Goal: Transaction & Acquisition: Purchase product/service

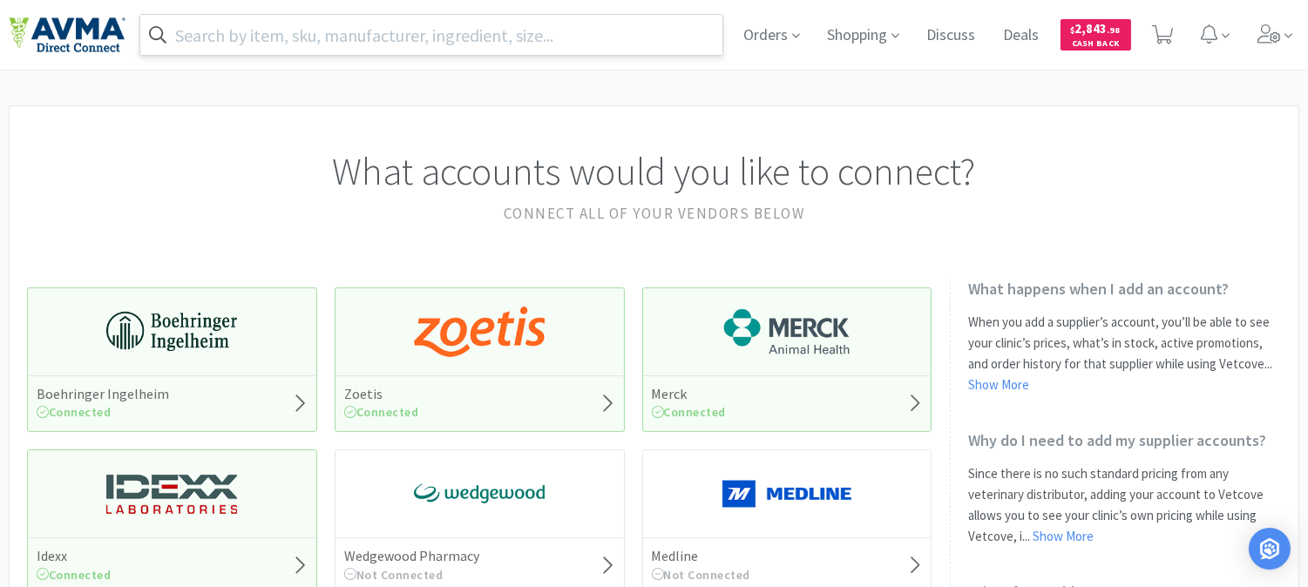
click at [553, 36] on input "text" at bounding box center [431, 35] width 582 height 40
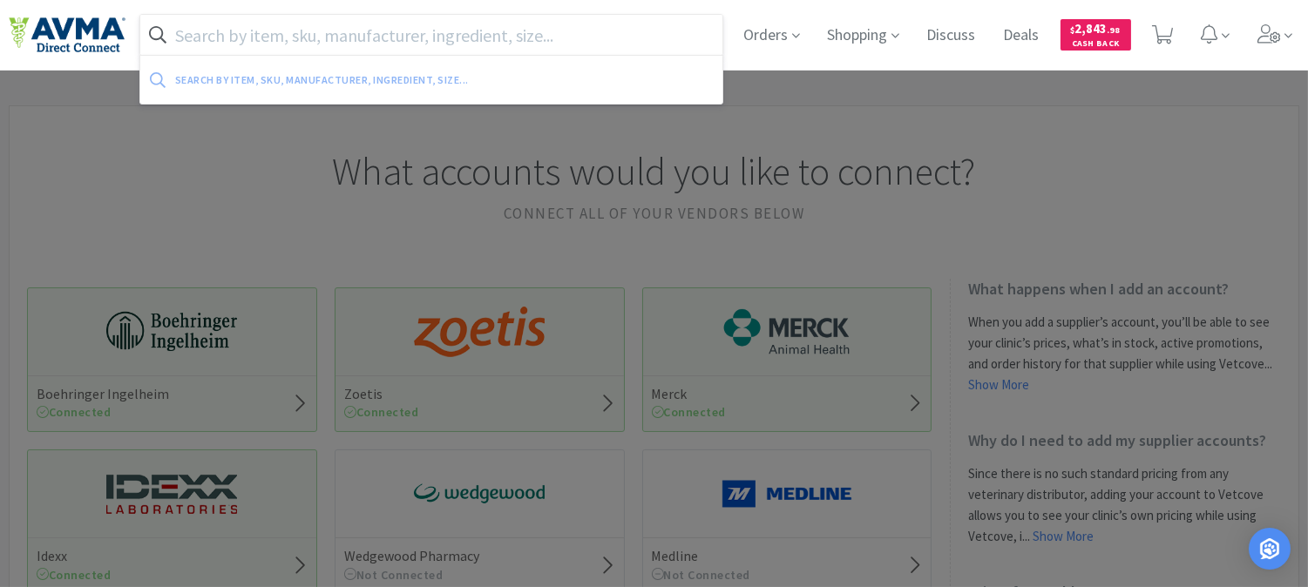
paste input "010057"
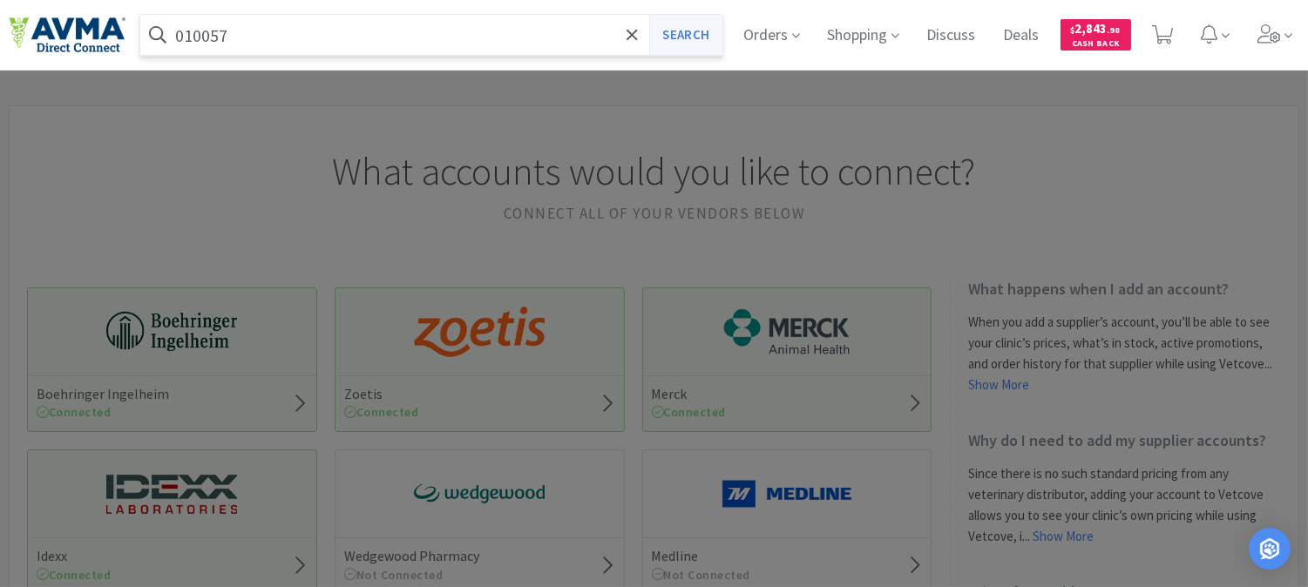
type input "010057"
click at [673, 33] on button "Search" at bounding box center [685, 35] width 72 height 40
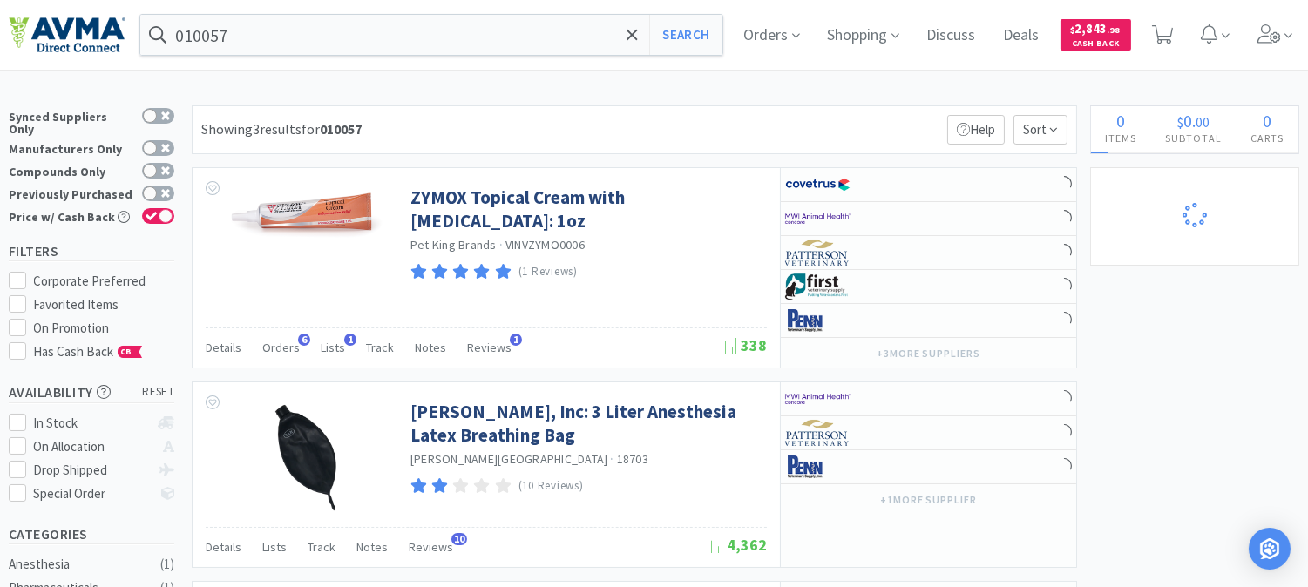
select select "1"
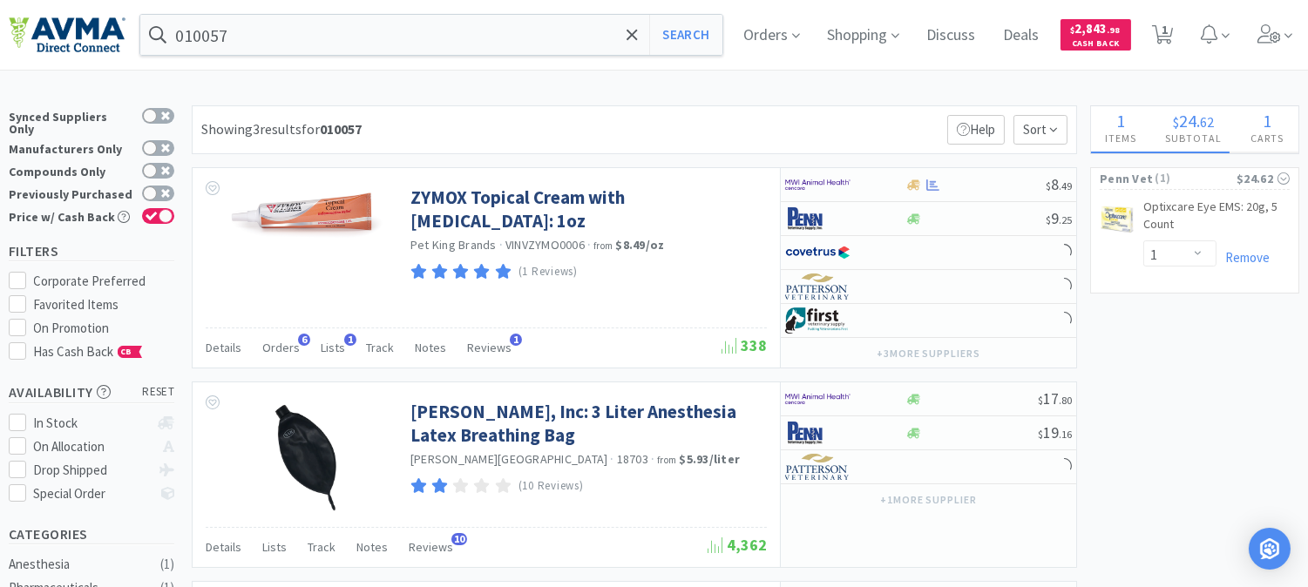
select select "1"
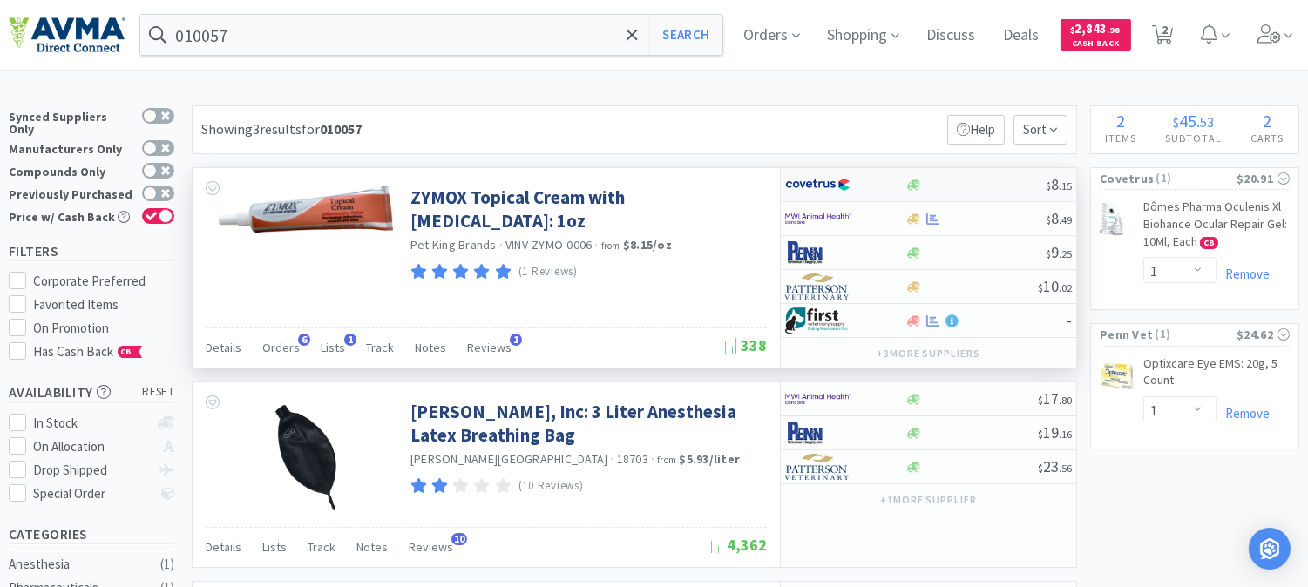
click at [800, 178] on img at bounding box center [817, 185] width 65 height 26
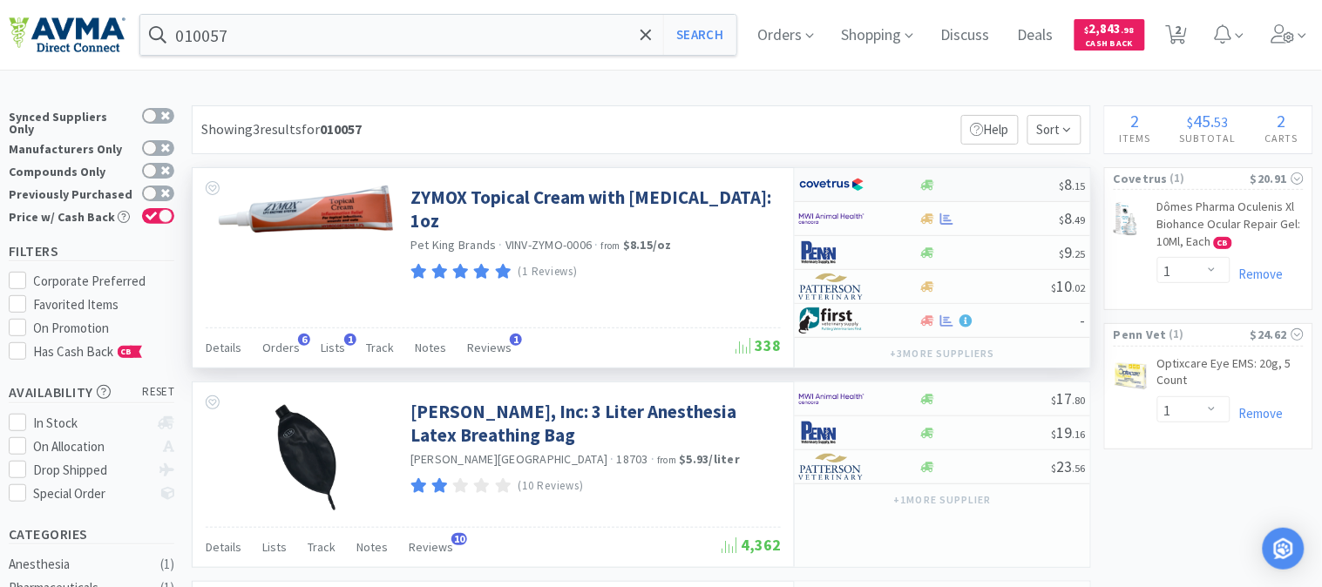
select select "1"
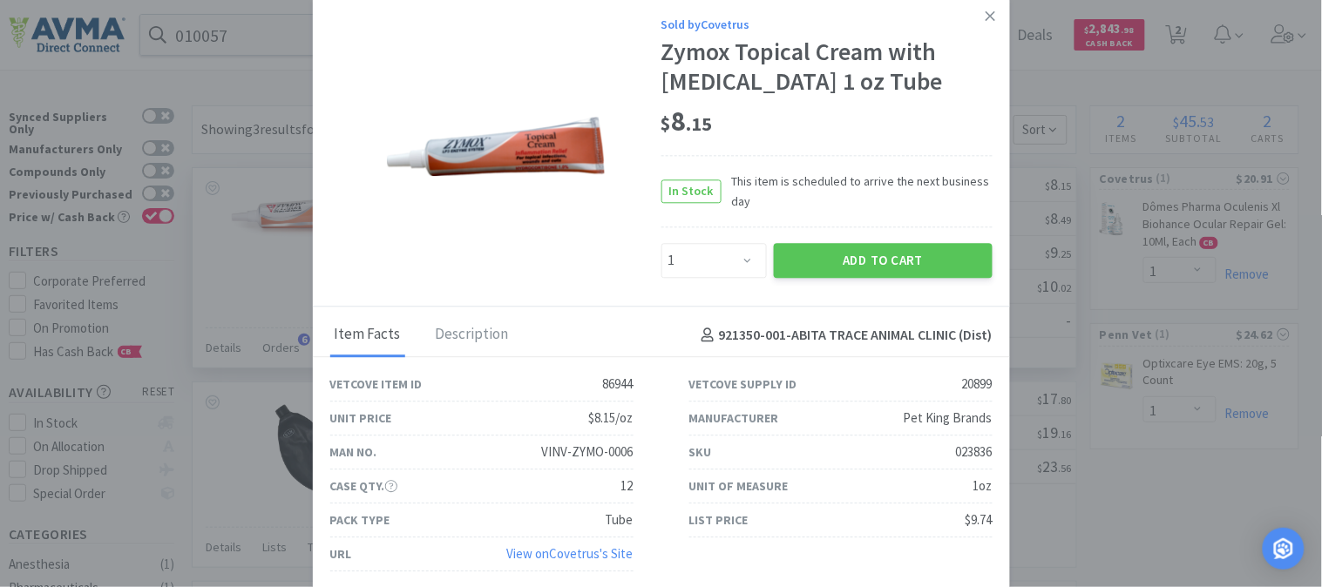
click at [973, 454] on div "023836" at bounding box center [974, 453] width 37 height 21
copy div "023836"
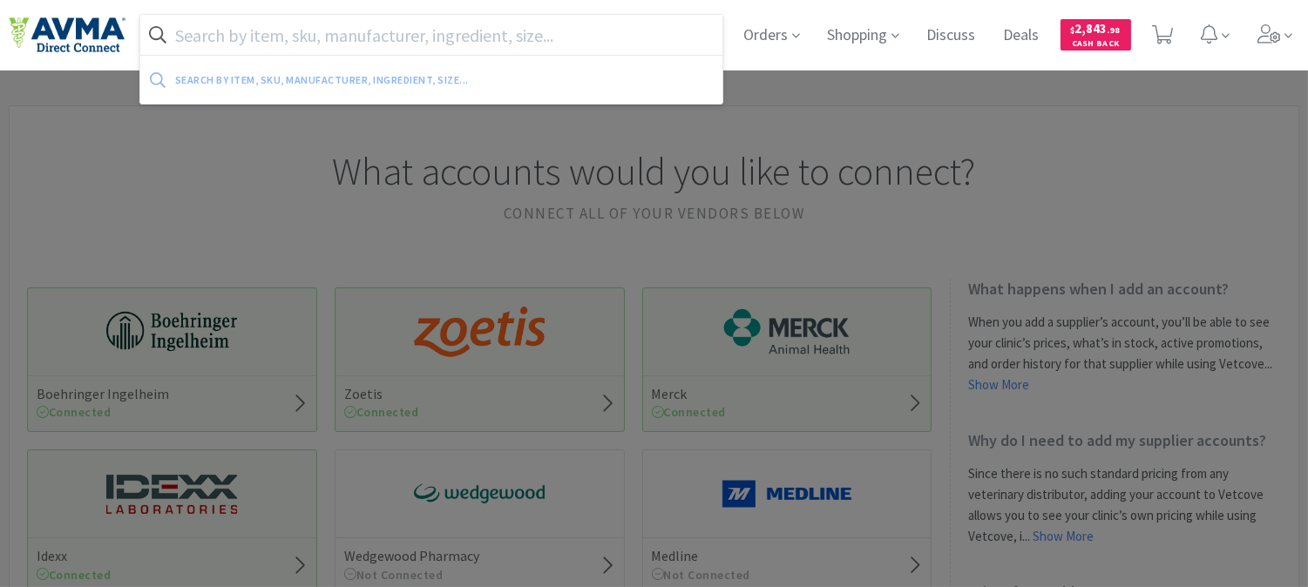
click at [283, 29] on input "text" at bounding box center [431, 35] width 582 height 40
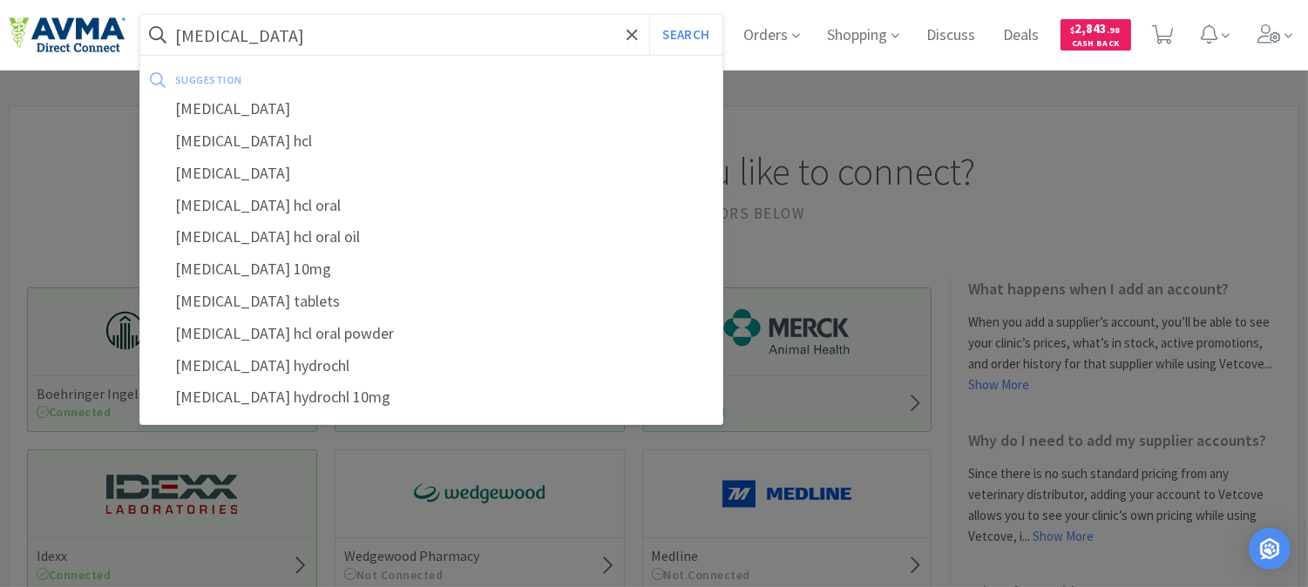
type input "[MEDICAL_DATA]"
click at [649, 15] on button "Search" at bounding box center [685, 35] width 72 height 40
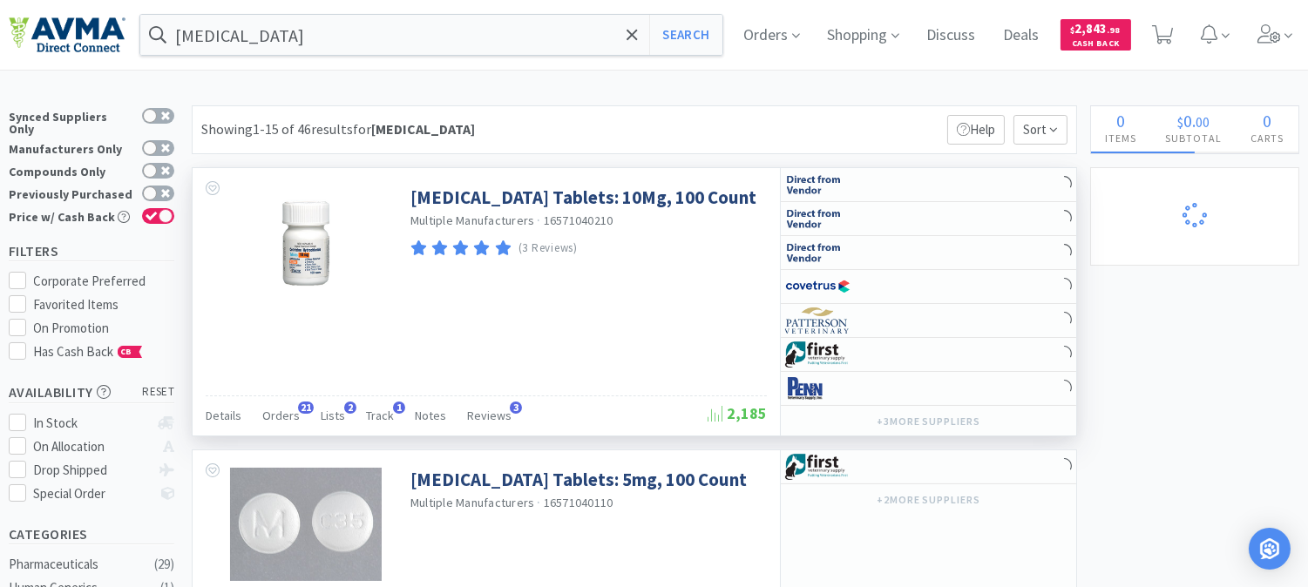
select select "1"
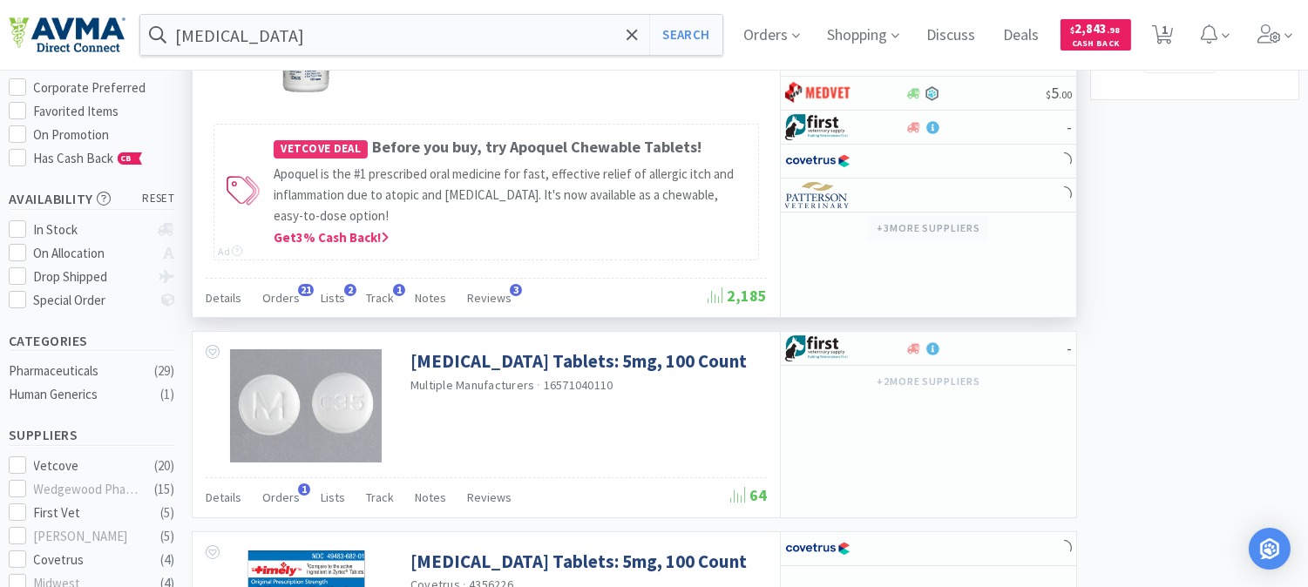
scroll to position [97, 0]
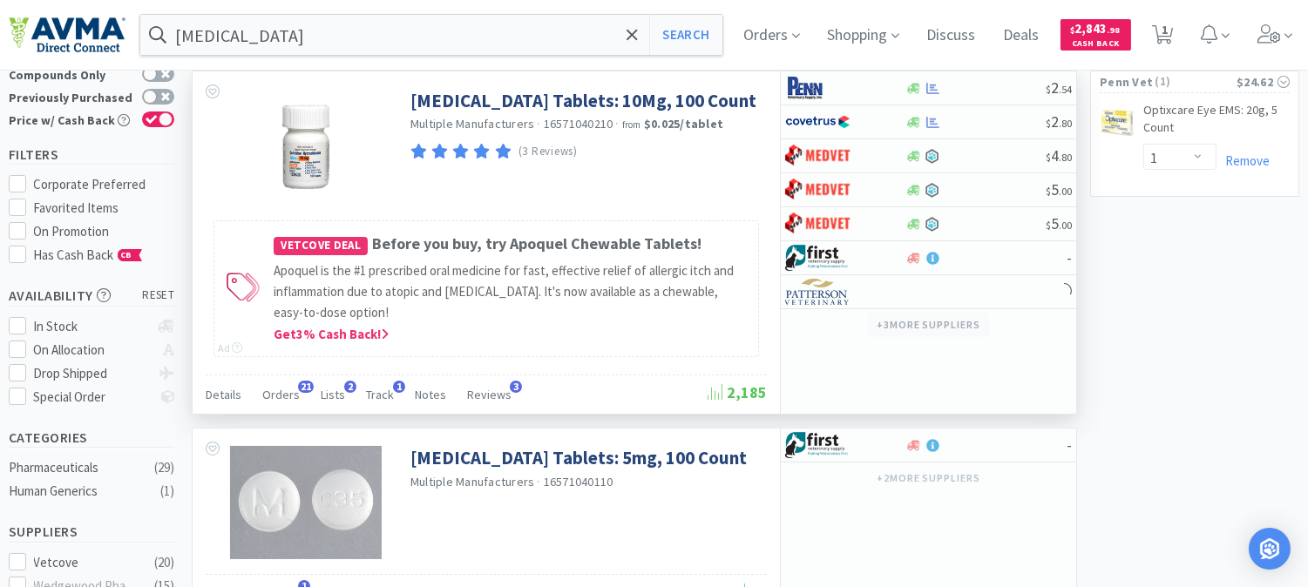
select select "1"
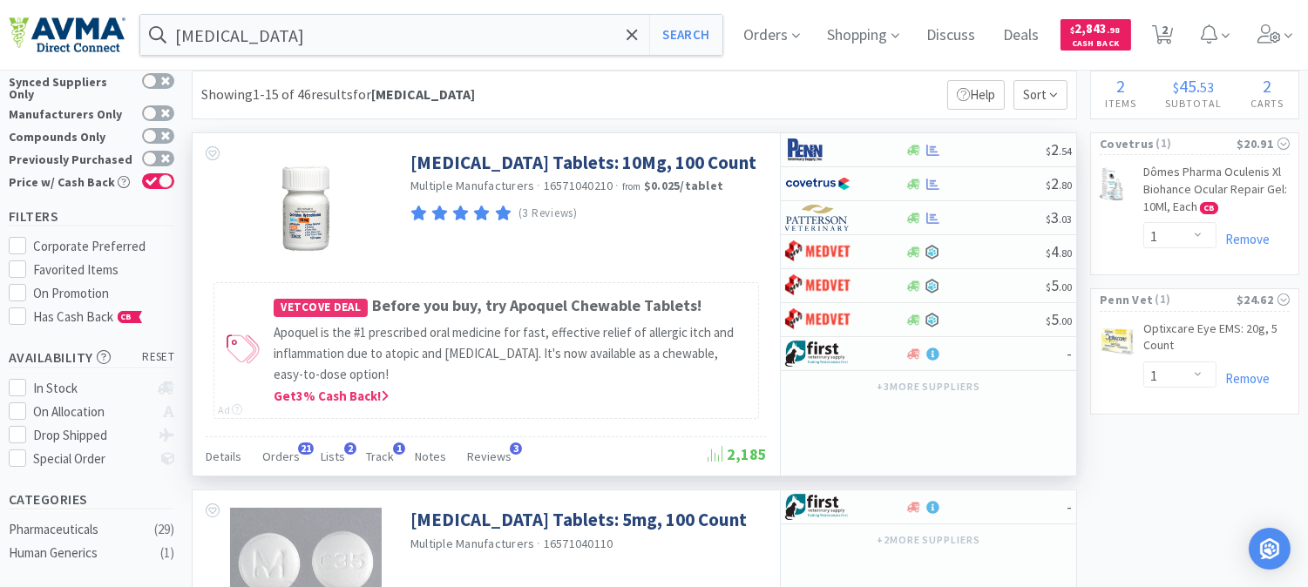
scroll to position [0, 0]
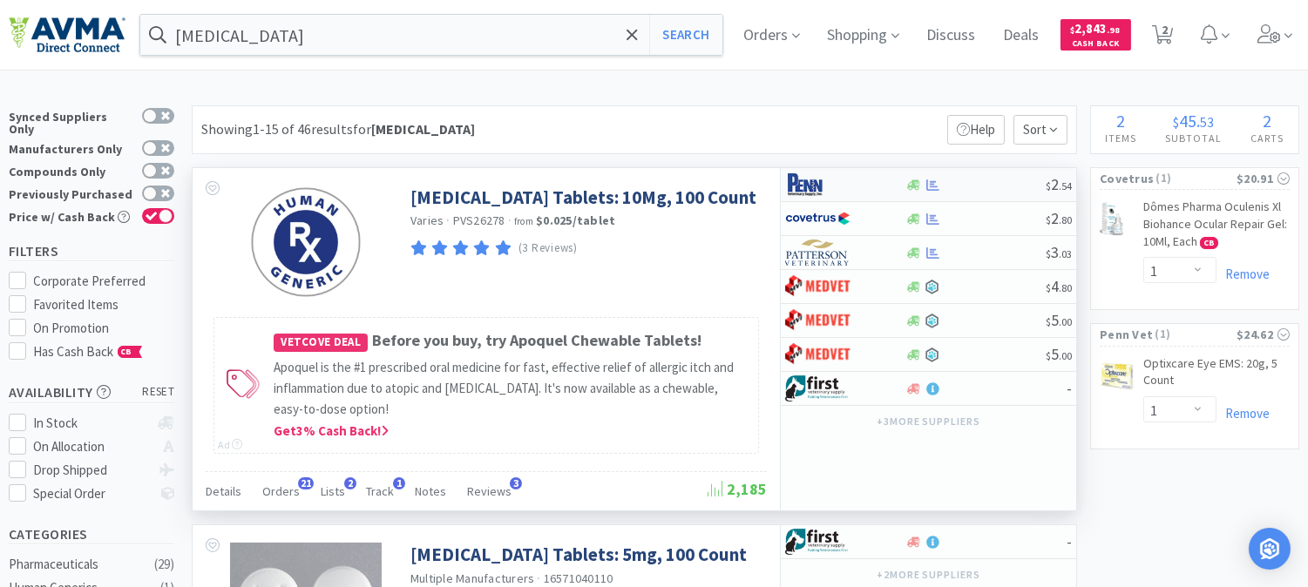
click at [808, 186] on img at bounding box center [817, 185] width 65 height 26
select select "1"
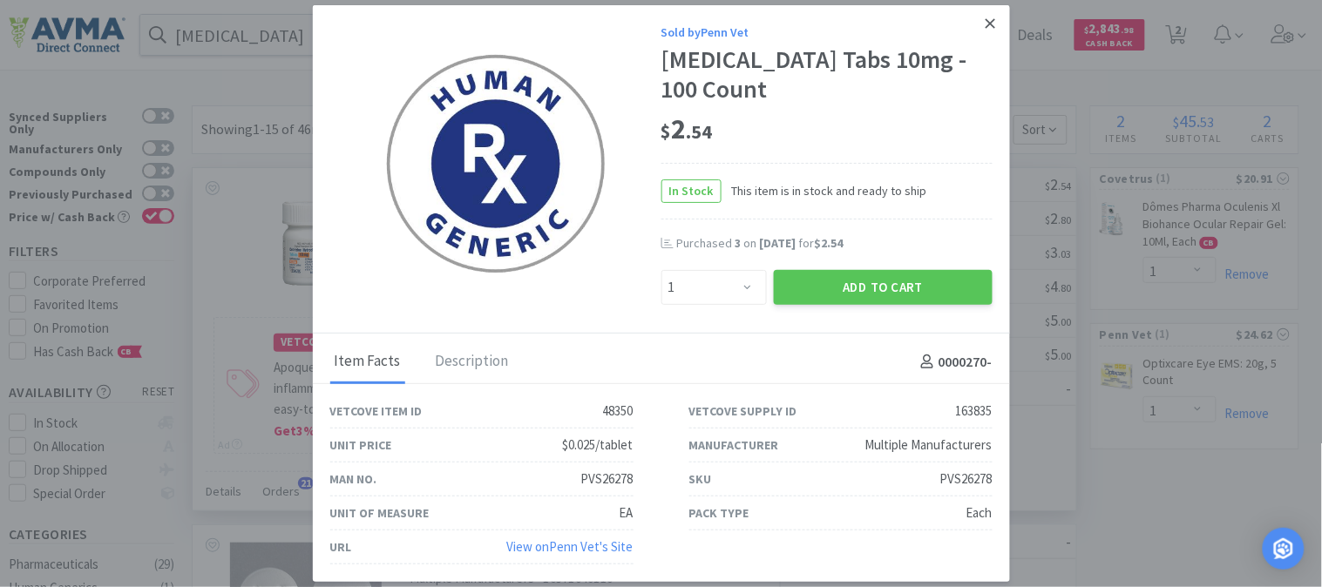
click at [995, 22] on icon at bounding box center [991, 24] width 10 height 16
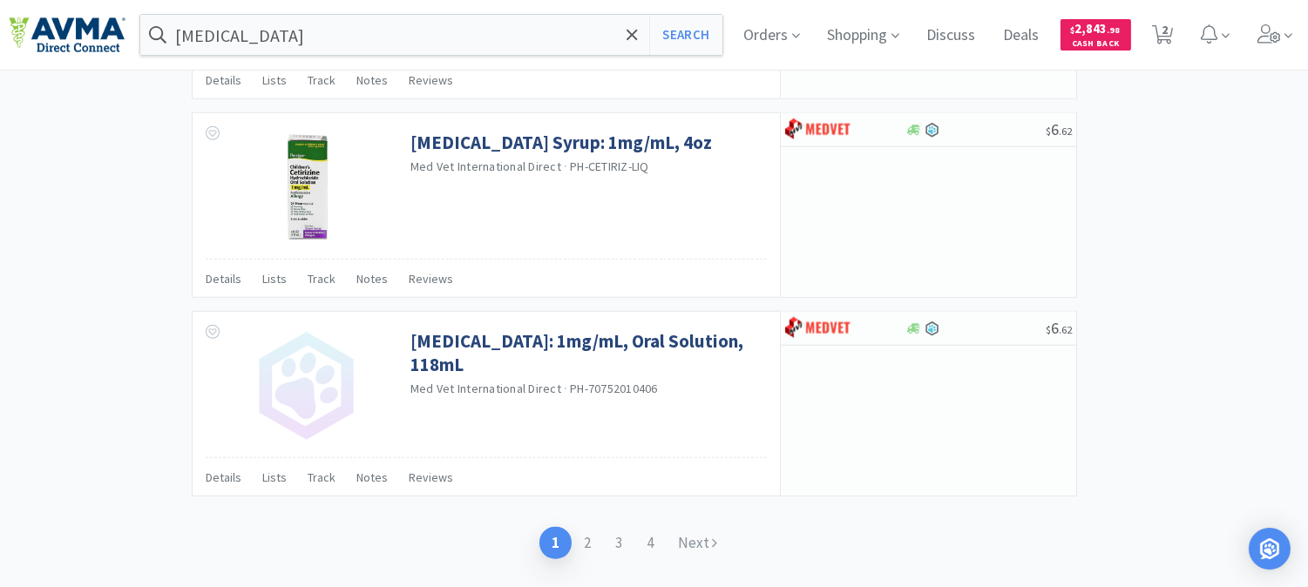
scroll to position [2889, 0]
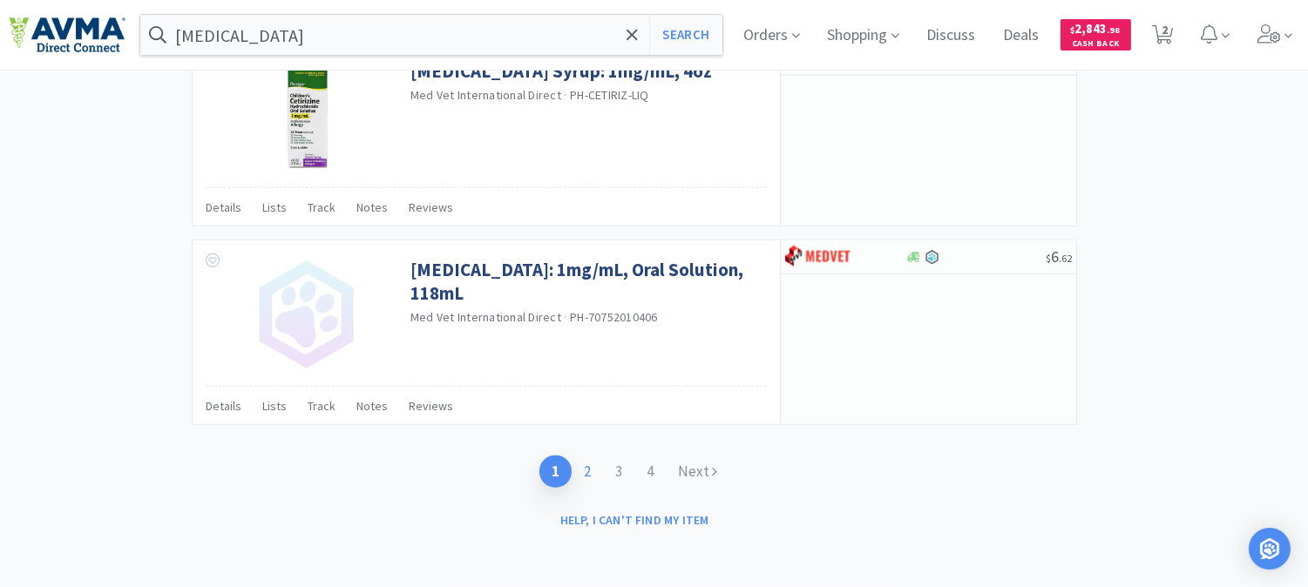
click at [586, 471] on link "2" at bounding box center [587, 472] width 31 height 32
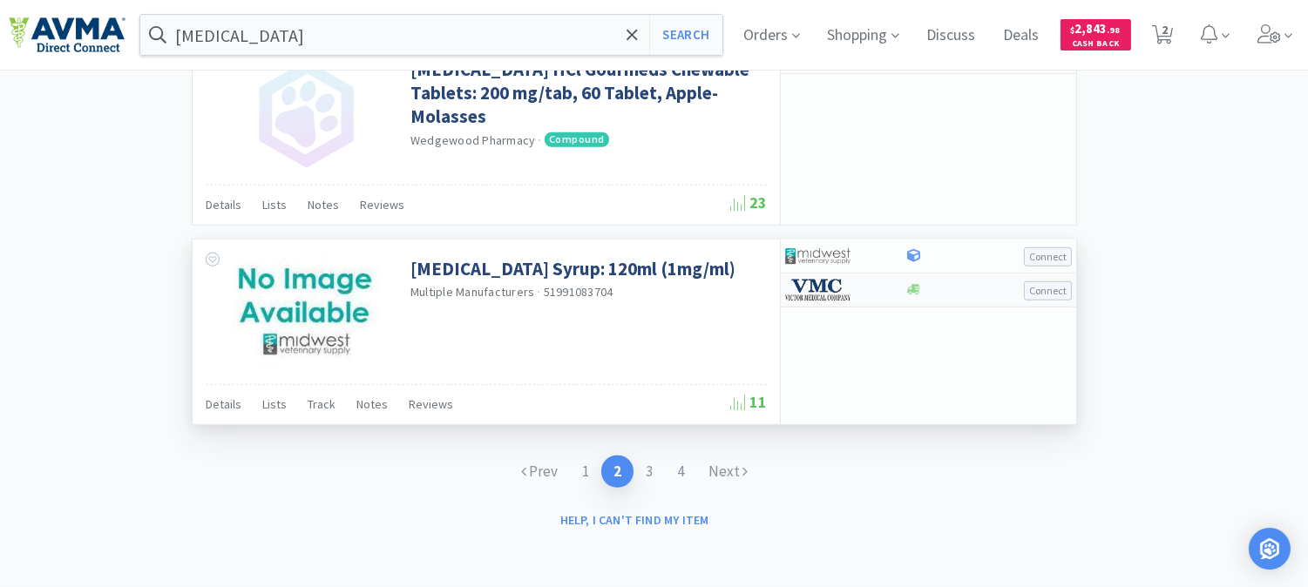
scroll to position [2720, 0]
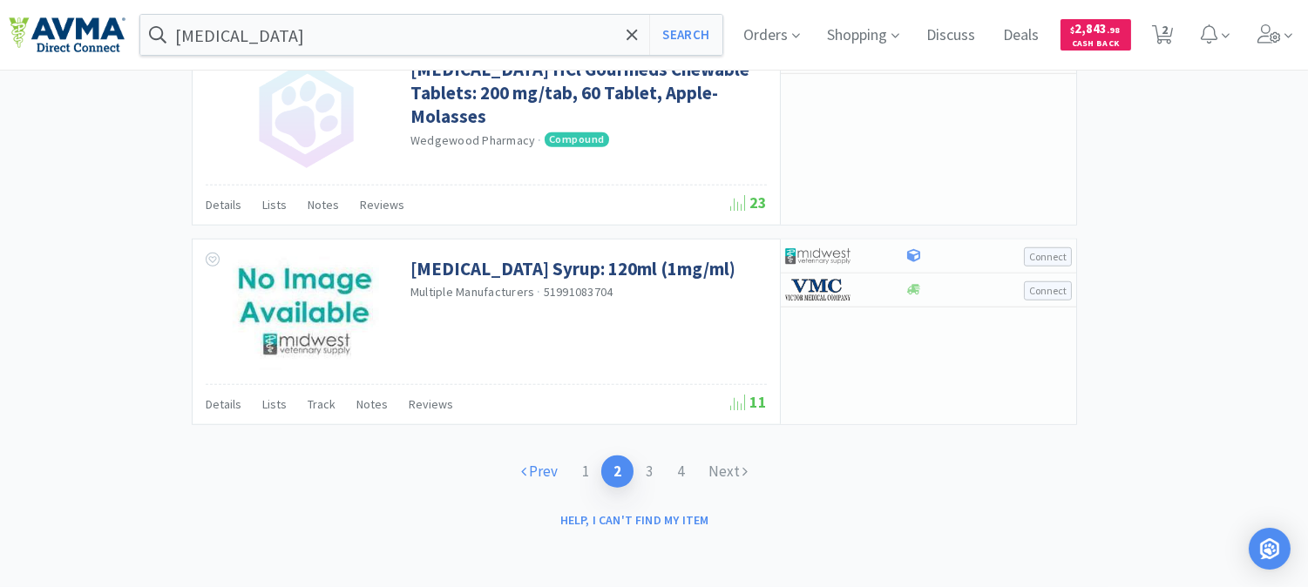
click at [550, 471] on link "Prev" at bounding box center [539, 472] width 61 height 32
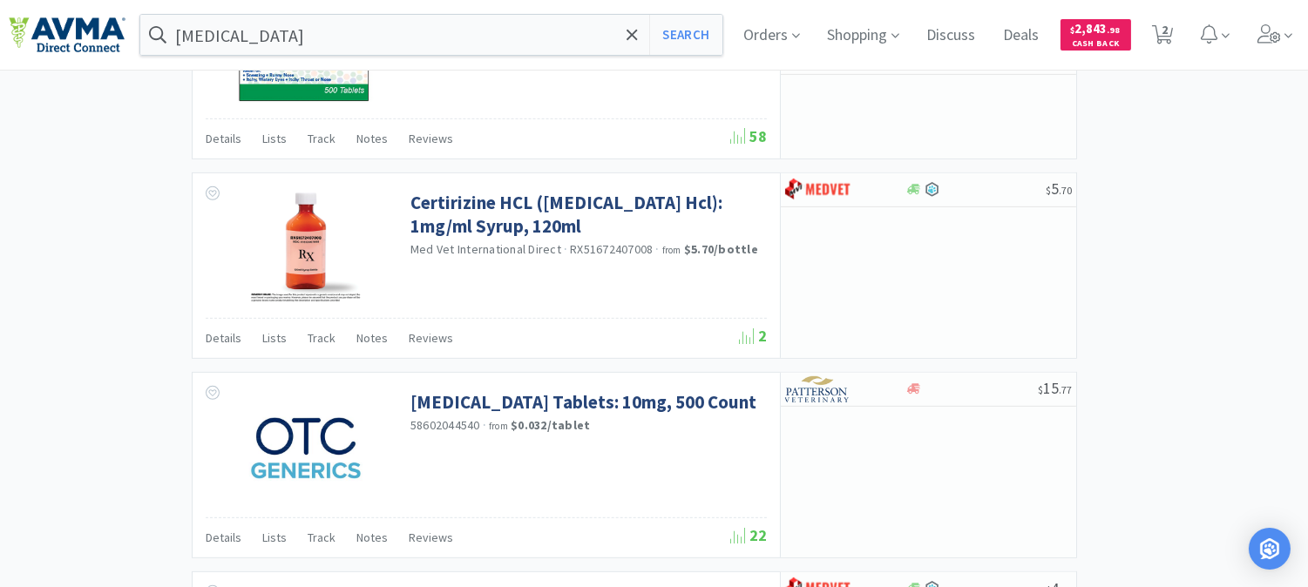
scroll to position [1548, 0]
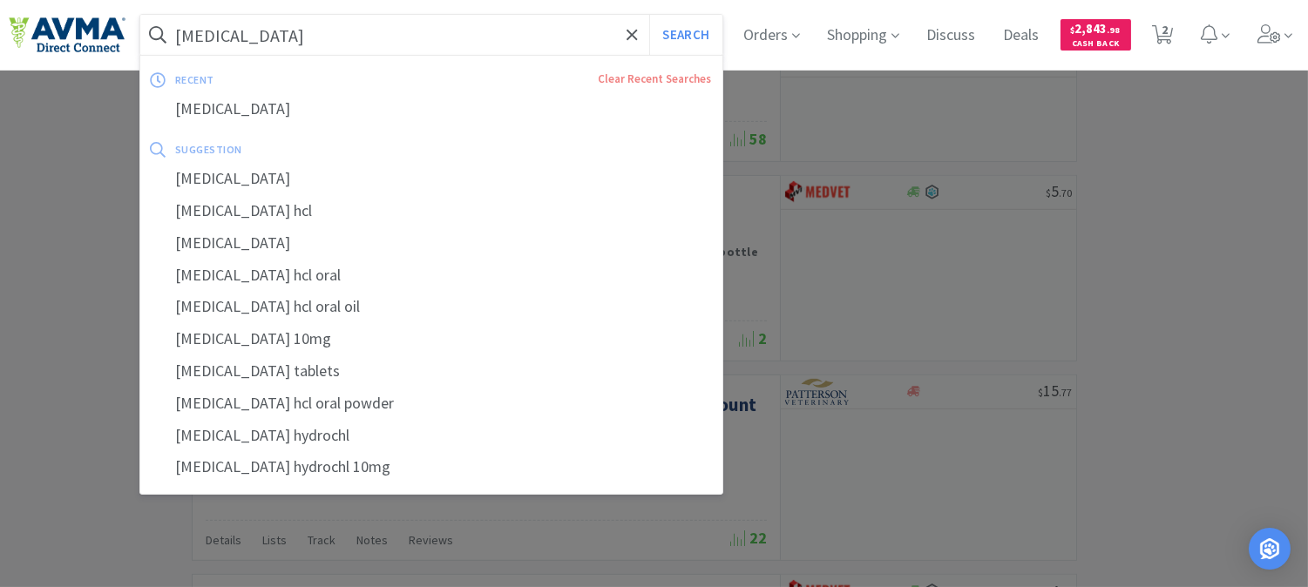
click at [279, 31] on input "[MEDICAL_DATA]" at bounding box center [431, 35] width 582 height 40
paste input "16MSW"
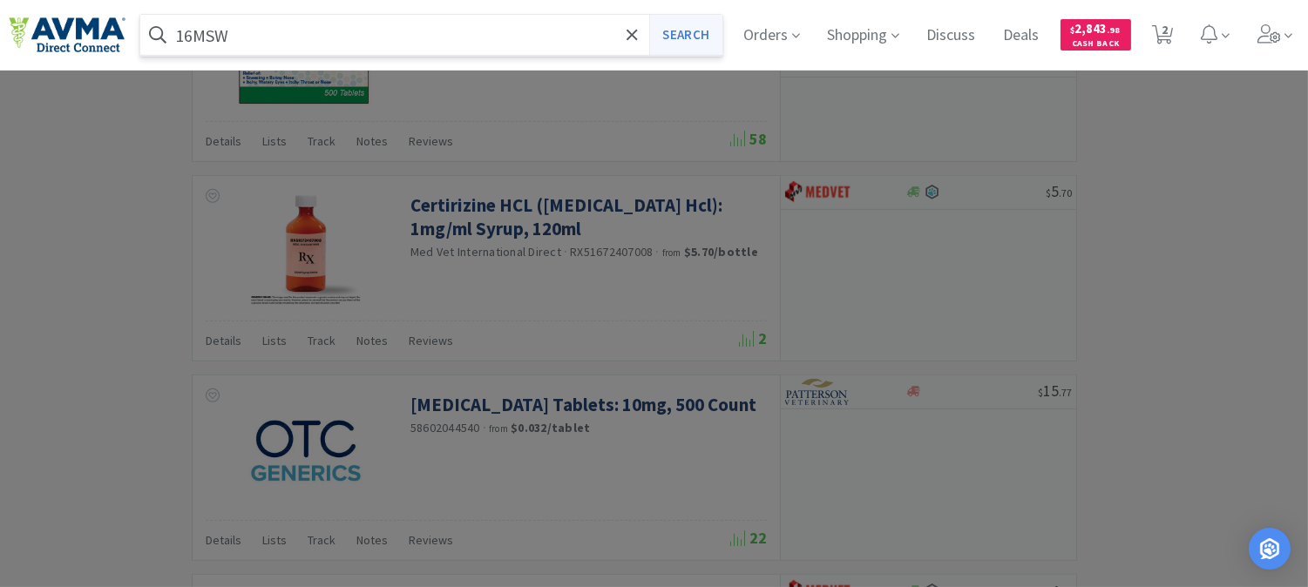
click at [690, 24] on button "Search" at bounding box center [685, 35] width 72 height 40
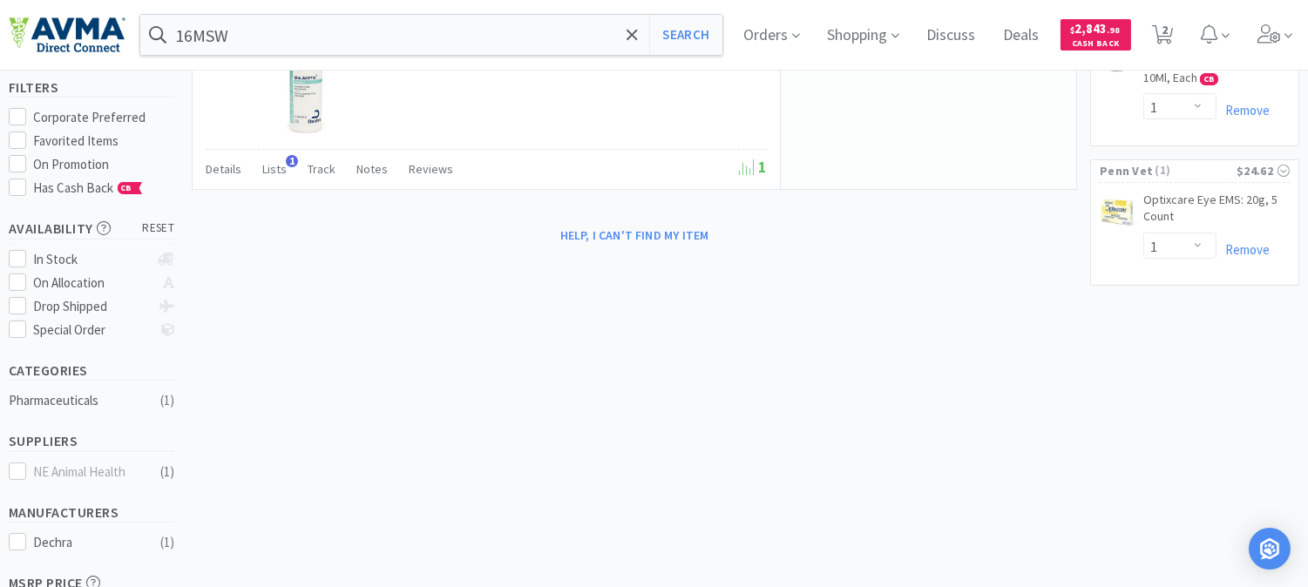
scroll to position [193, 0]
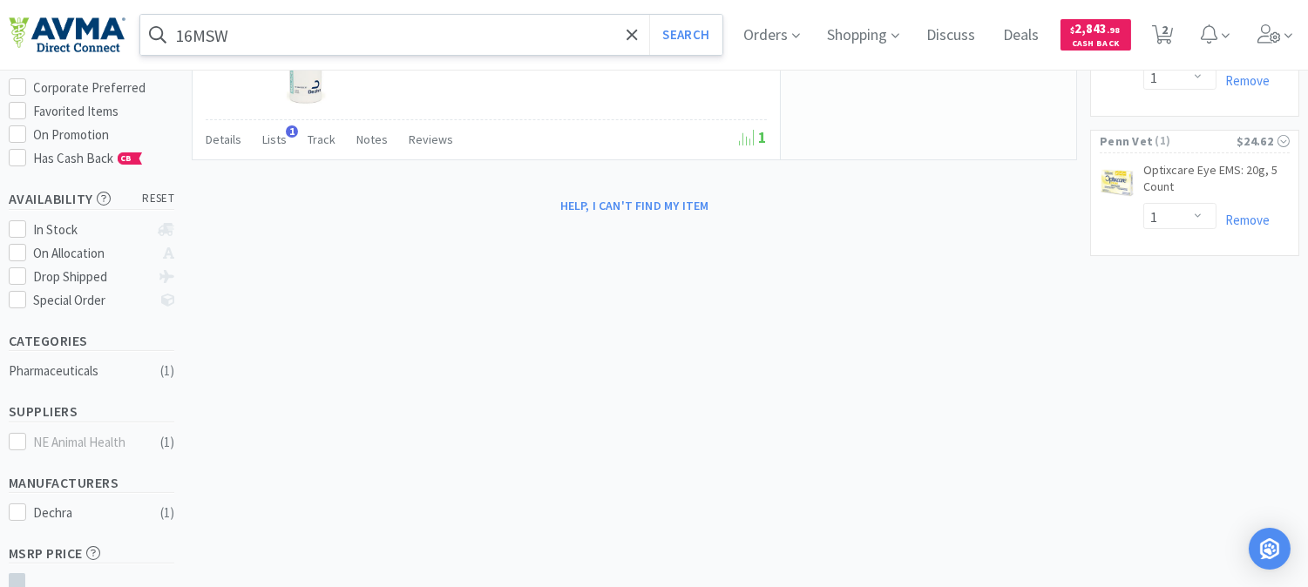
click at [333, 40] on input "16MSW" at bounding box center [431, 35] width 582 height 40
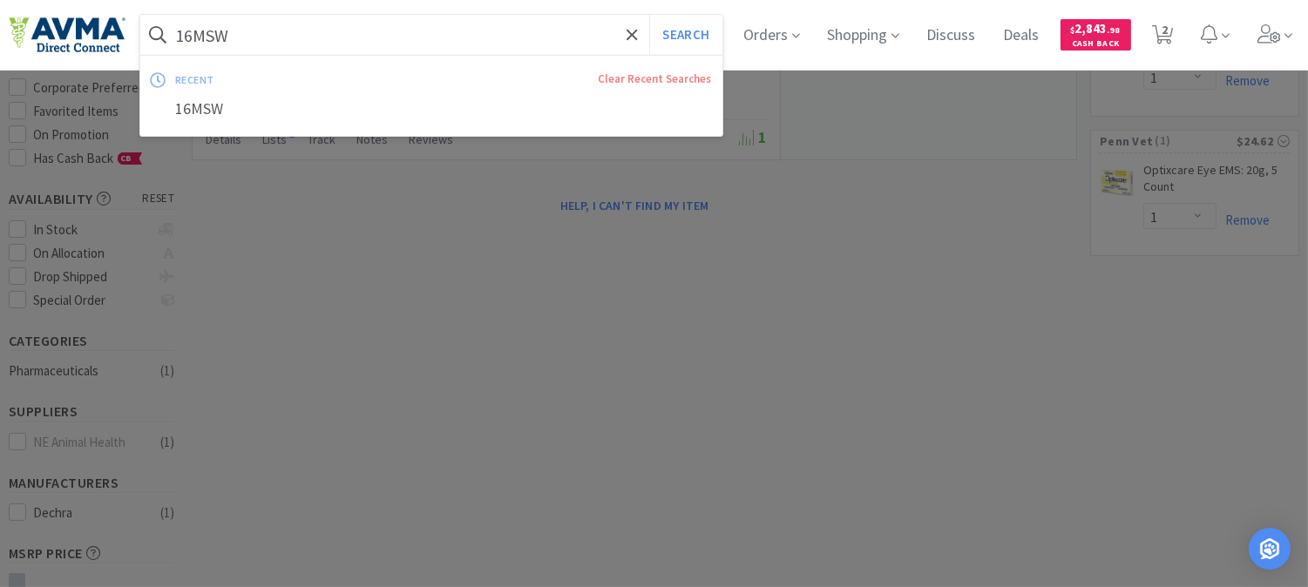
paste input "020813"
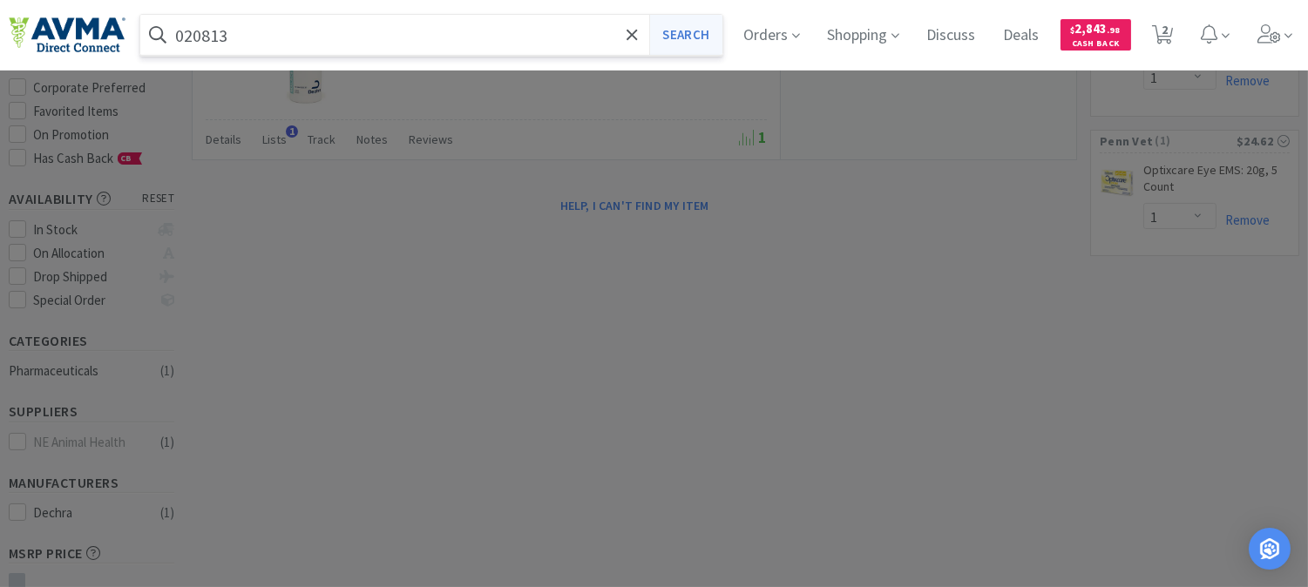
click at [700, 36] on button "Search" at bounding box center [685, 35] width 72 height 40
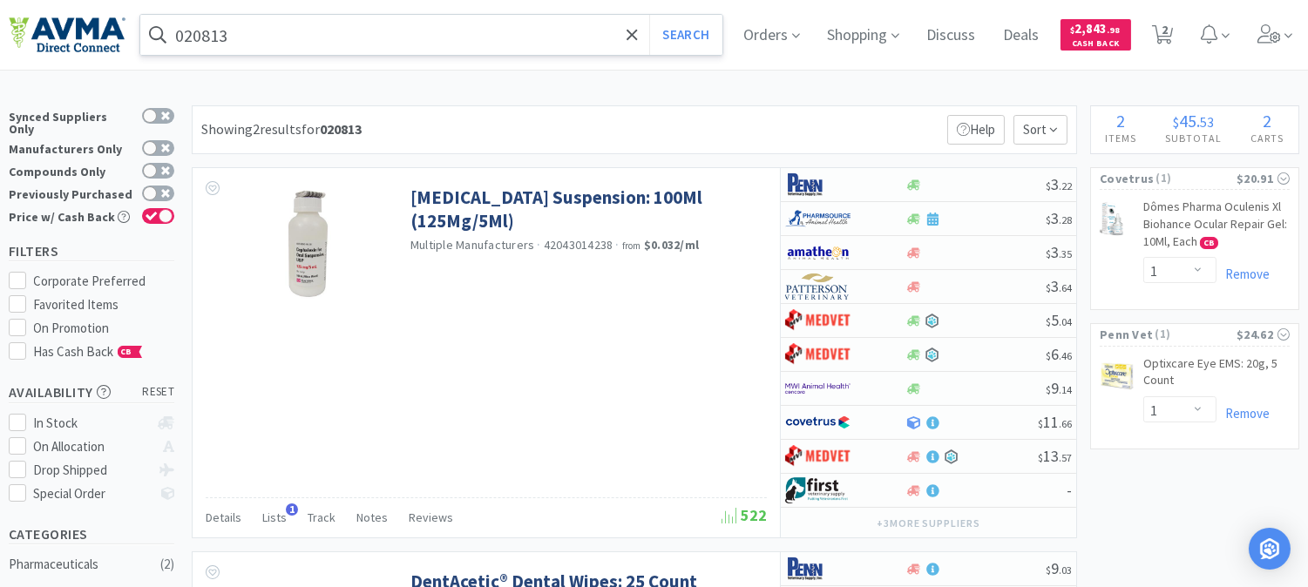
click at [236, 36] on input "020813" at bounding box center [431, 35] width 582 height 40
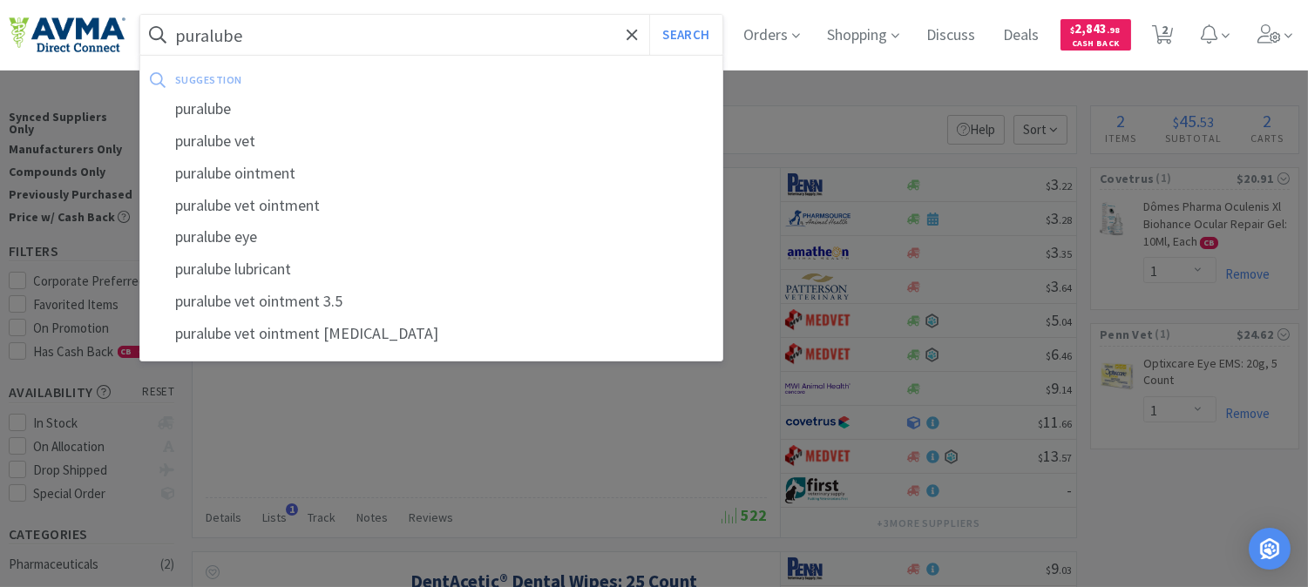
click at [649, 15] on button "Search" at bounding box center [685, 35] width 72 height 40
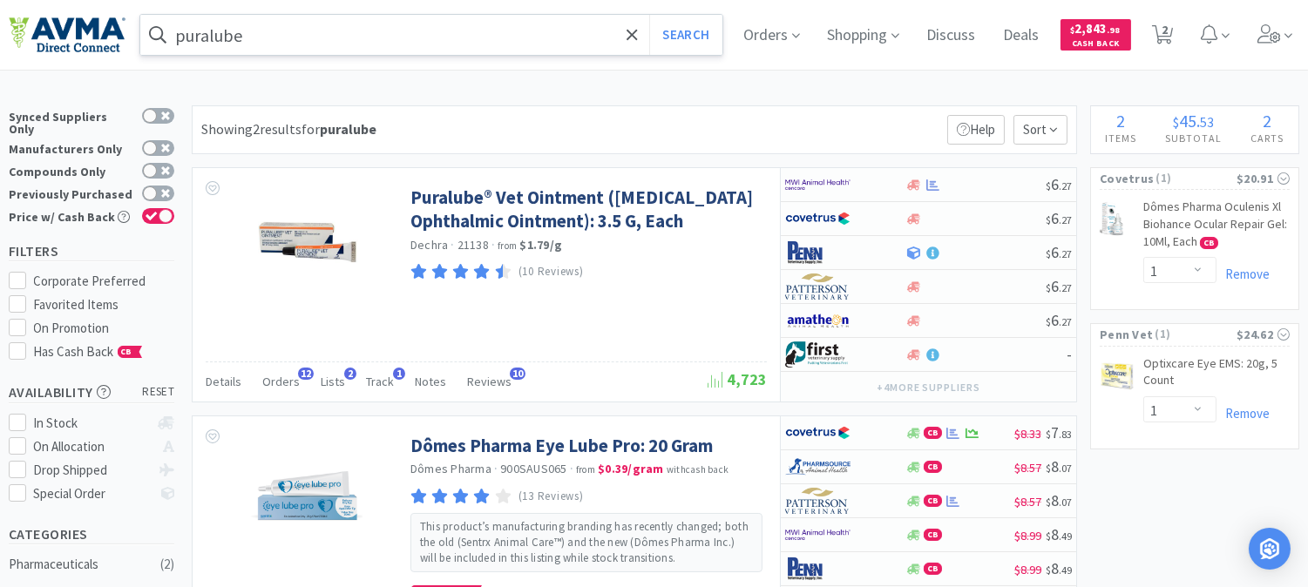
click at [223, 41] on input "puralube" at bounding box center [431, 35] width 582 height 40
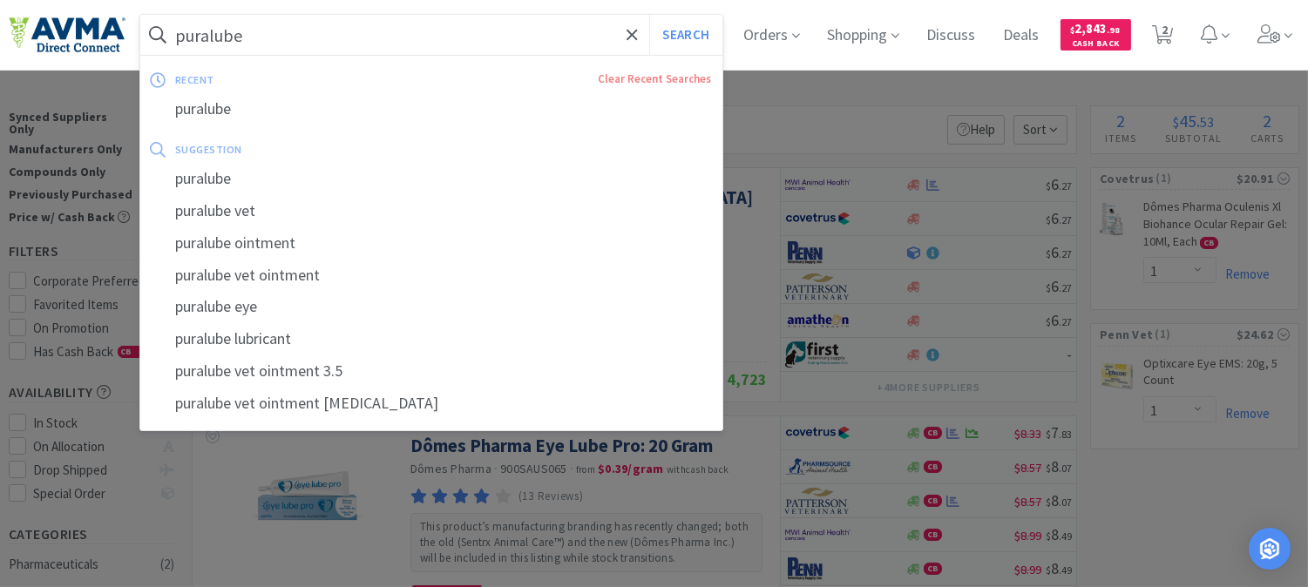
paste input "J0084HS"
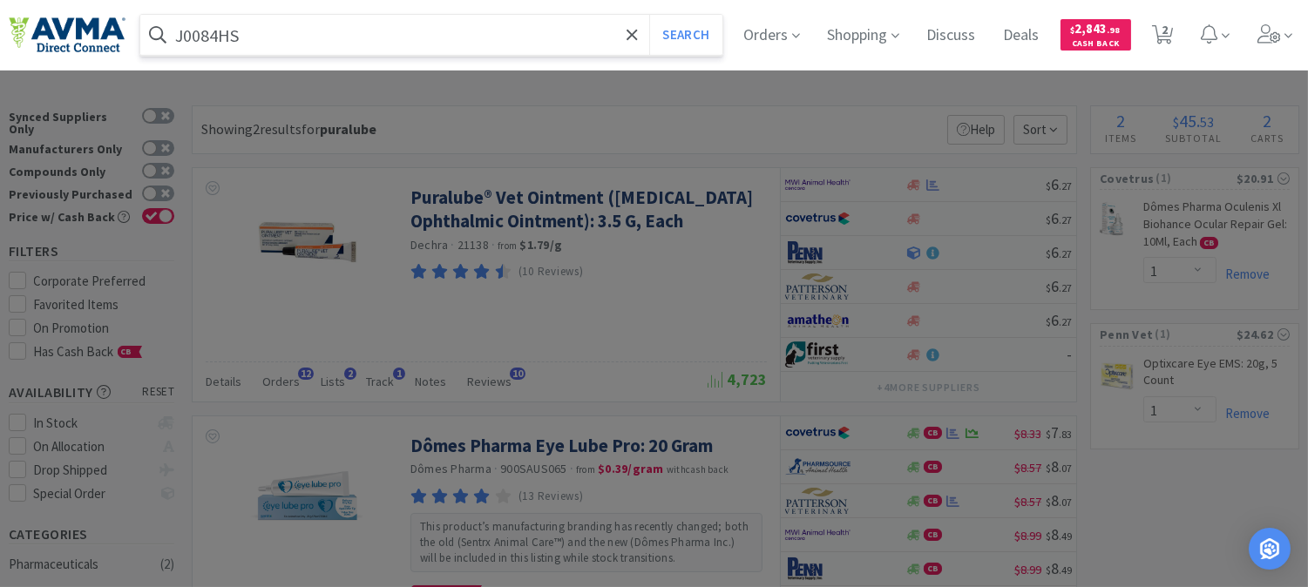
click at [649, 15] on button "Search" at bounding box center [685, 35] width 72 height 40
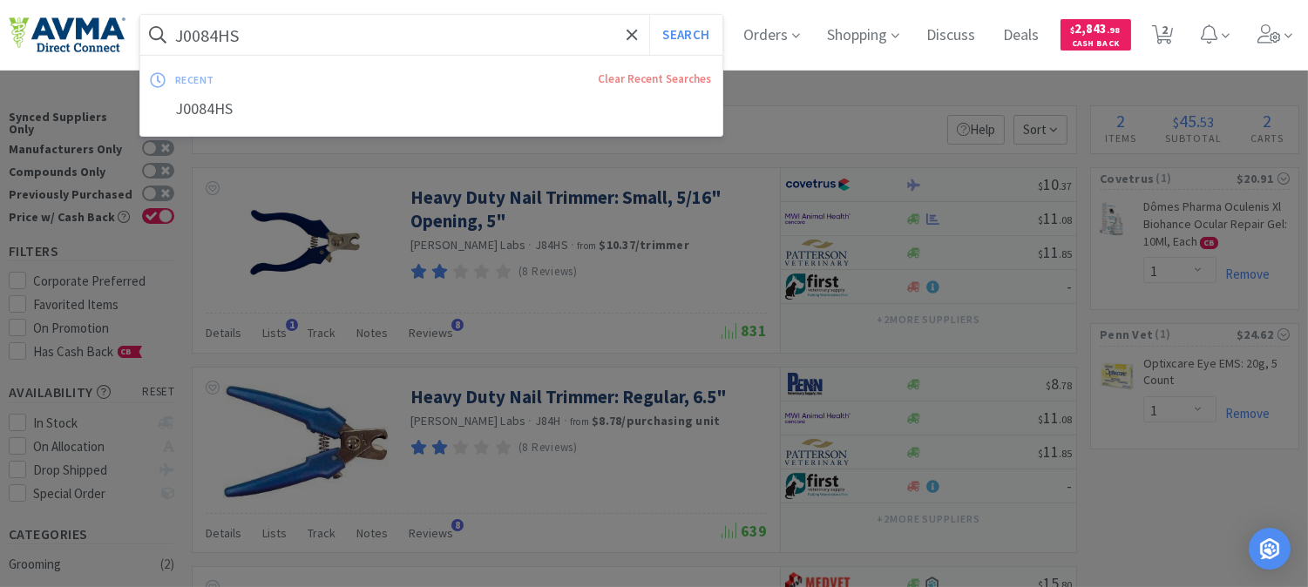
click at [227, 37] on input "J0084HS" at bounding box center [431, 35] width 582 height 40
paste input "032252"
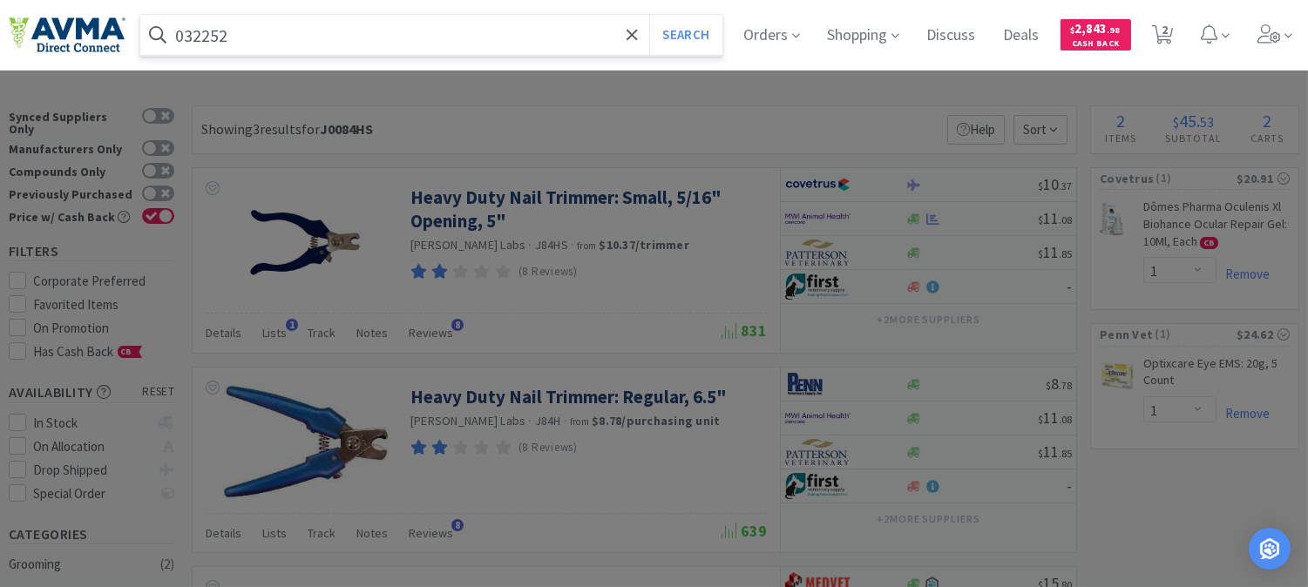
click at [649, 15] on button "Search" at bounding box center [685, 35] width 72 height 40
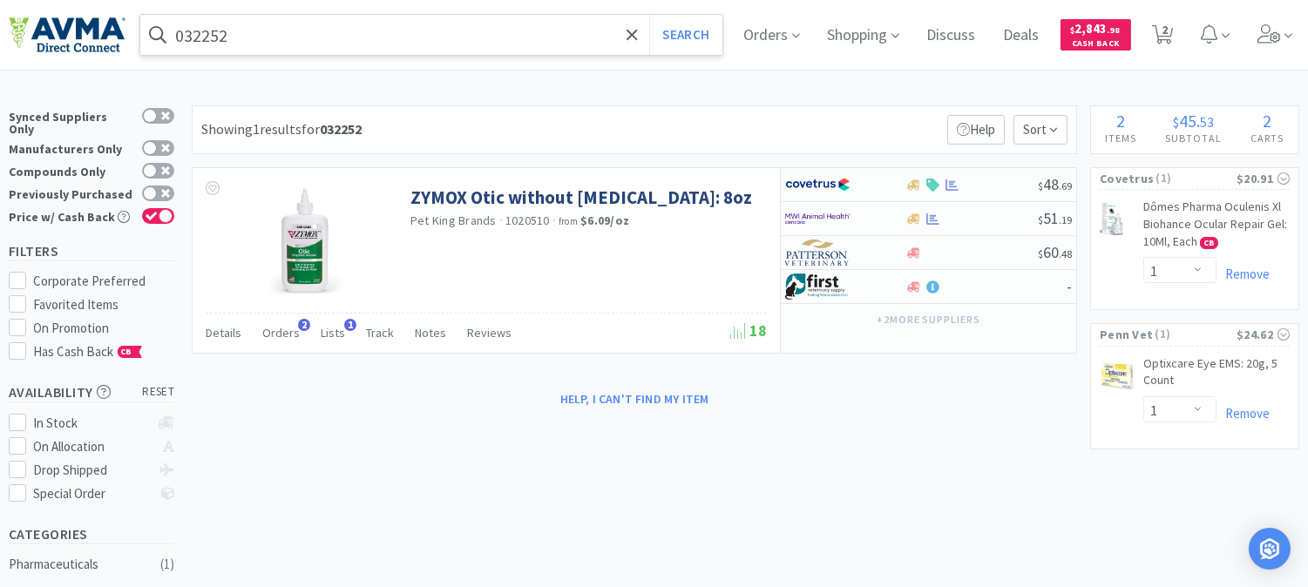
click at [308, 44] on input "032252" at bounding box center [431, 35] width 582 height 40
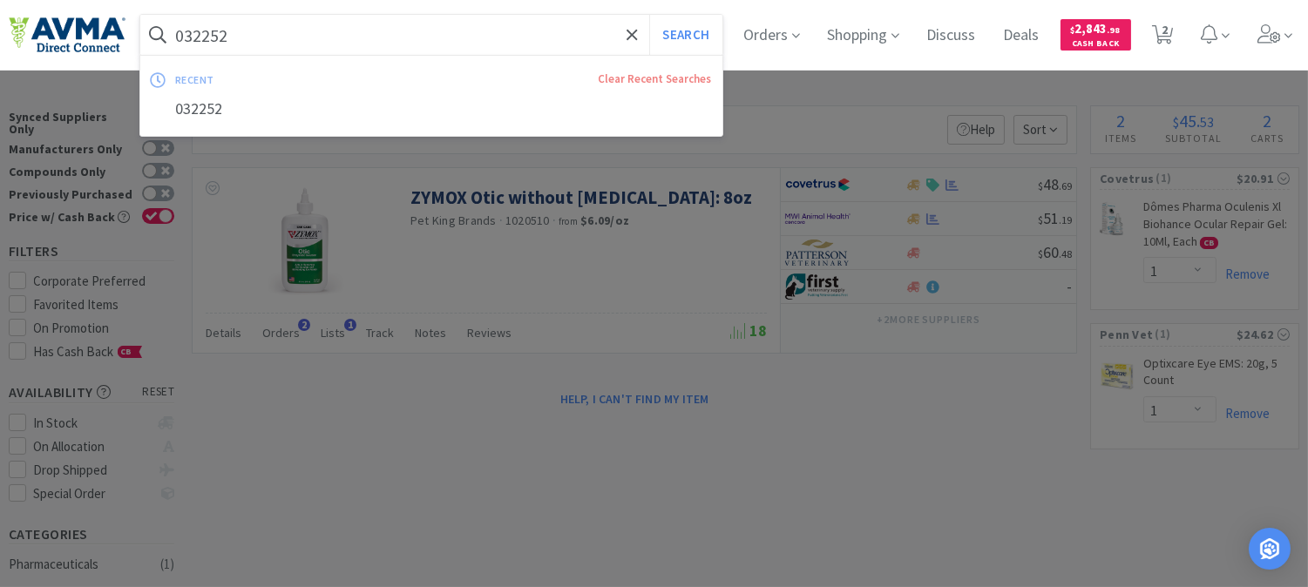
paste input "10026572"
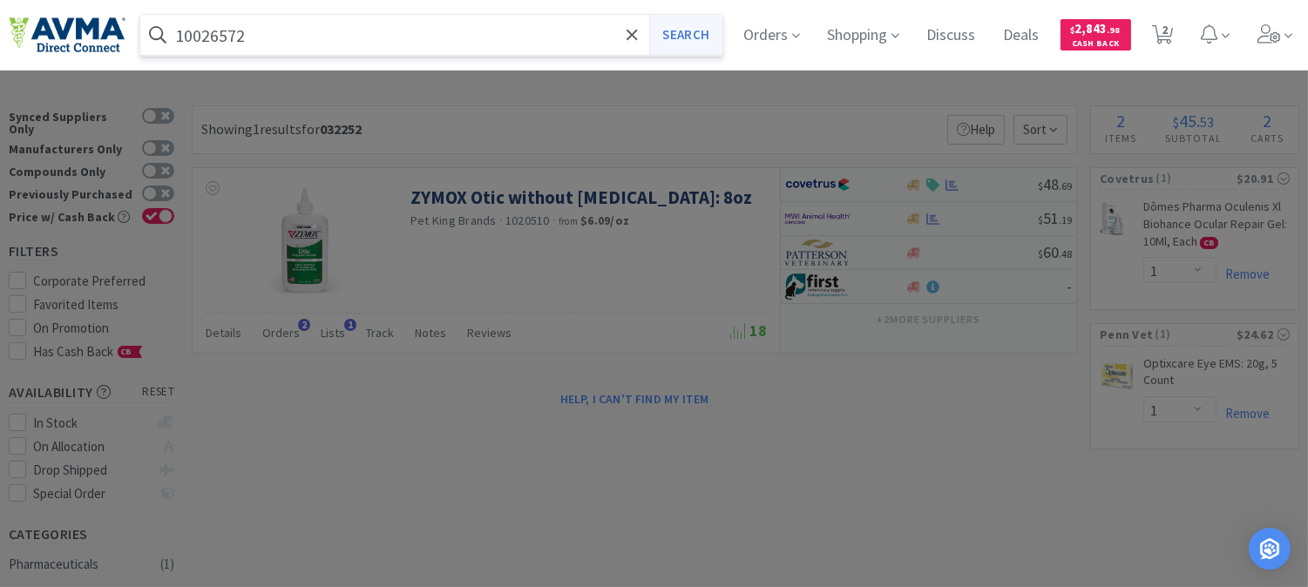
type input "10026572"
click at [698, 37] on button "Search" at bounding box center [685, 35] width 72 height 40
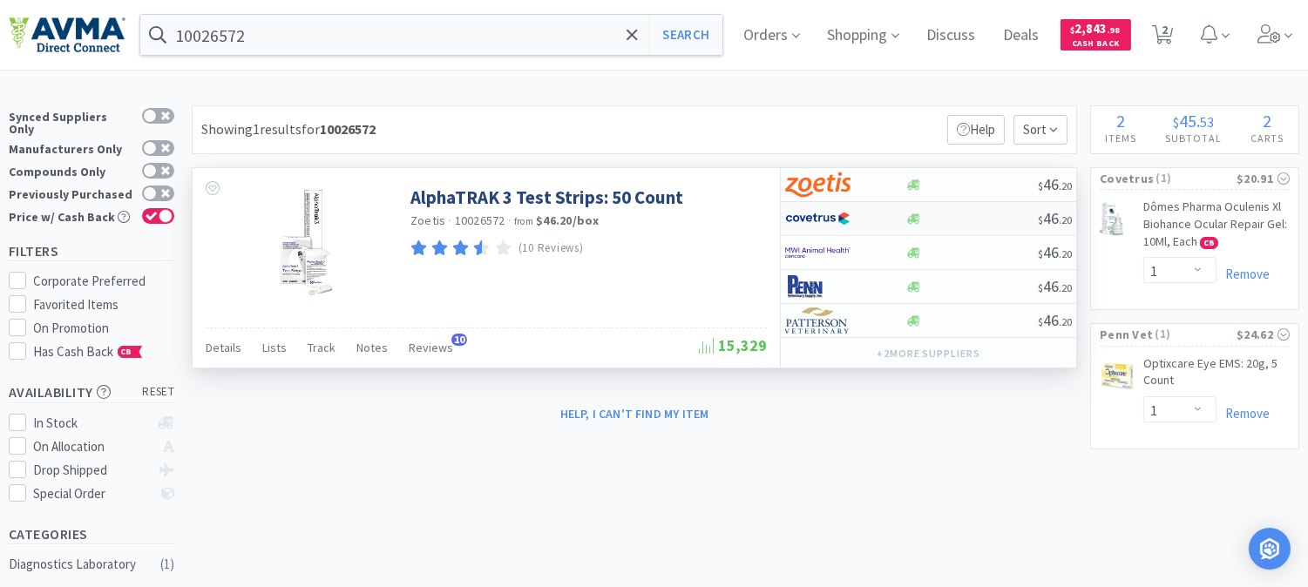
click at [812, 221] on img at bounding box center [817, 219] width 65 height 26
select select "1"
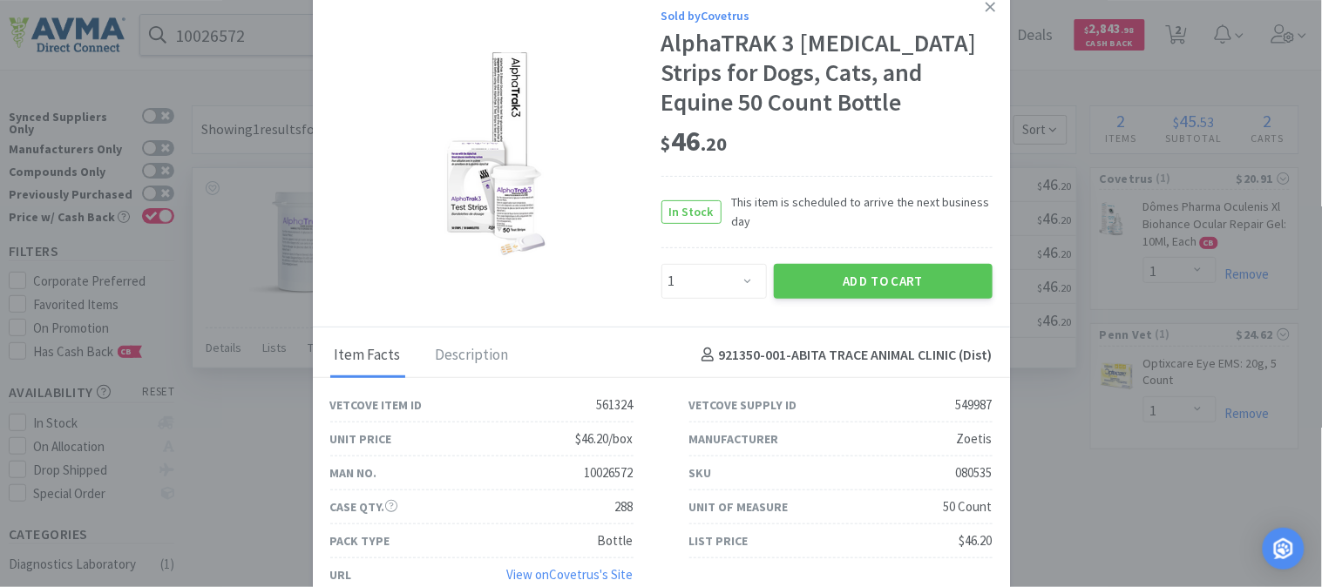
click at [962, 466] on div "080535" at bounding box center [974, 473] width 37 height 21
copy div "080535"
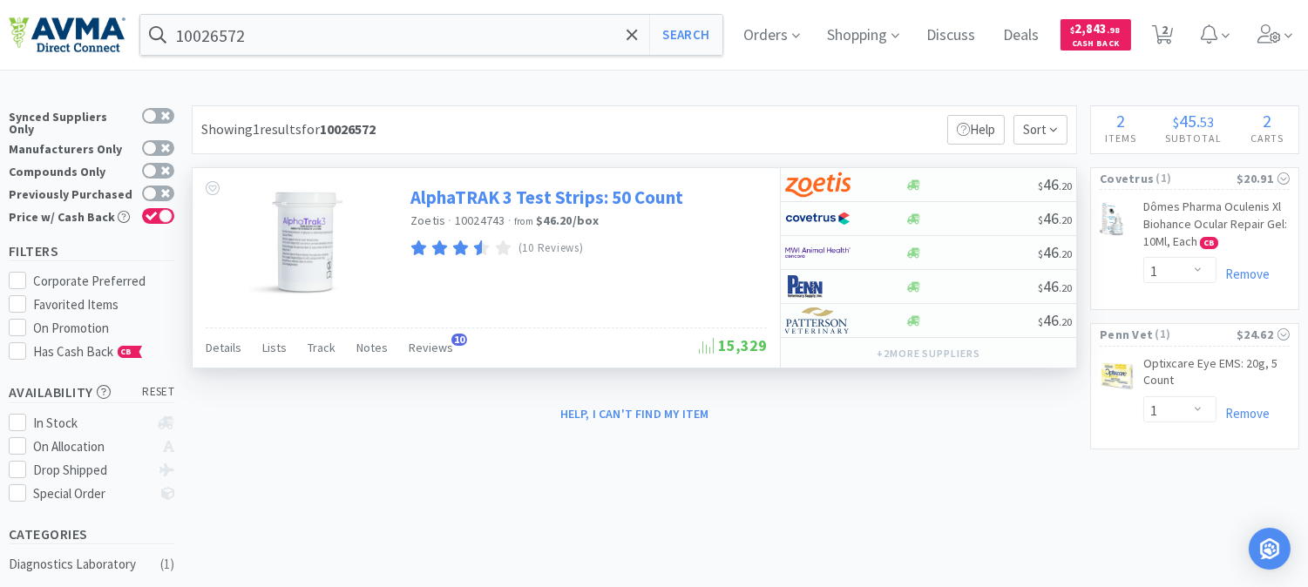
click at [570, 207] on link "AlphaTRAK 3 Test Strips: 50 Count" at bounding box center [546, 198] width 273 height 24
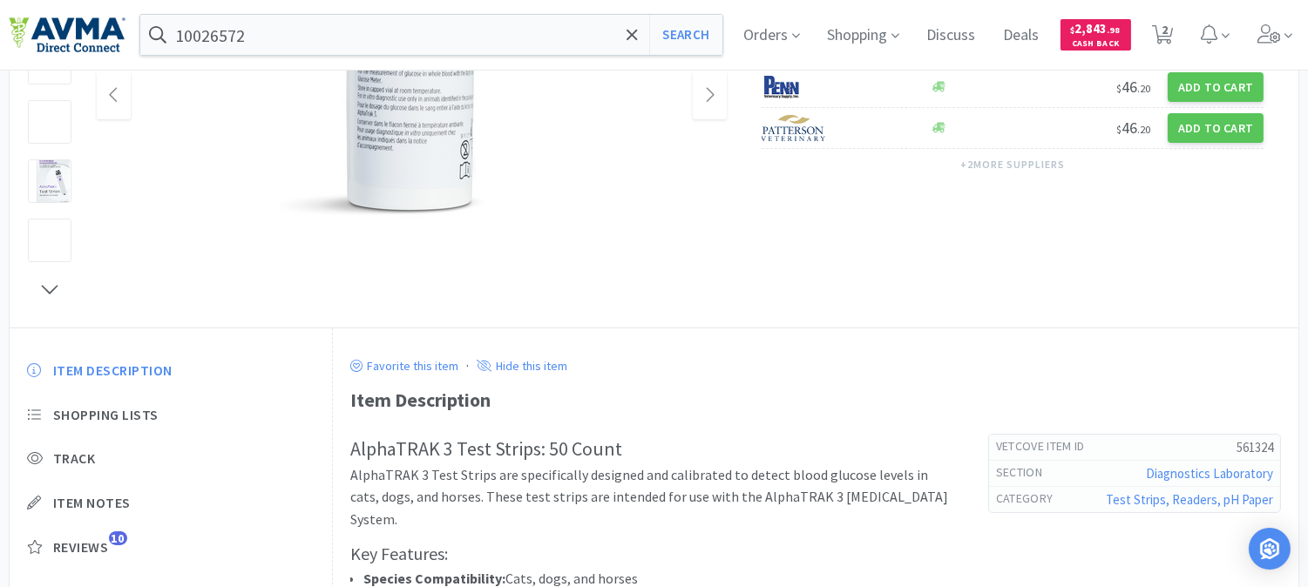
scroll to position [193, 0]
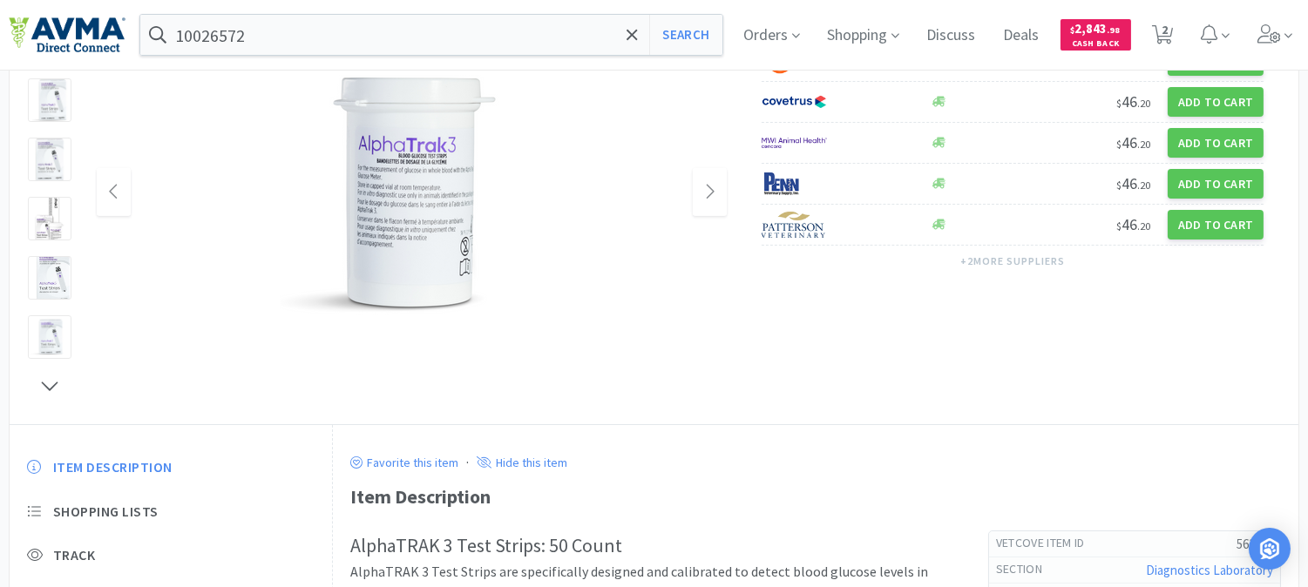
click at [424, 250] on img at bounding box center [411, 192] width 261 height 261
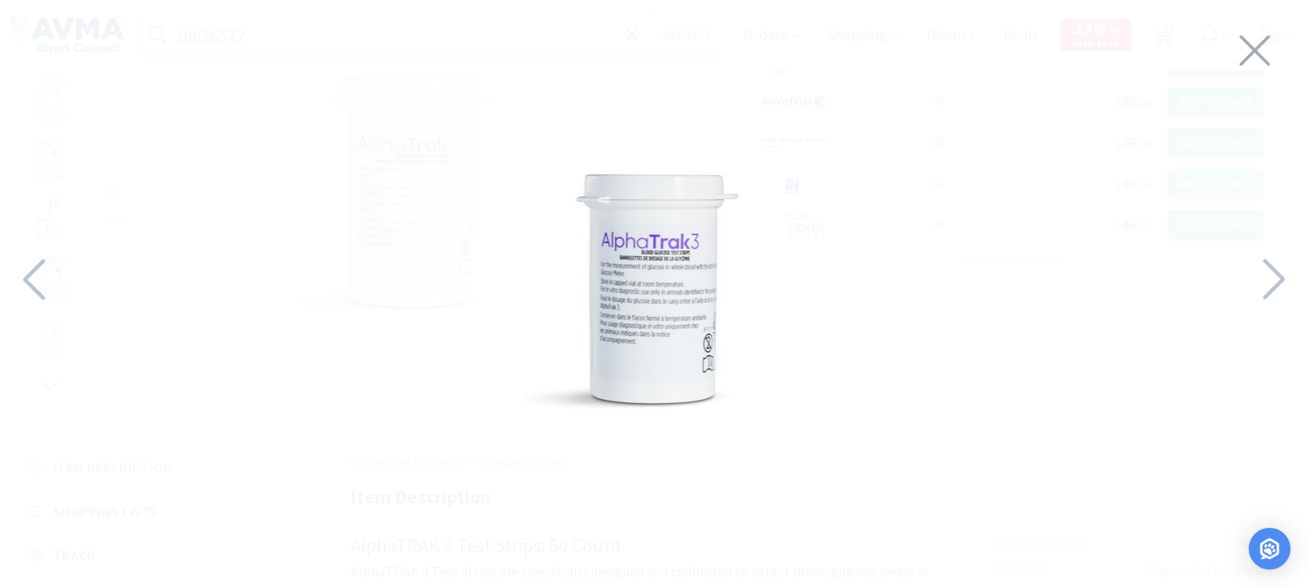
click at [634, 281] on img at bounding box center [654, 289] width 261 height 261
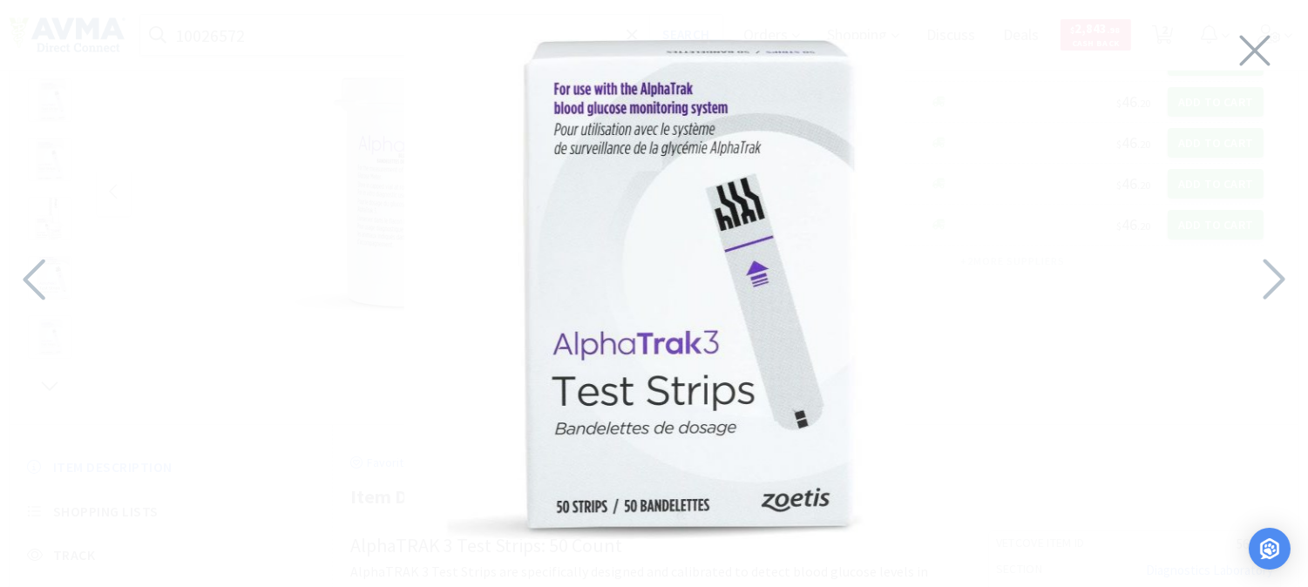
click at [634, 281] on img at bounding box center [654, 289] width 500 height 500
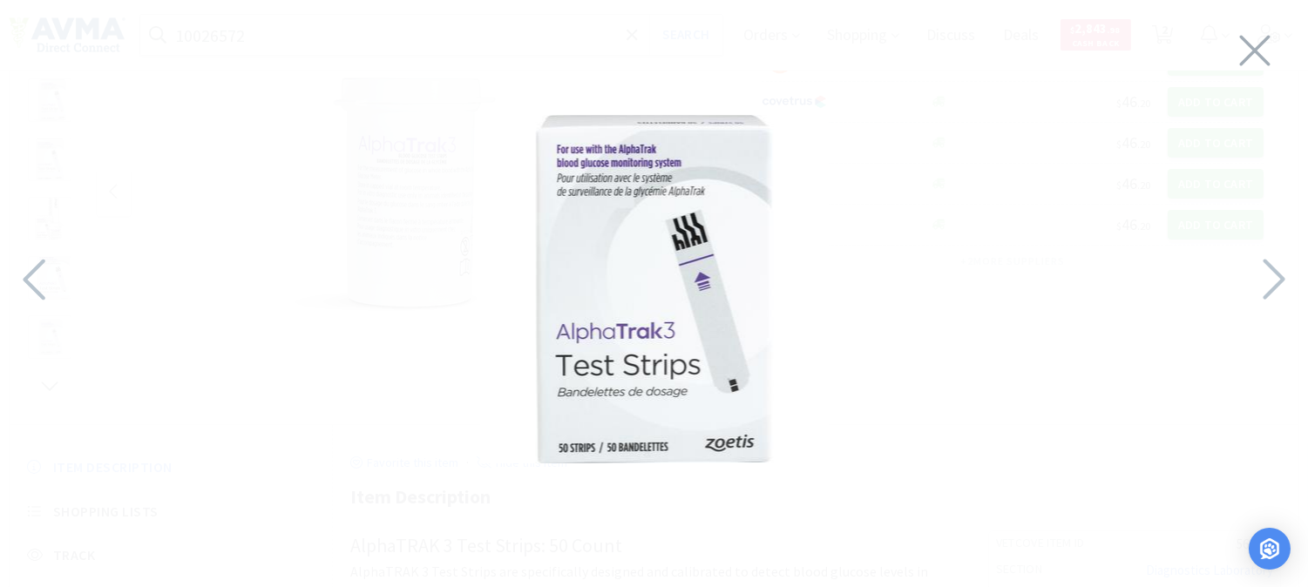
click at [634, 281] on img at bounding box center [654, 289] width 349 height 349
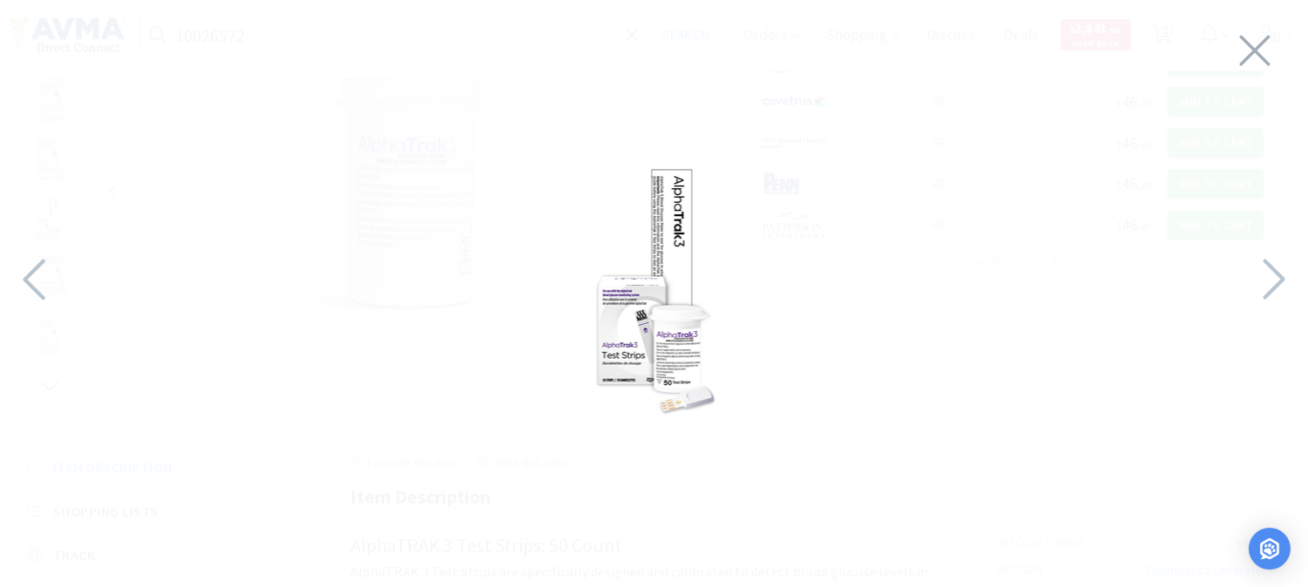
click at [634, 281] on img at bounding box center [654, 289] width 167 height 261
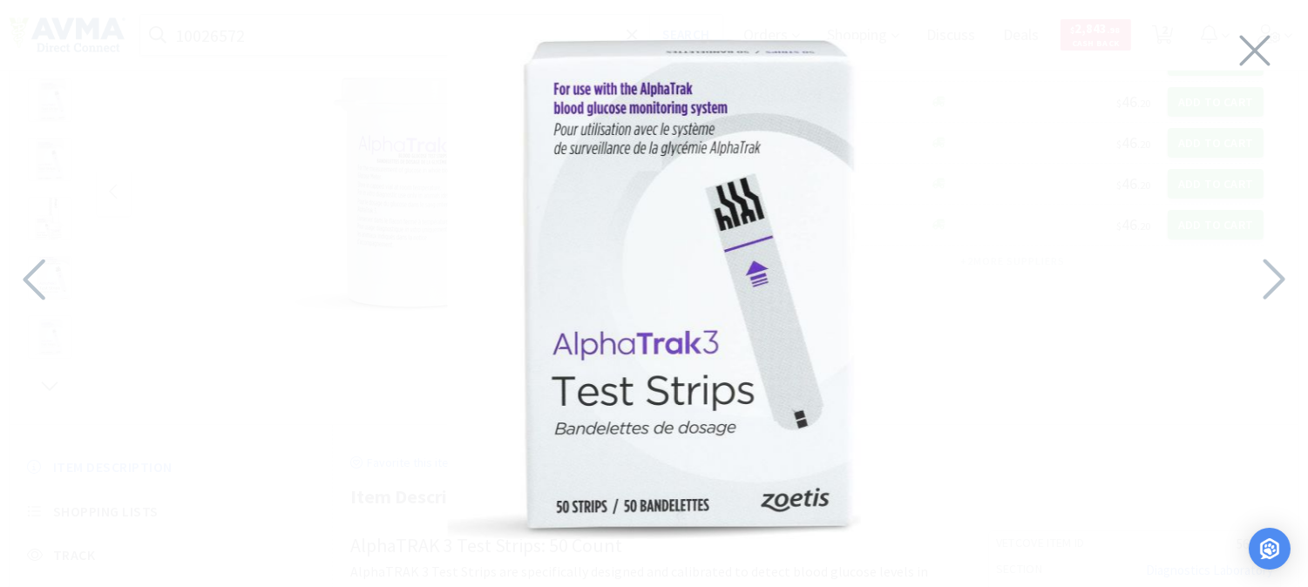
click at [634, 281] on img at bounding box center [654, 289] width 414 height 500
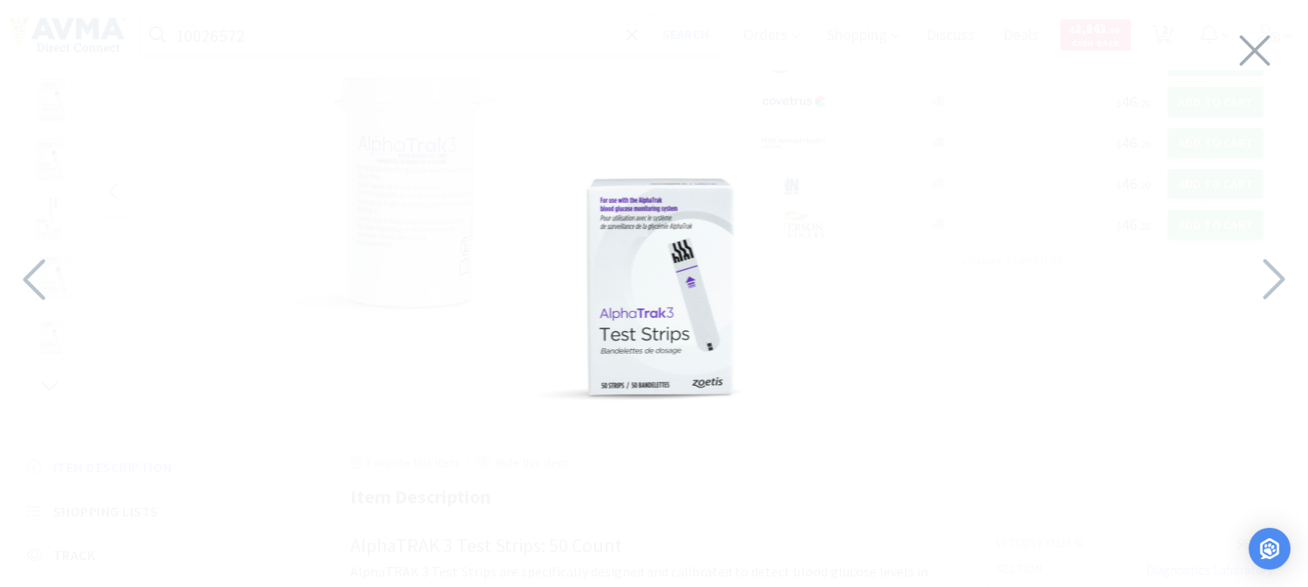
click at [634, 281] on img at bounding box center [654, 289] width 261 height 261
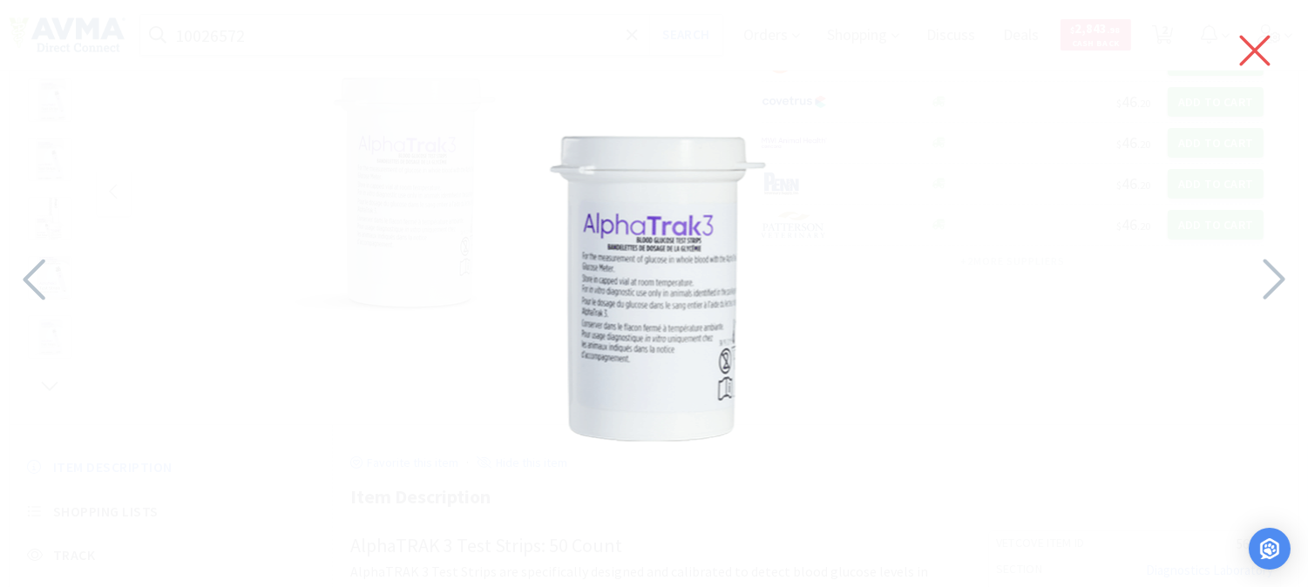
click at [1253, 41] on icon at bounding box center [1254, 50] width 37 height 49
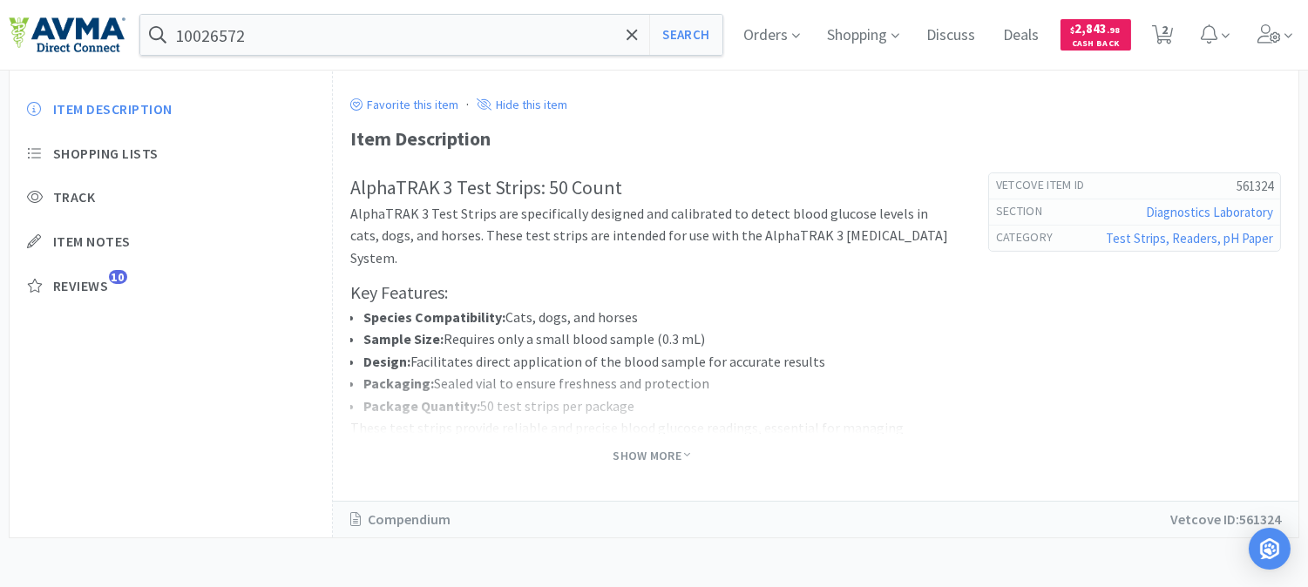
scroll to position [554, 0]
click at [673, 456] on span "Show More" at bounding box center [652, 453] width 78 height 17
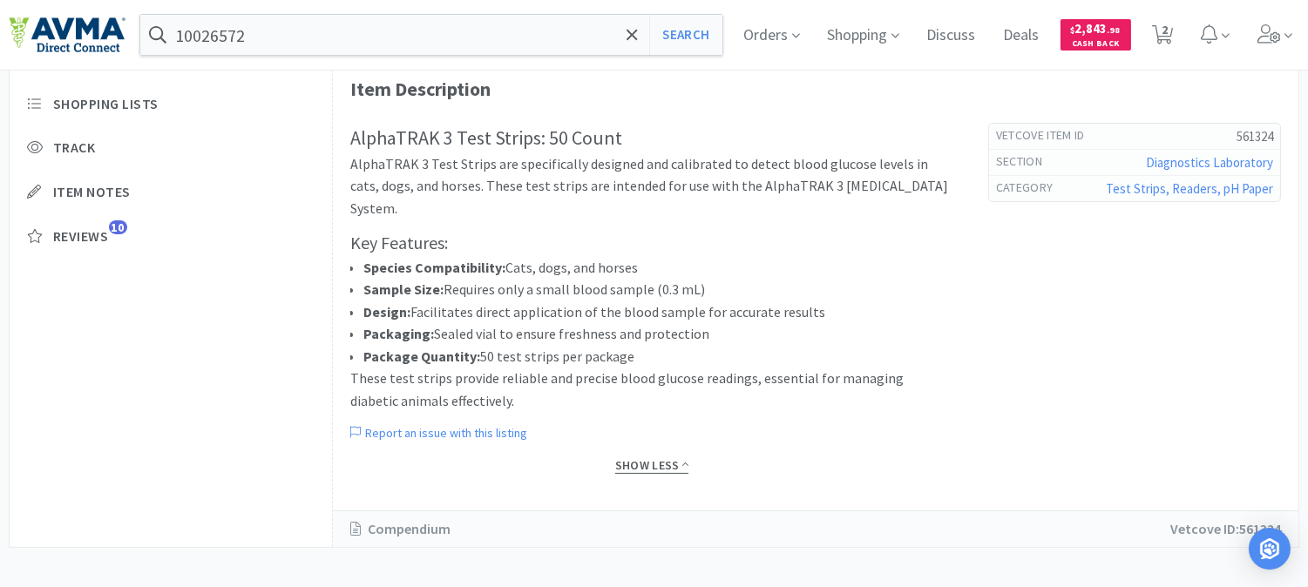
scroll to position [614, 0]
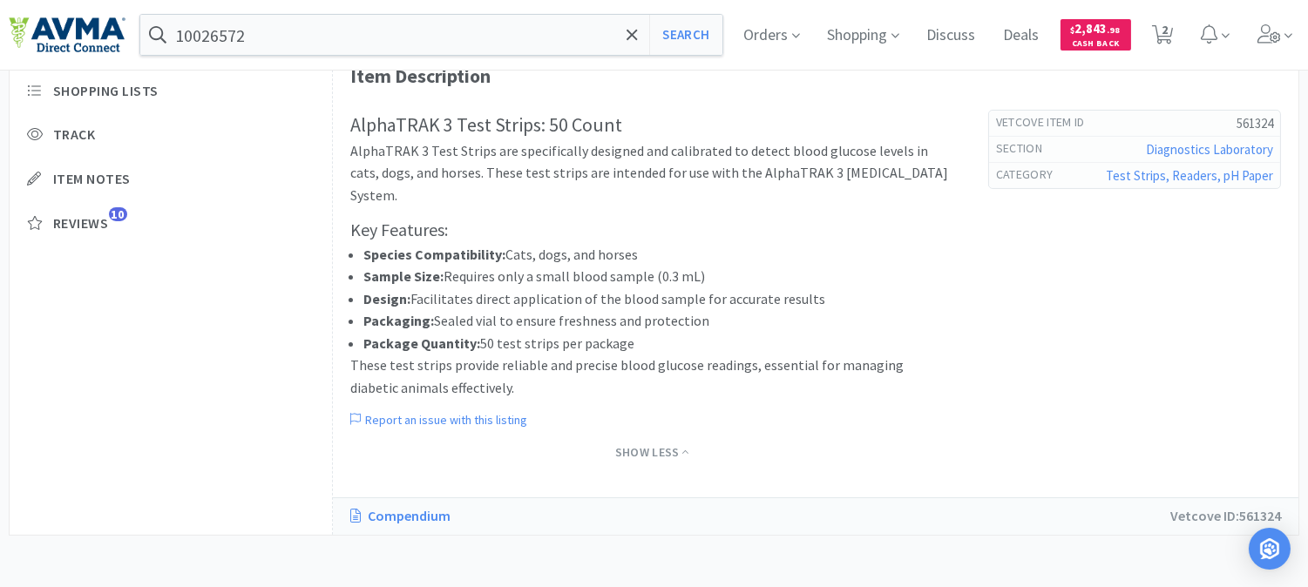
click at [395, 514] on link "Compendium" at bounding box center [409, 516] width 118 height 23
click at [347, 47] on input "10026572" at bounding box center [431, 35] width 582 height 40
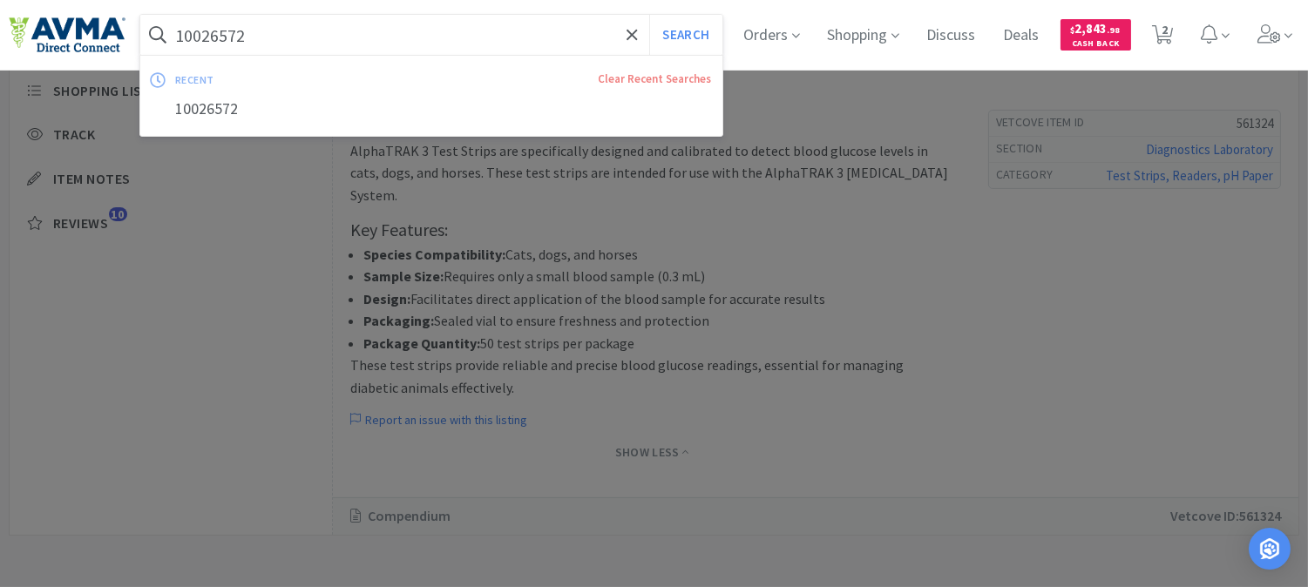
paste input "078349025"
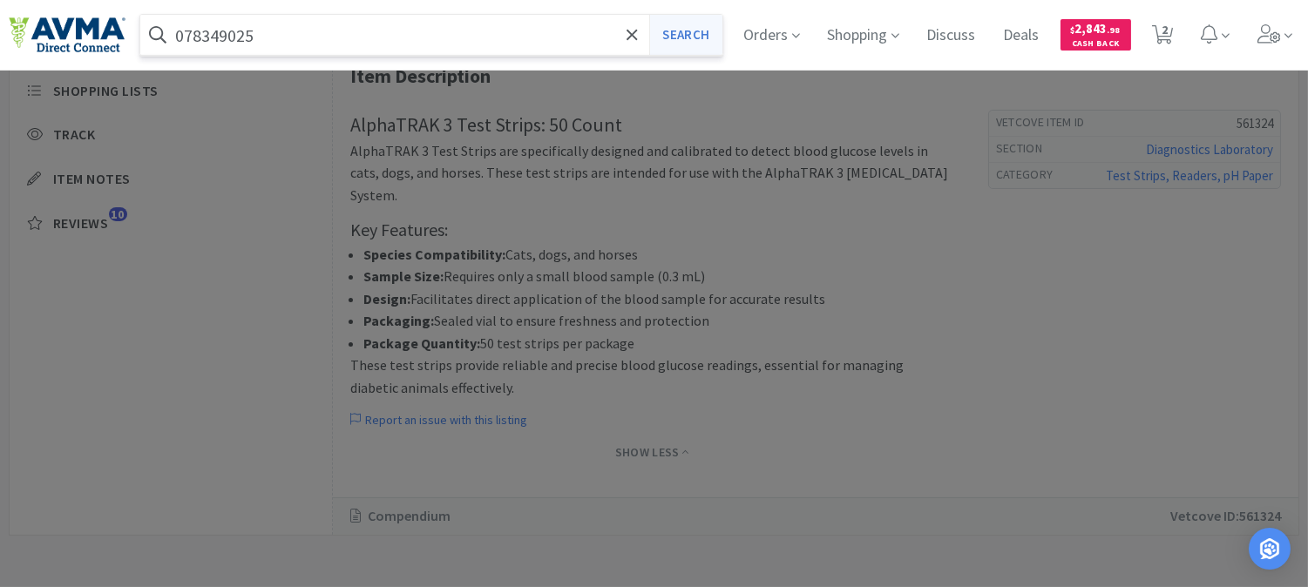
type input "078349025"
click at [694, 32] on button "Search" at bounding box center [685, 35] width 72 height 40
select select "1"
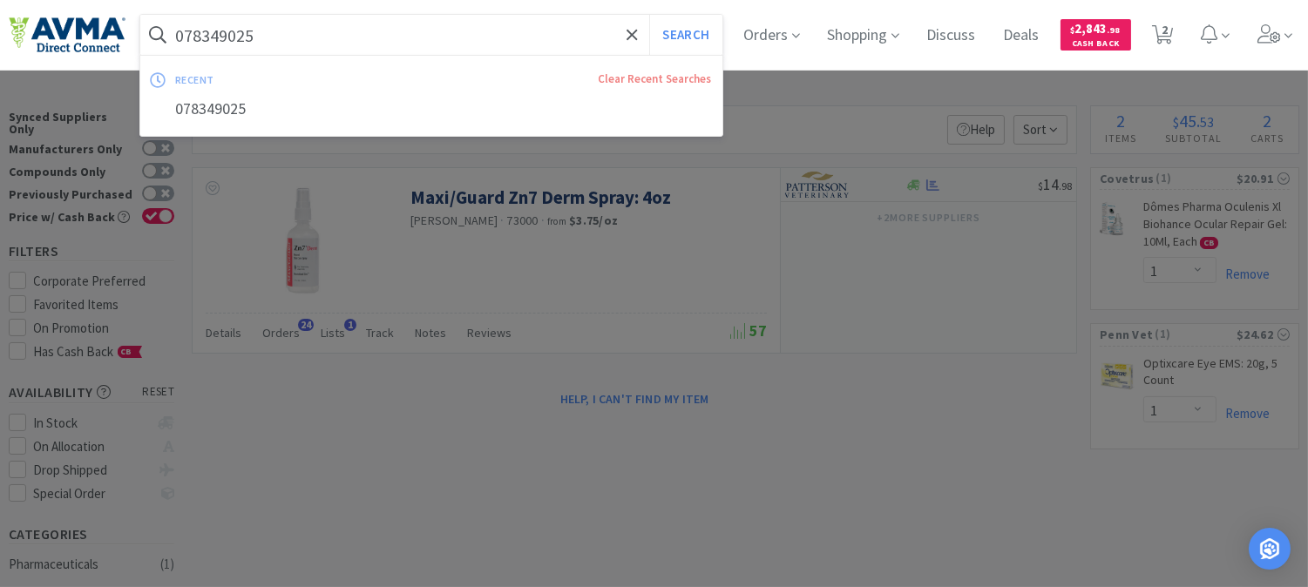
click at [312, 40] on input "078349025" at bounding box center [431, 35] width 582 height 40
paste input "49656"
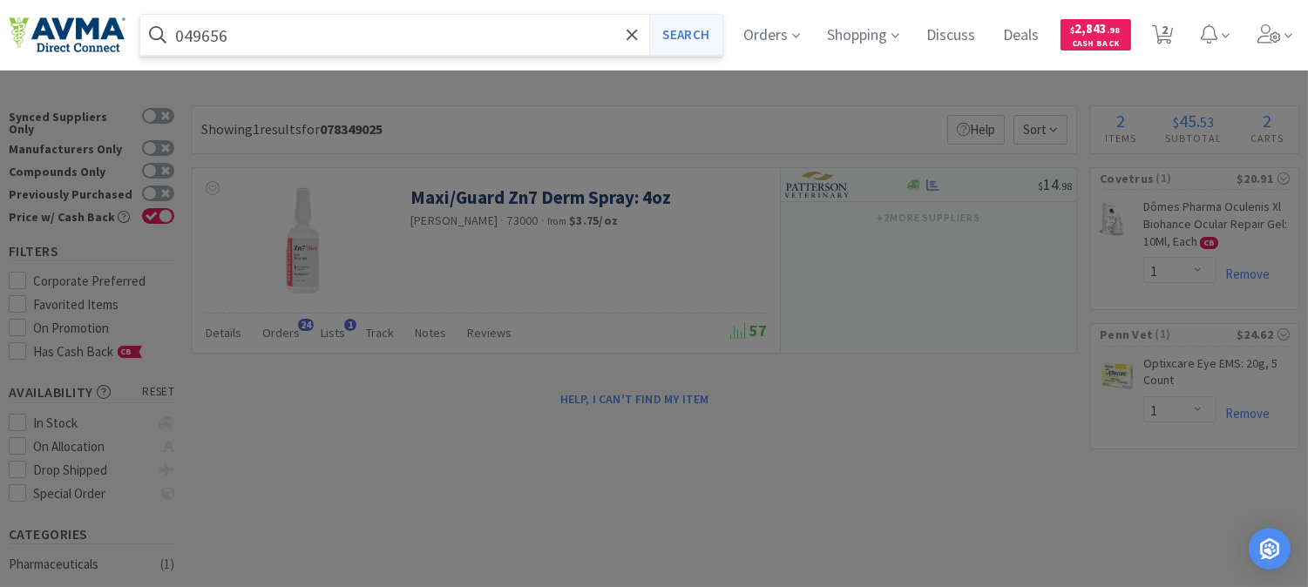
click at [709, 28] on button "Search" at bounding box center [685, 35] width 72 height 40
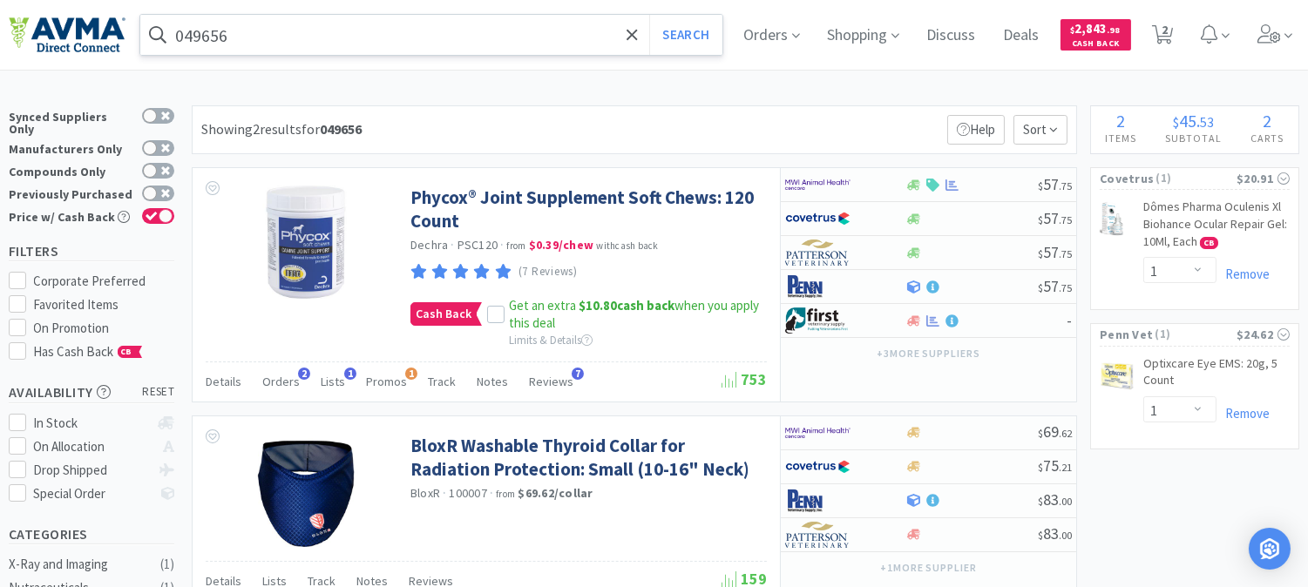
click at [295, 23] on input "049656" at bounding box center [431, 35] width 582 height 40
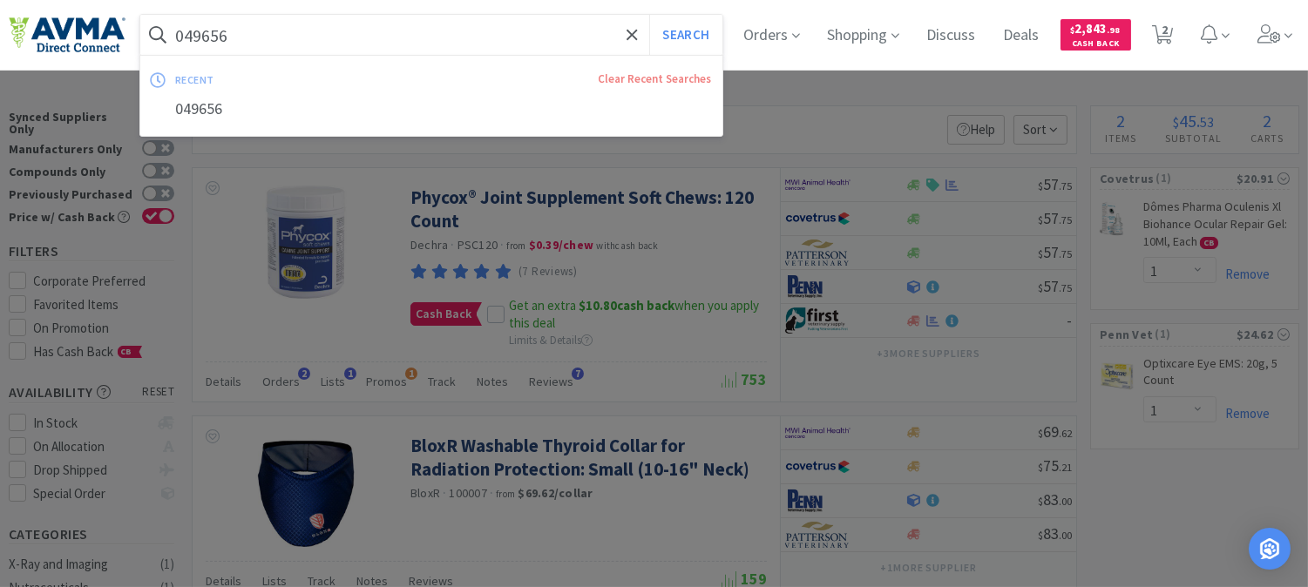
paste input "0553"
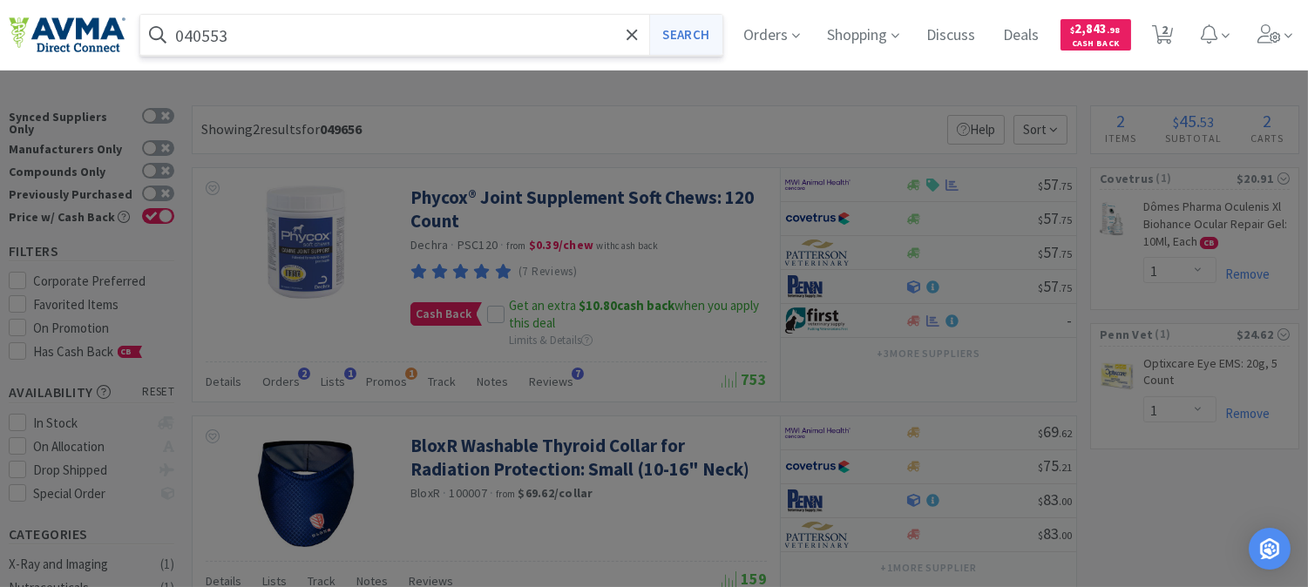
click at [715, 36] on button "Search" at bounding box center [685, 35] width 72 height 40
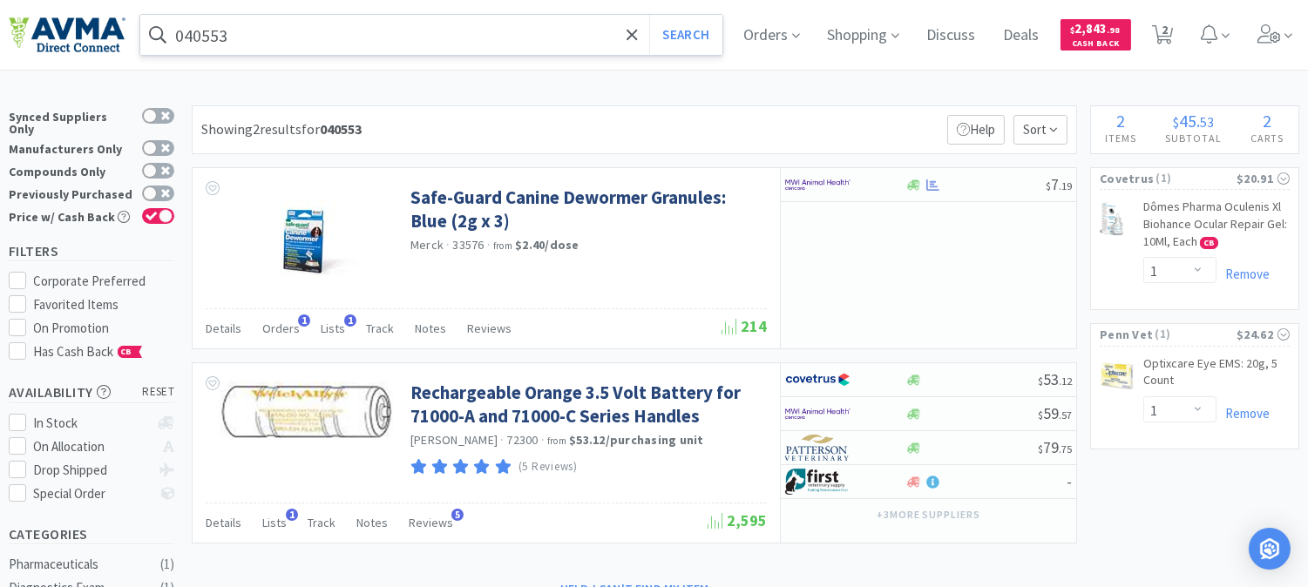
click at [195, 30] on input "040553" at bounding box center [431, 35] width 582 height 40
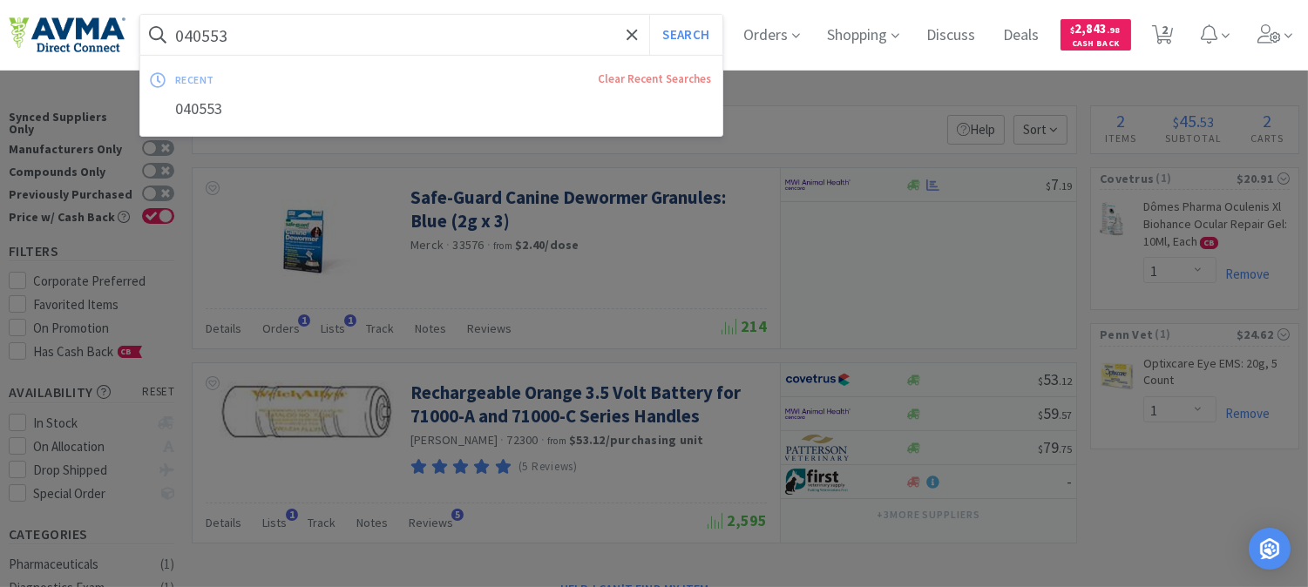
paste input "78815058"
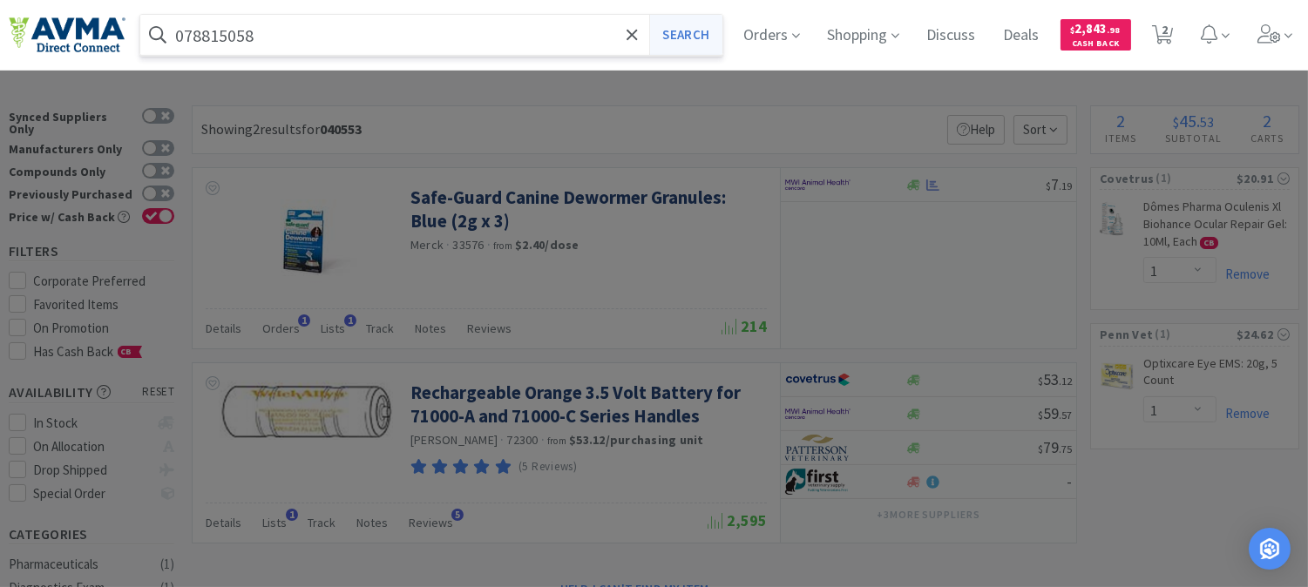
click at [703, 38] on button "Search" at bounding box center [685, 35] width 72 height 40
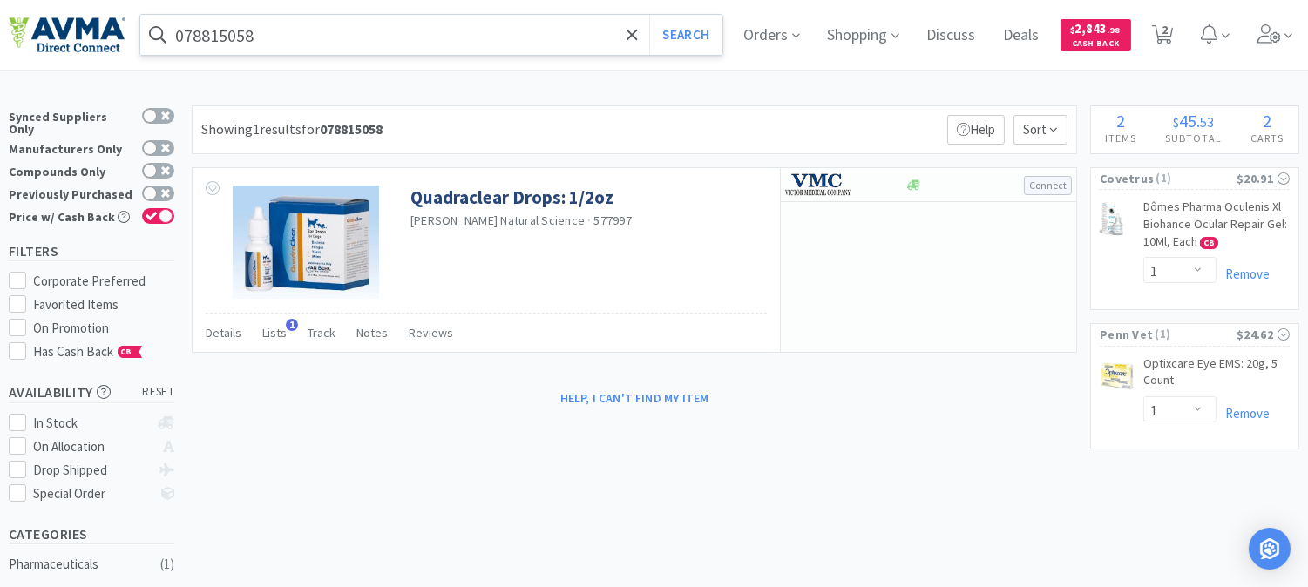
click at [274, 32] on input "078815058" at bounding box center [431, 35] width 582 height 40
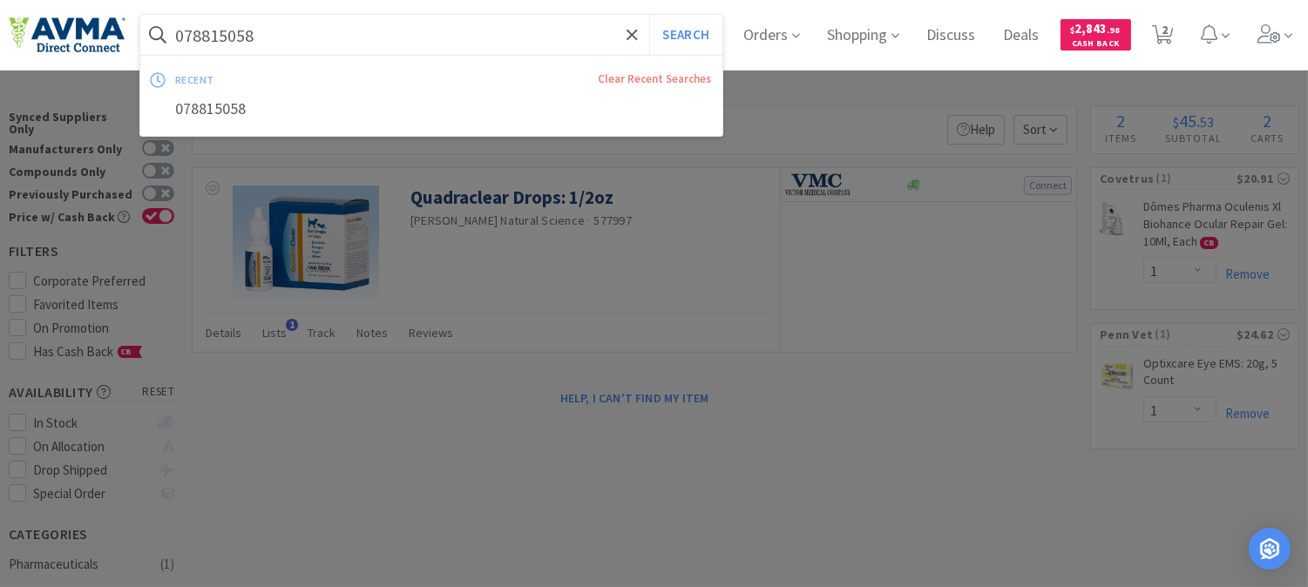
paste input "JORJ169-AA"
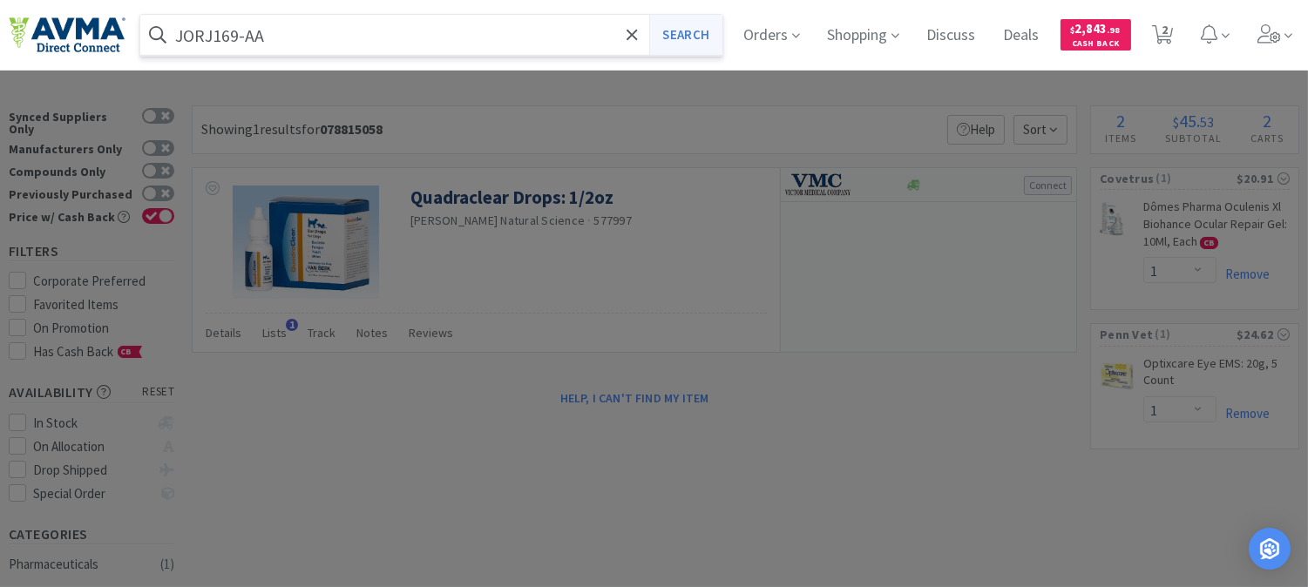
click at [683, 33] on button "Search" at bounding box center [685, 35] width 72 height 40
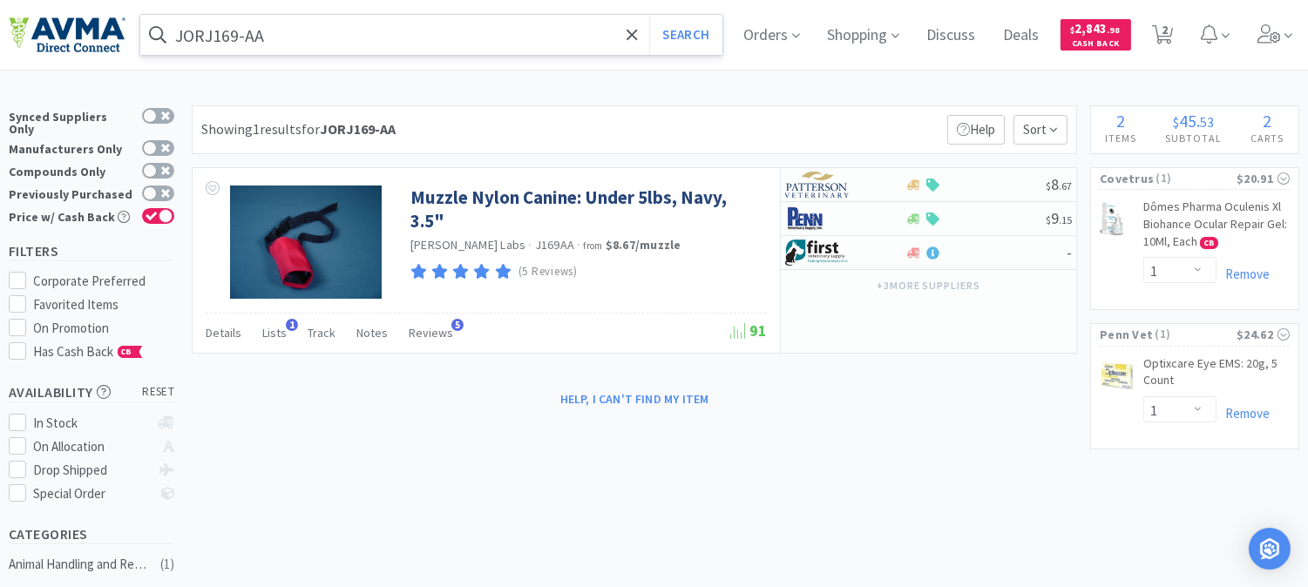
click at [319, 30] on input "JORJ169-AA" at bounding box center [431, 35] width 582 height 40
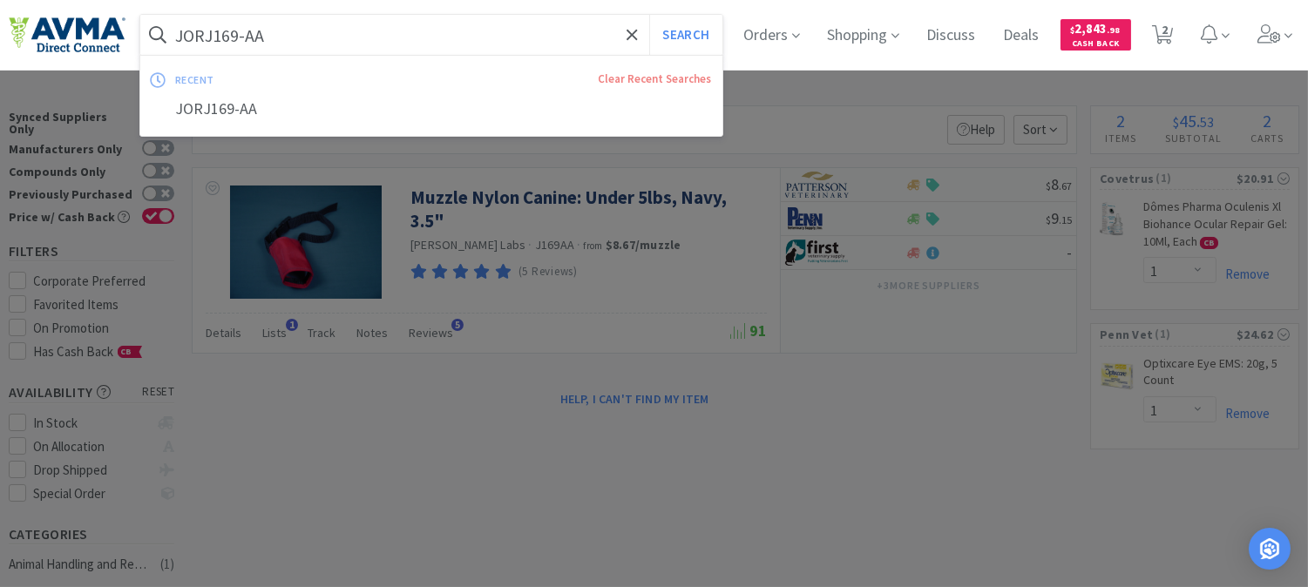
paste input "068764"
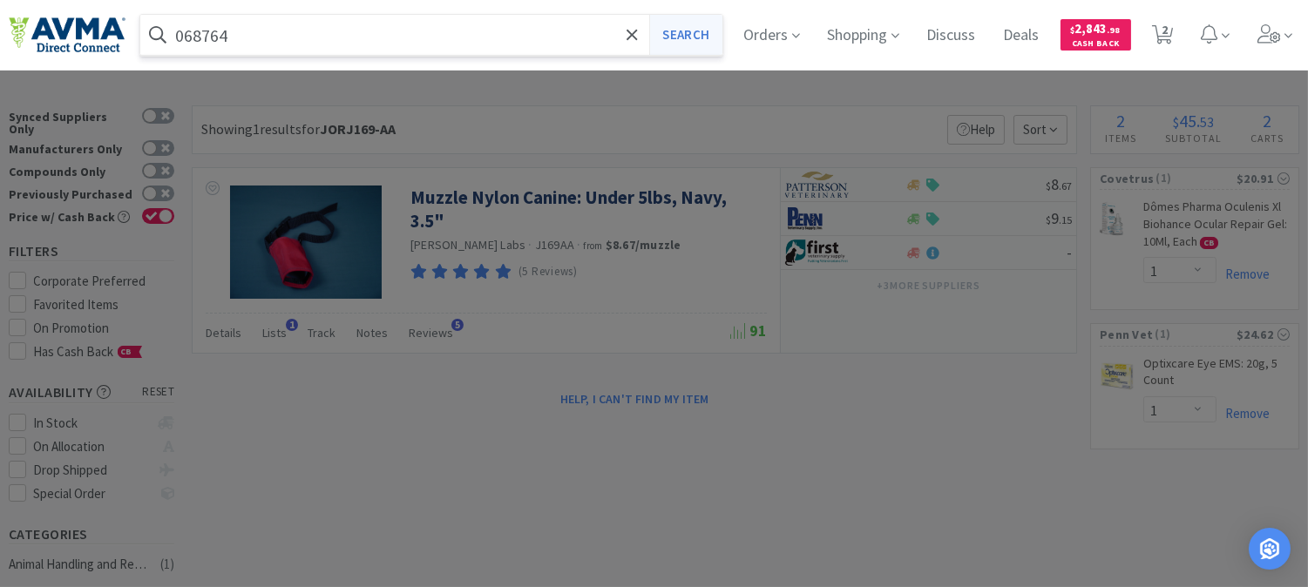
click at [693, 35] on button "Search" at bounding box center [685, 35] width 72 height 40
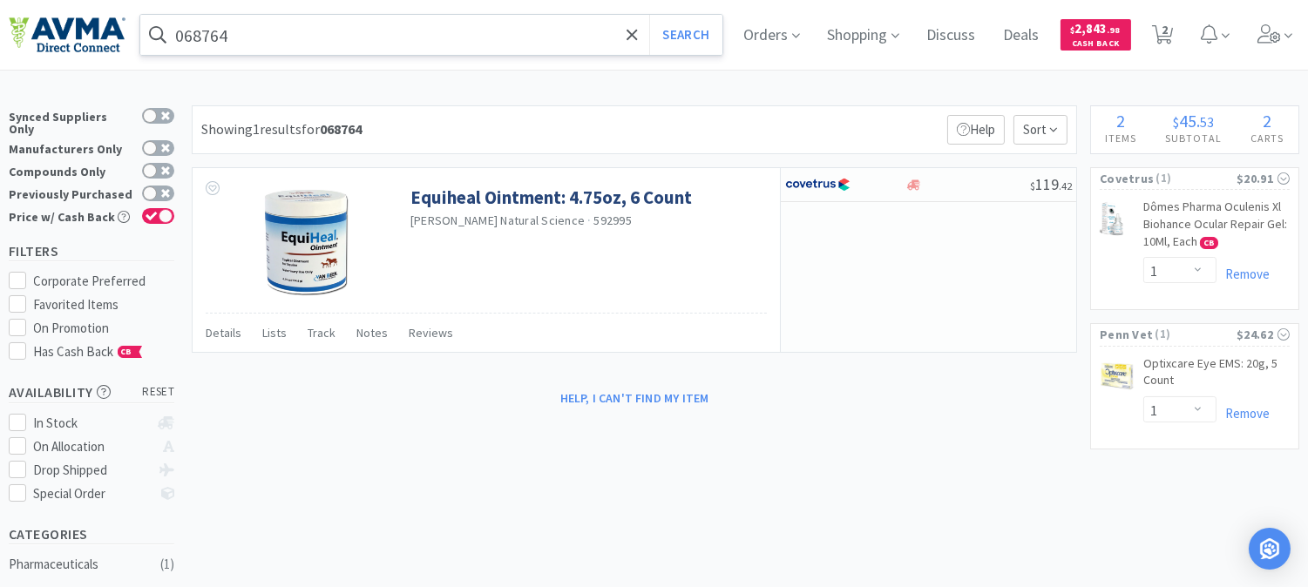
click at [292, 30] on input "068764" at bounding box center [431, 35] width 582 height 40
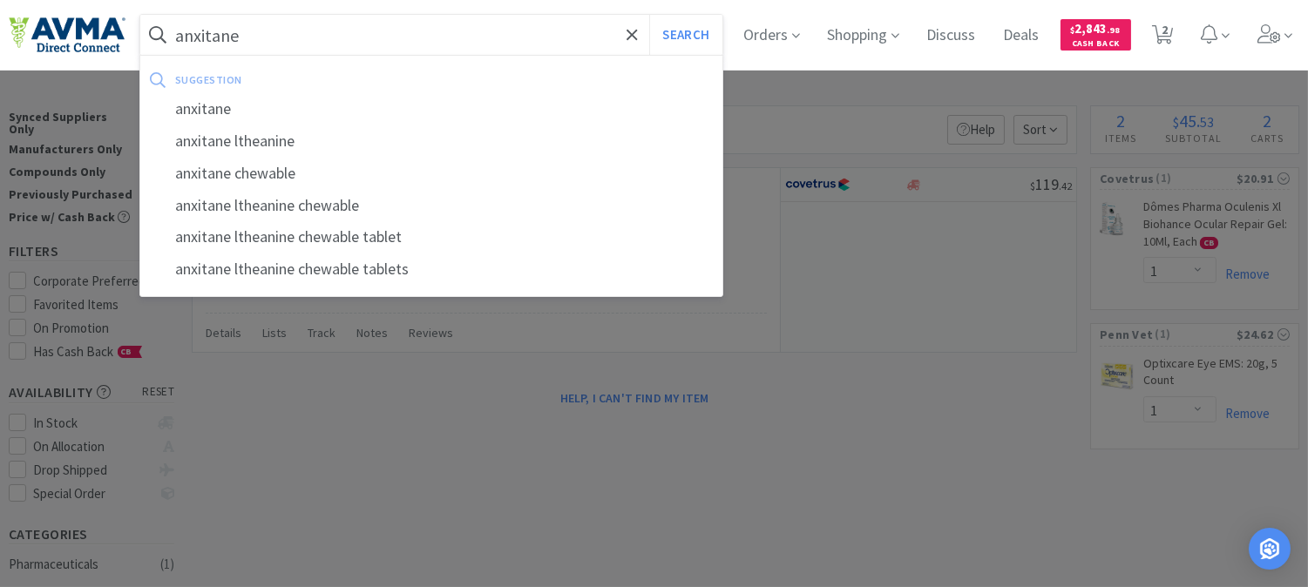
click at [649, 15] on button "Search" at bounding box center [685, 35] width 72 height 40
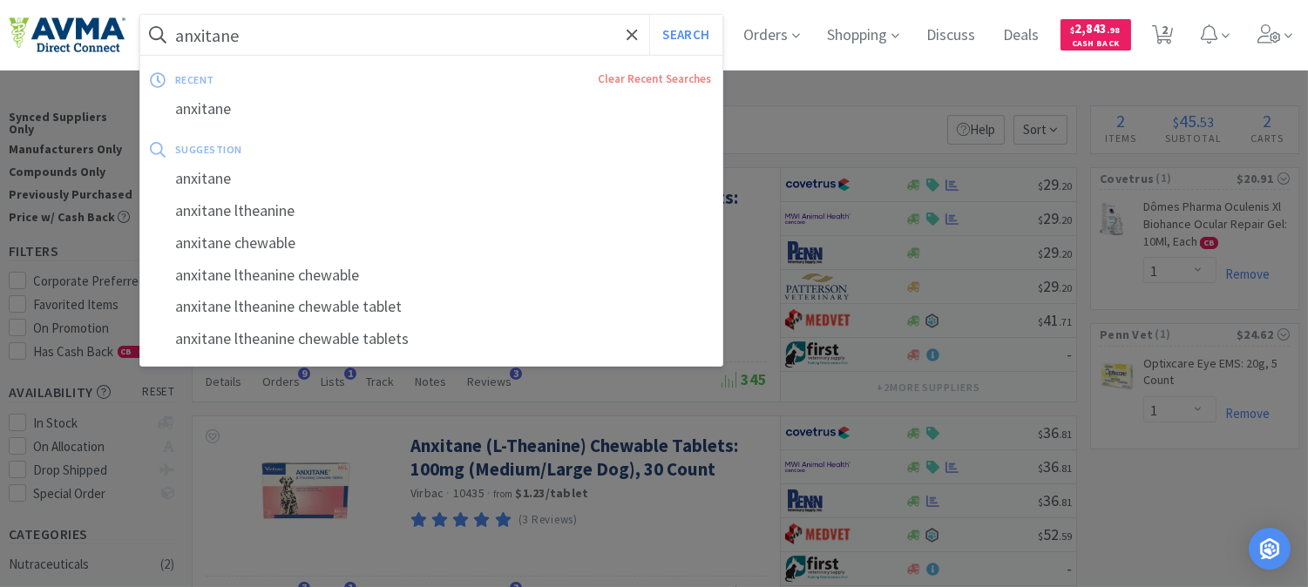
click at [274, 30] on input "anxitane" at bounding box center [431, 35] width 582 height 40
paste input "028623"
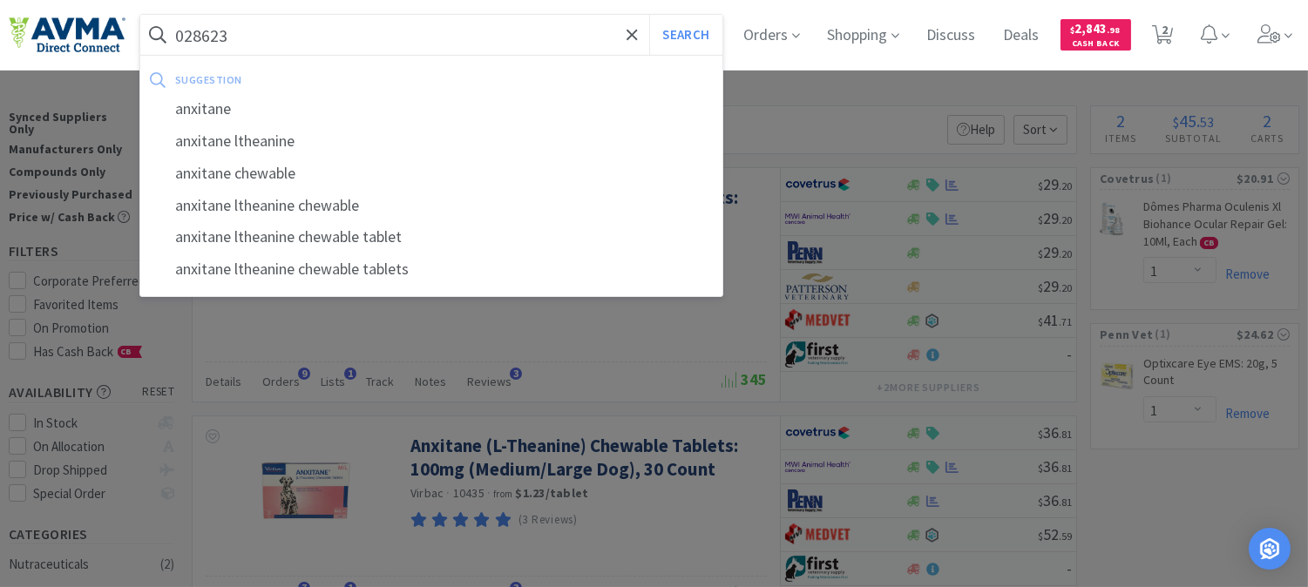
click at [649, 15] on button "Search" at bounding box center [685, 35] width 72 height 40
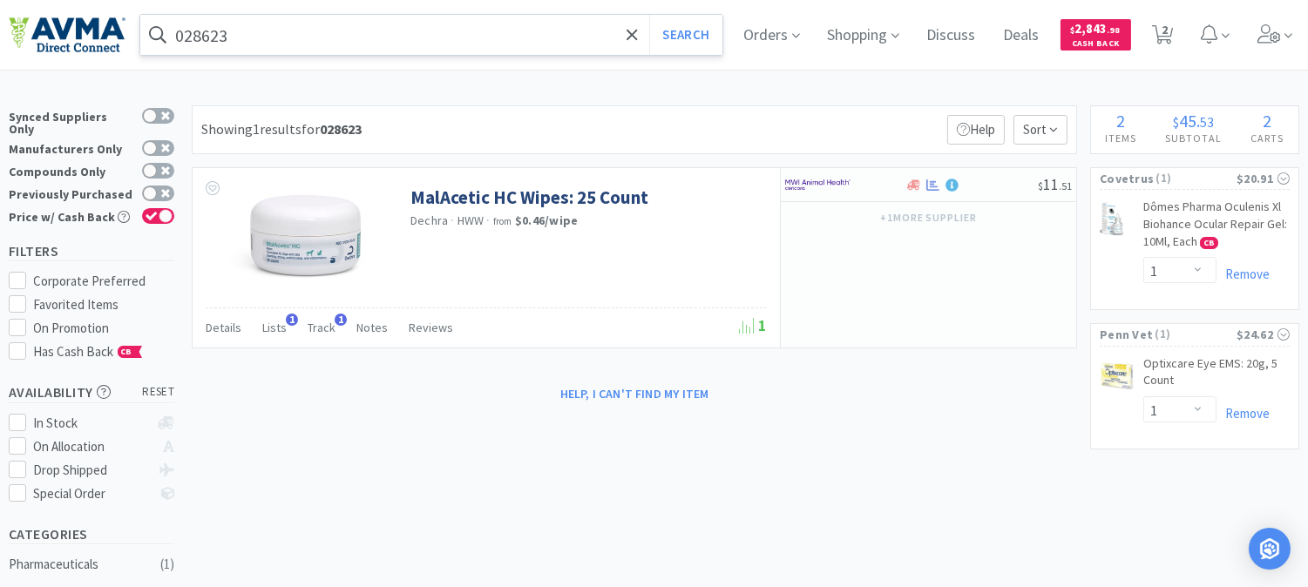
click at [295, 36] on input "028623" at bounding box center [431, 35] width 582 height 40
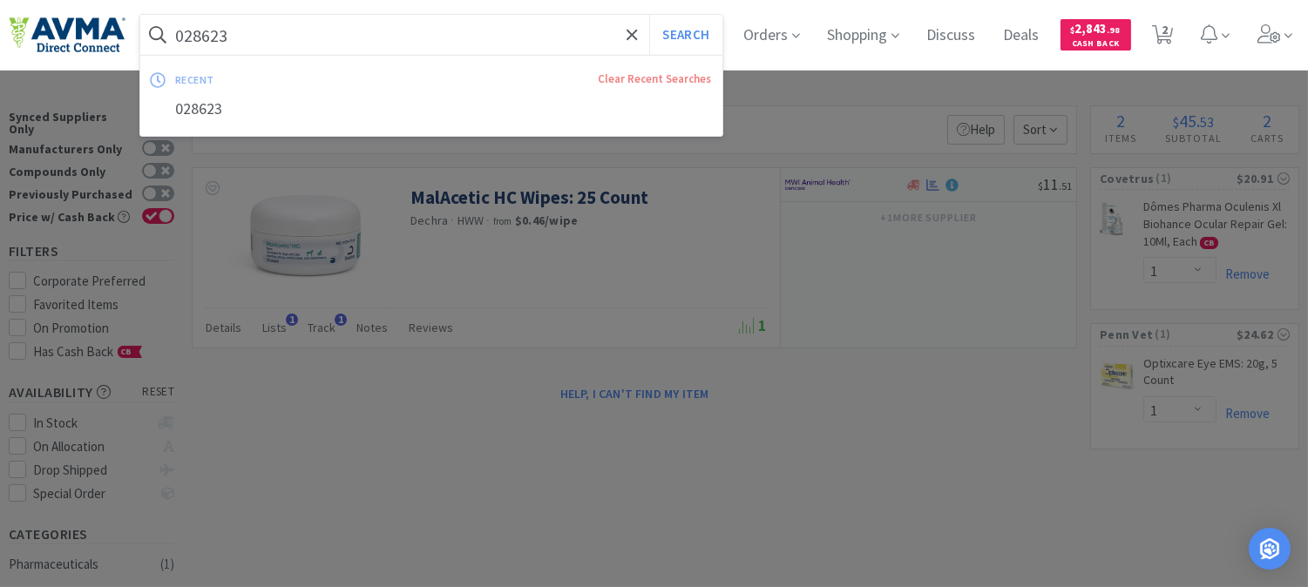
paste input "125868"
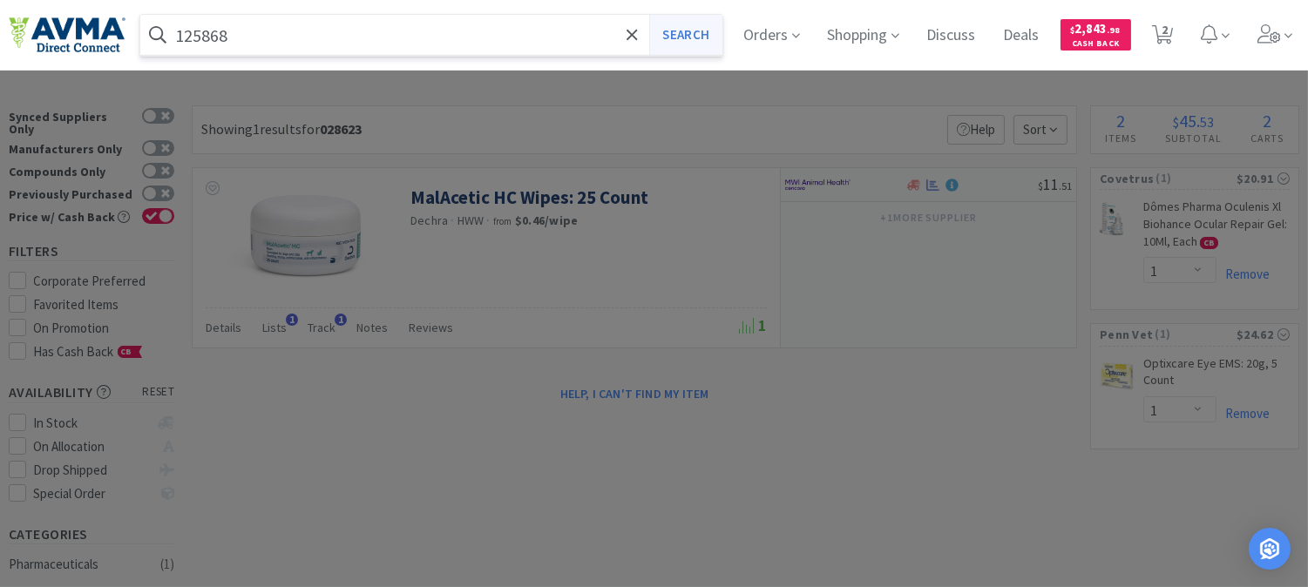
click at [715, 37] on button "Search" at bounding box center [685, 35] width 72 height 40
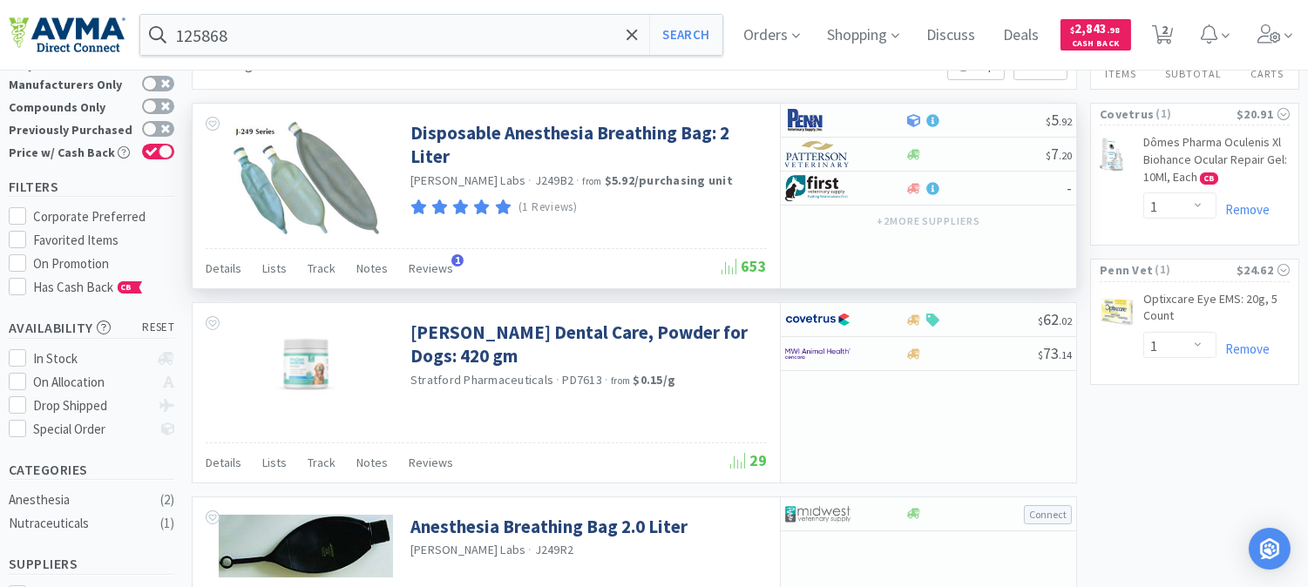
scroll to position [97, 0]
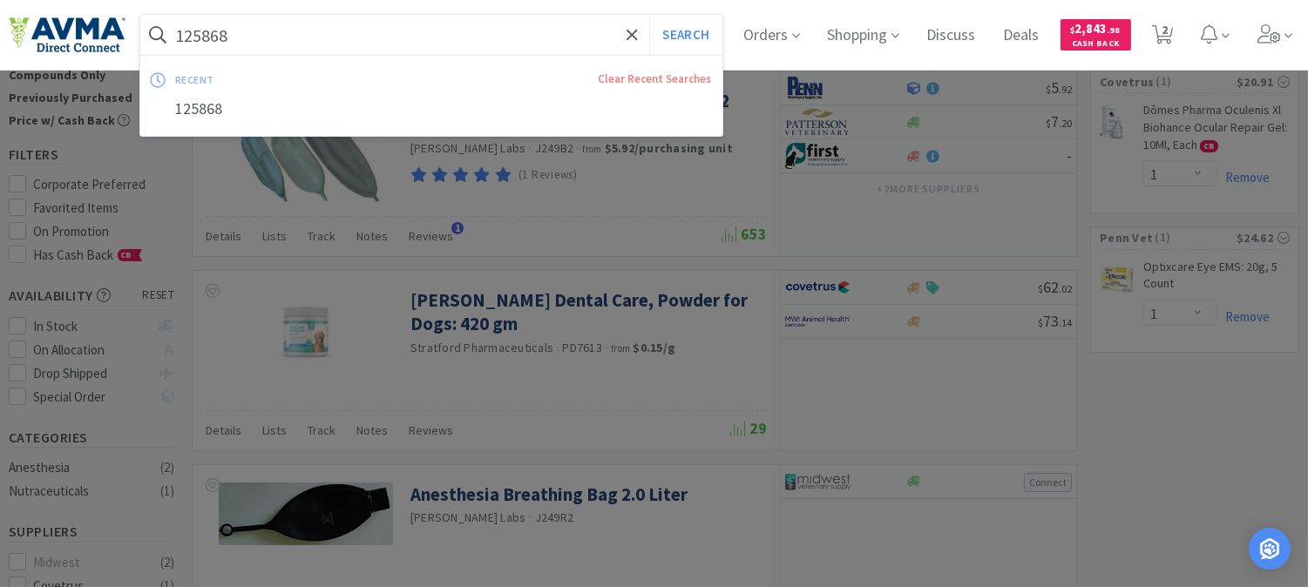
click at [433, 28] on input "125868" at bounding box center [431, 35] width 582 height 40
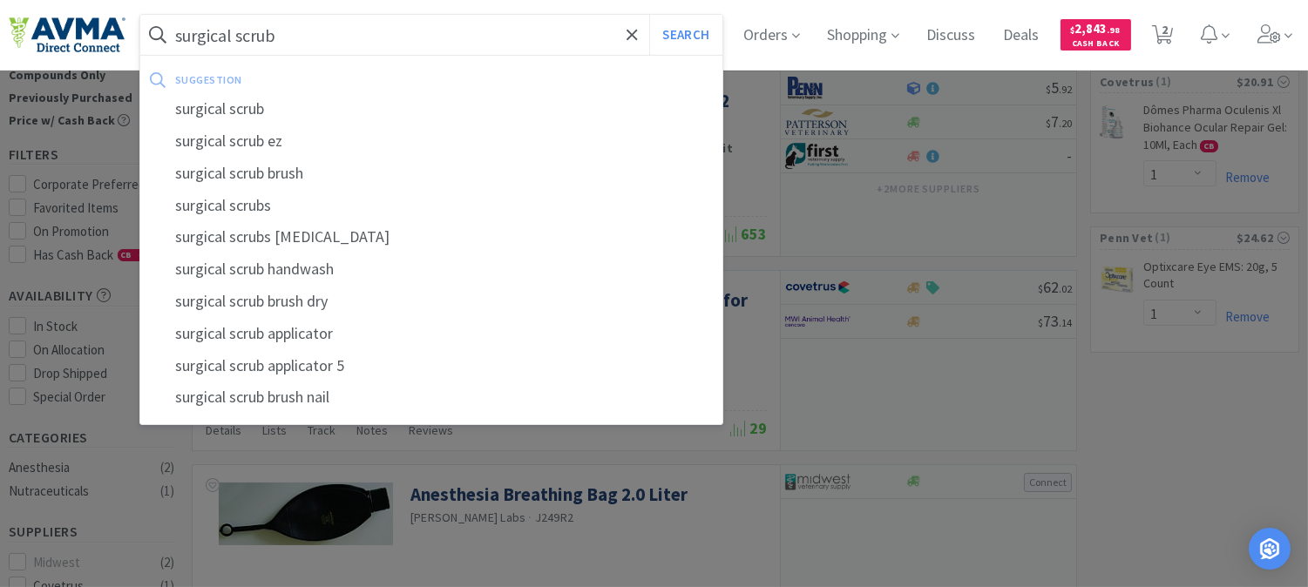
type input "surgical scrub"
click at [649, 15] on button "Search" at bounding box center [685, 35] width 72 height 40
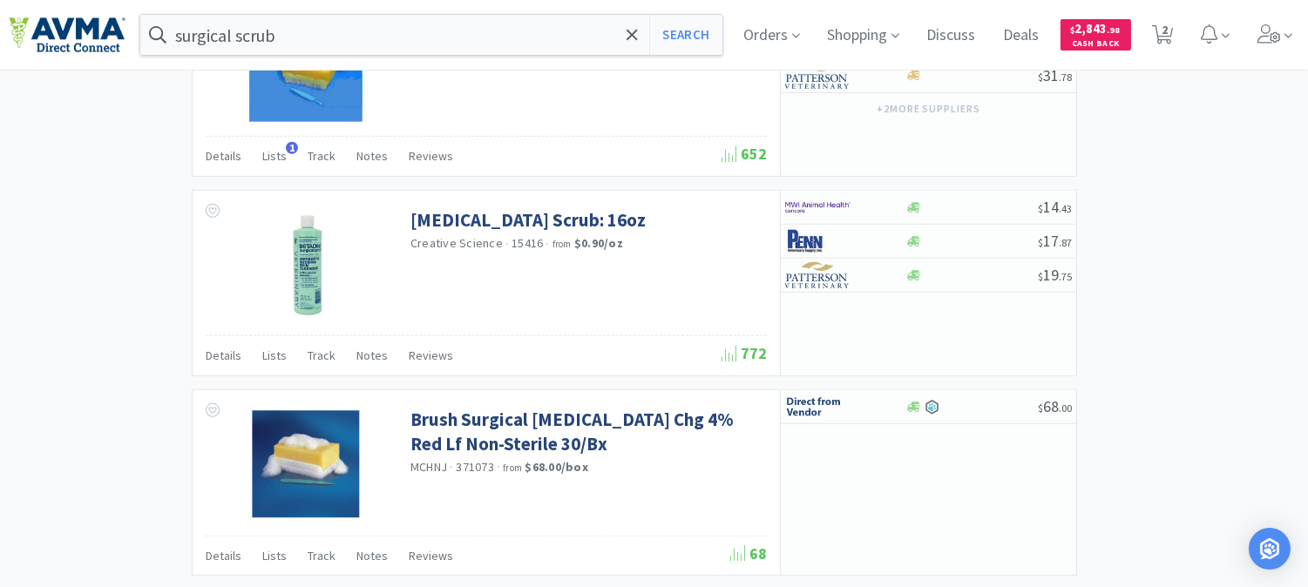
scroll to position [2033, 0]
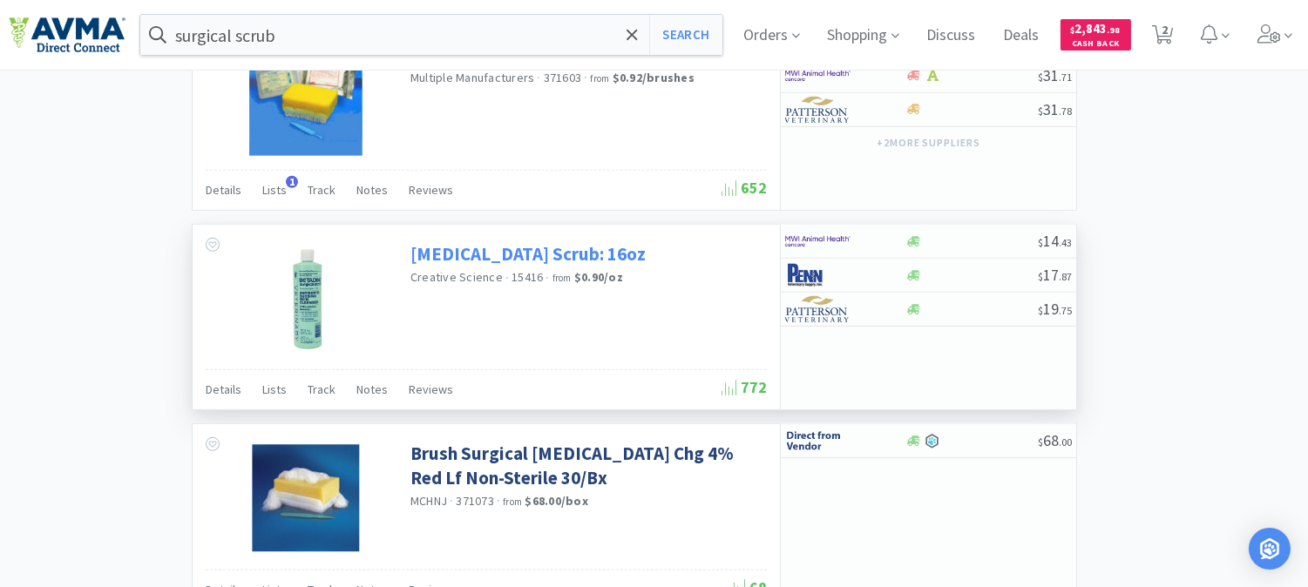
click at [497, 242] on link "[MEDICAL_DATA] Scrub: 16oz" at bounding box center [527, 254] width 235 height 24
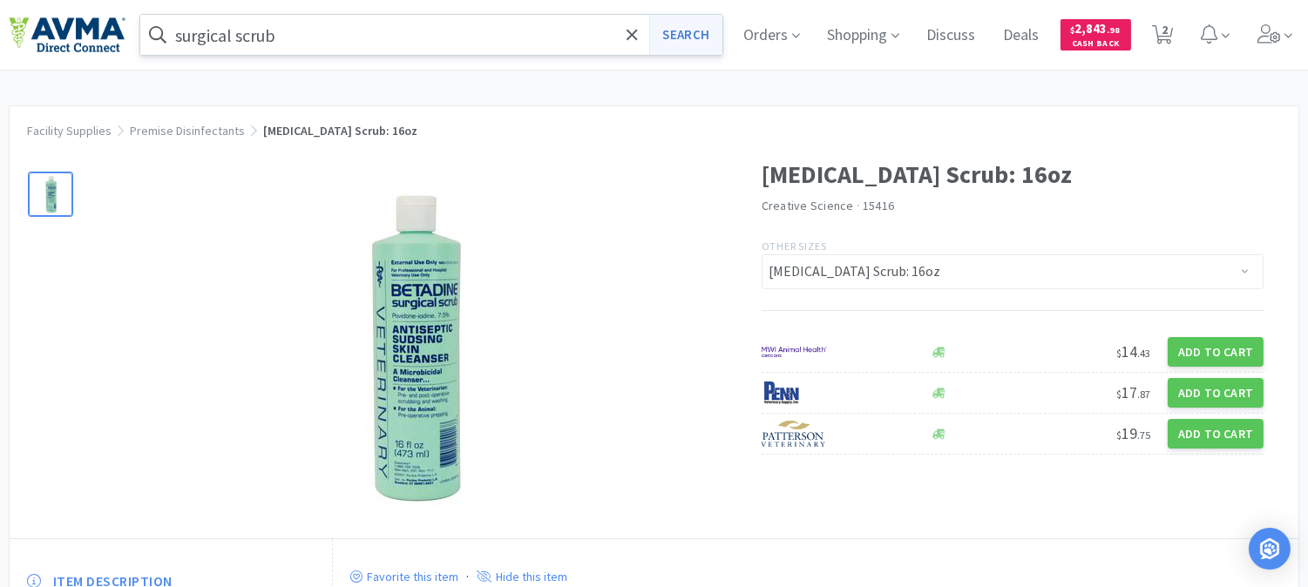
click at [687, 32] on button "Search" at bounding box center [685, 35] width 72 height 40
select select "1"
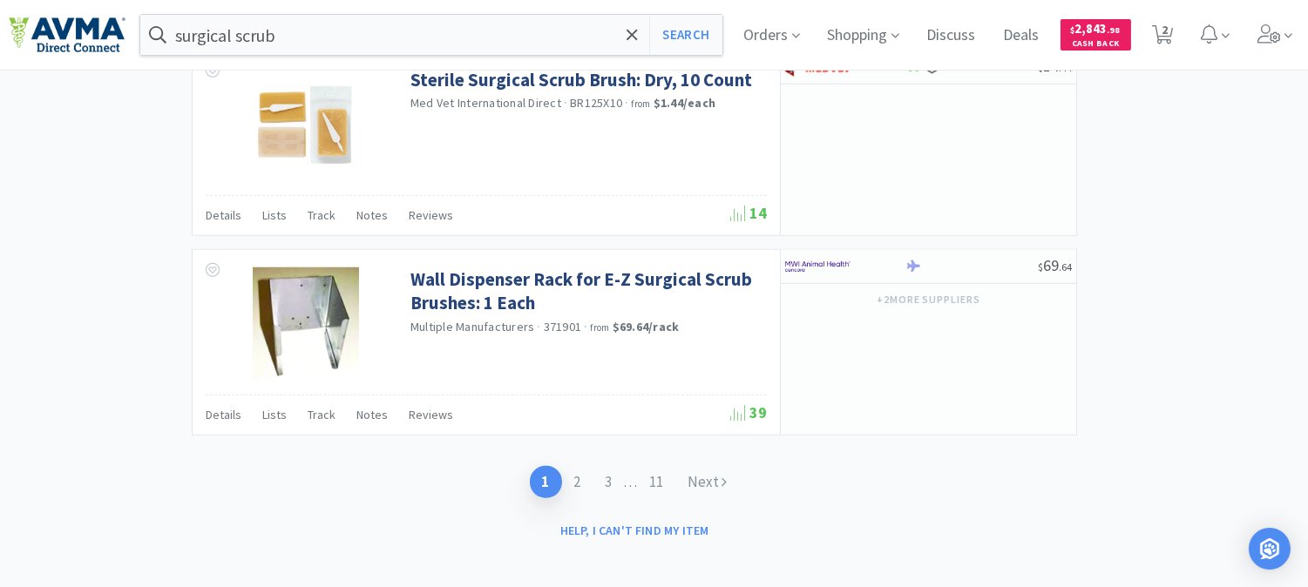
scroll to position [2808, 0]
click at [572, 469] on link "2" at bounding box center [577, 481] width 31 height 32
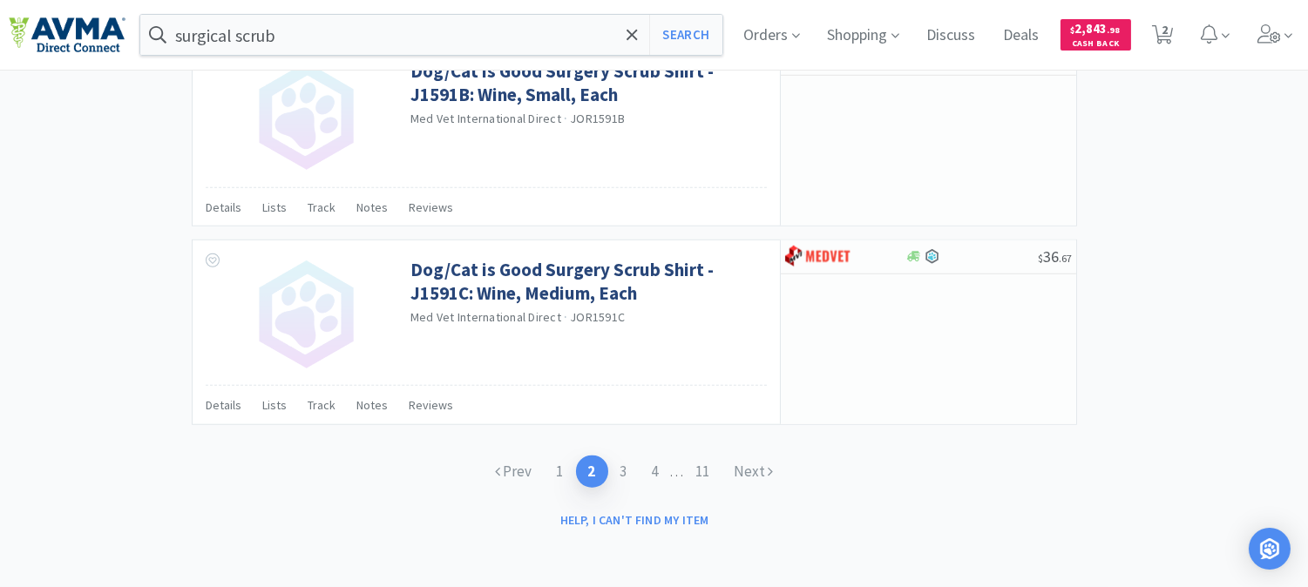
scroll to position [2723, 0]
click at [559, 469] on link "1" at bounding box center [560, 472] width 31 height 32
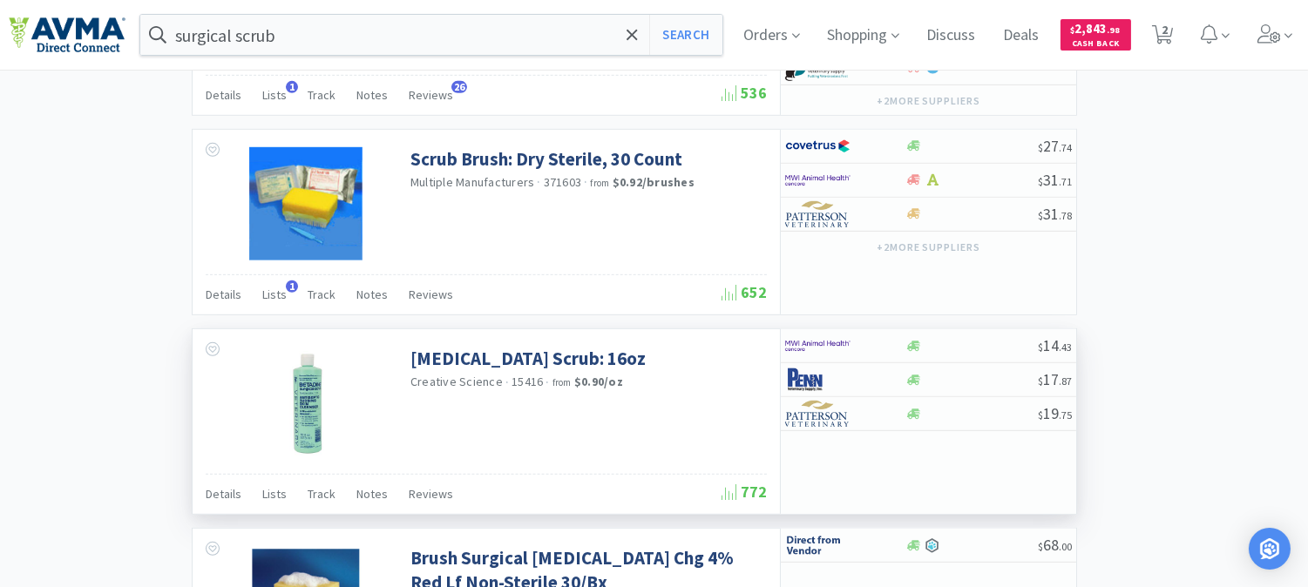
scroll to position [1936, 0]
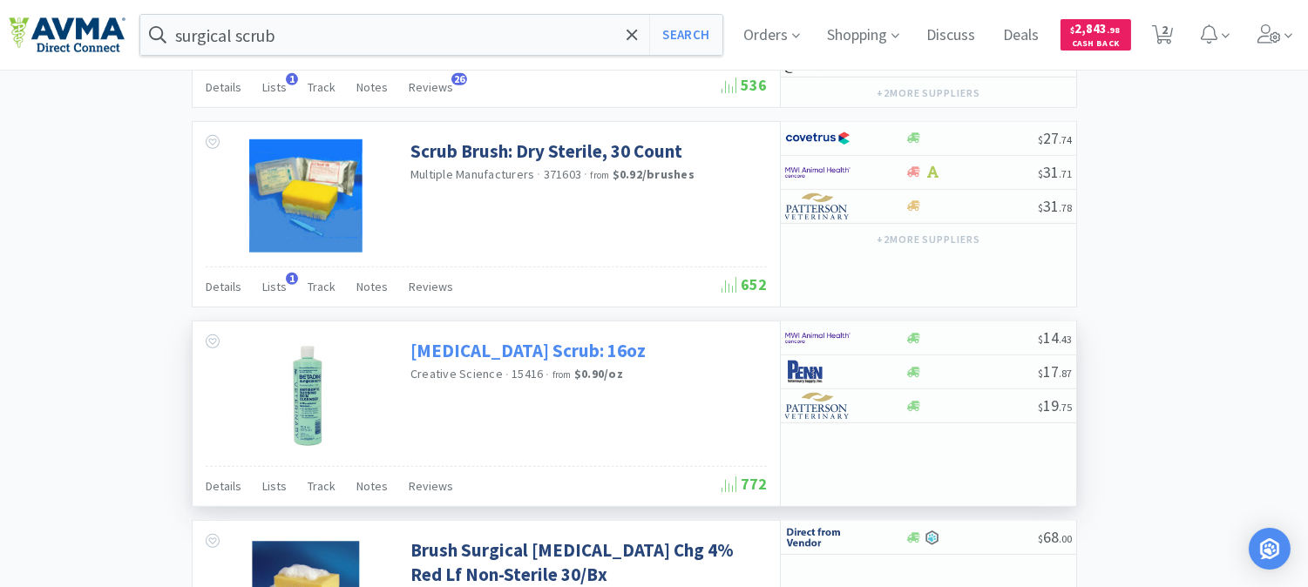
click at [527, 344] on link "[MEDICAL_DATA] Scrub: 16oz" at bounding box center [527, 351] width 235 height 24
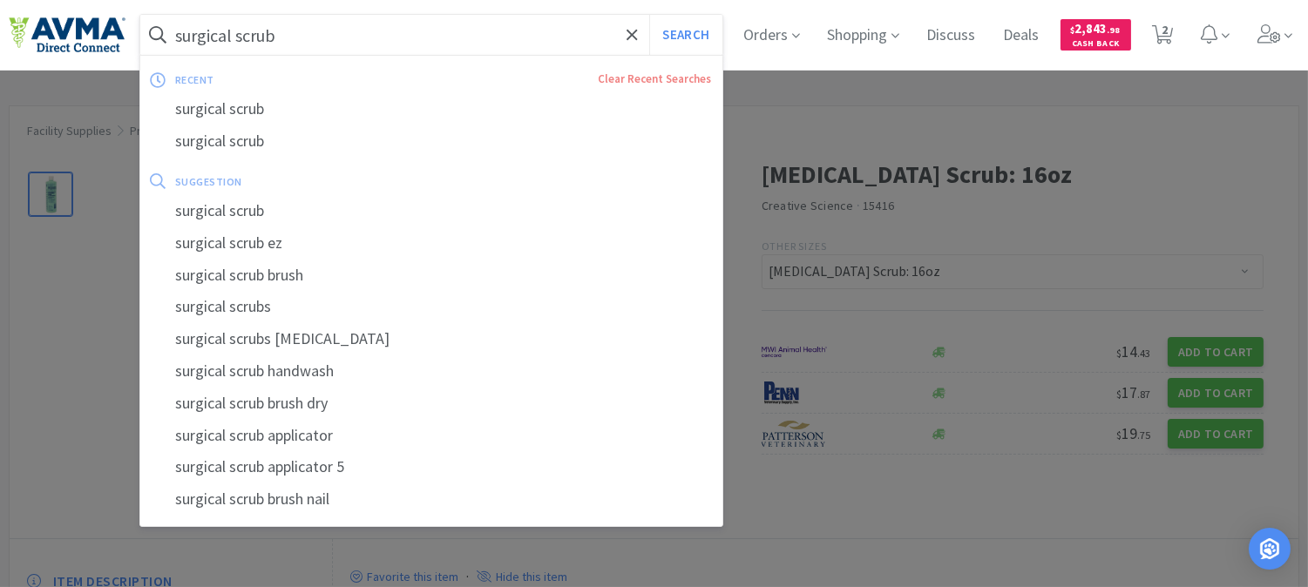
click at [396, 44] on input "surgical scrub" at bounding box center [431, 35] width 582 height 40
paste input "078376345"
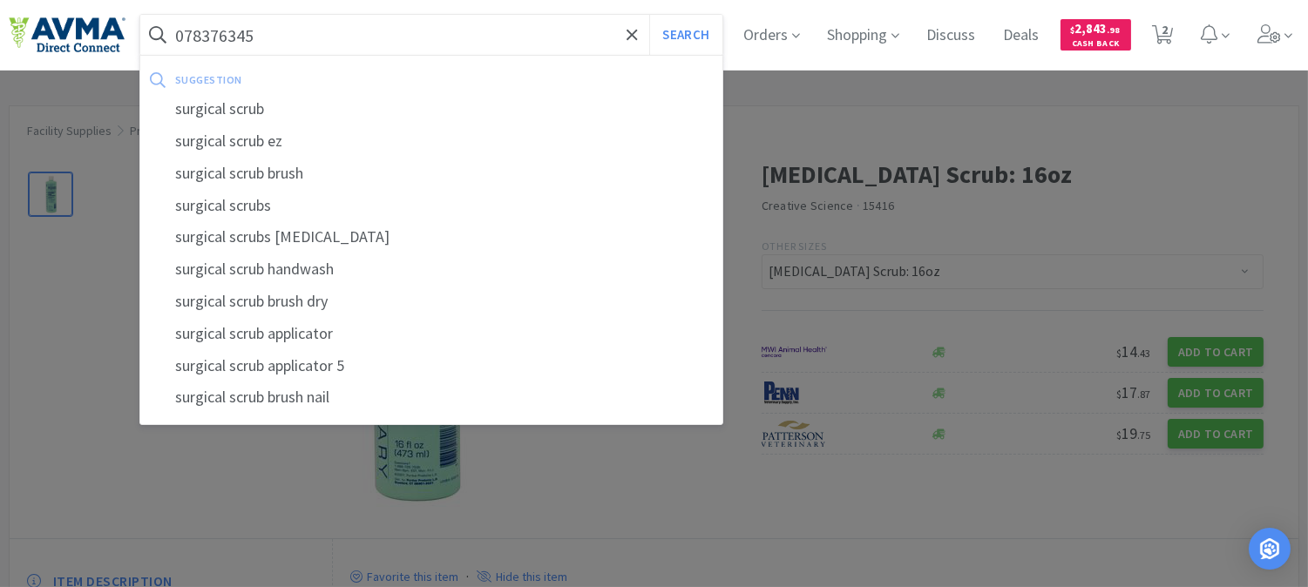
type input "078376345"
click at [649, 15] on button "Search" at bounding box center [685, 35] width 72 height 40
select select "1"
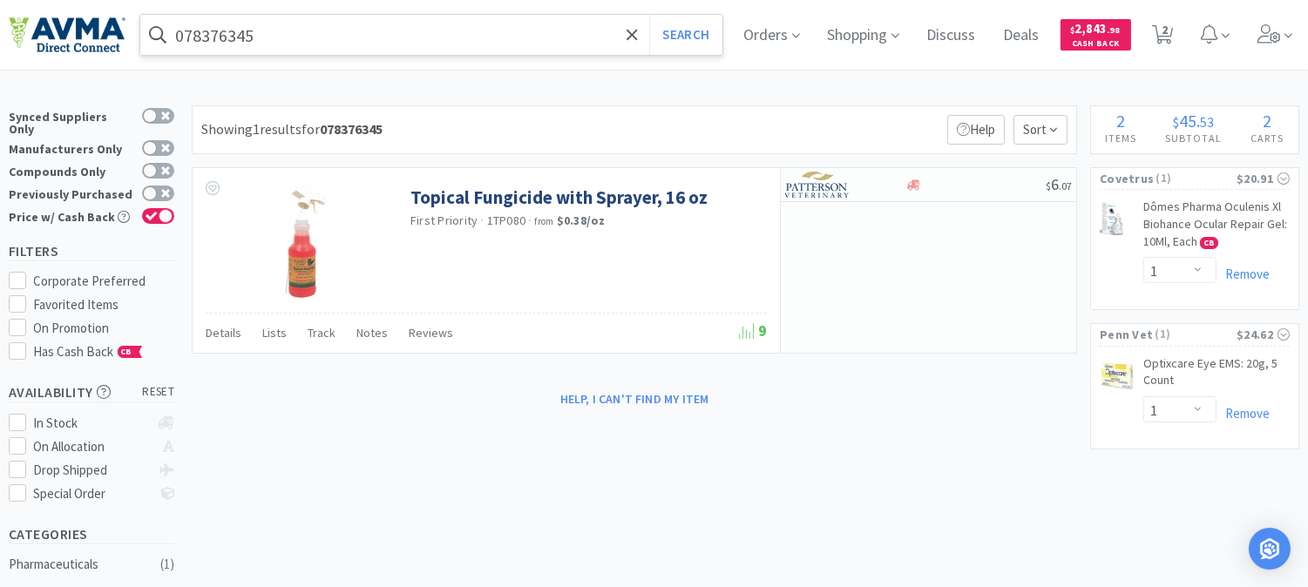
click at [379, 47] on input "078376345" at bounding box center [431, 35] width 582 height 40
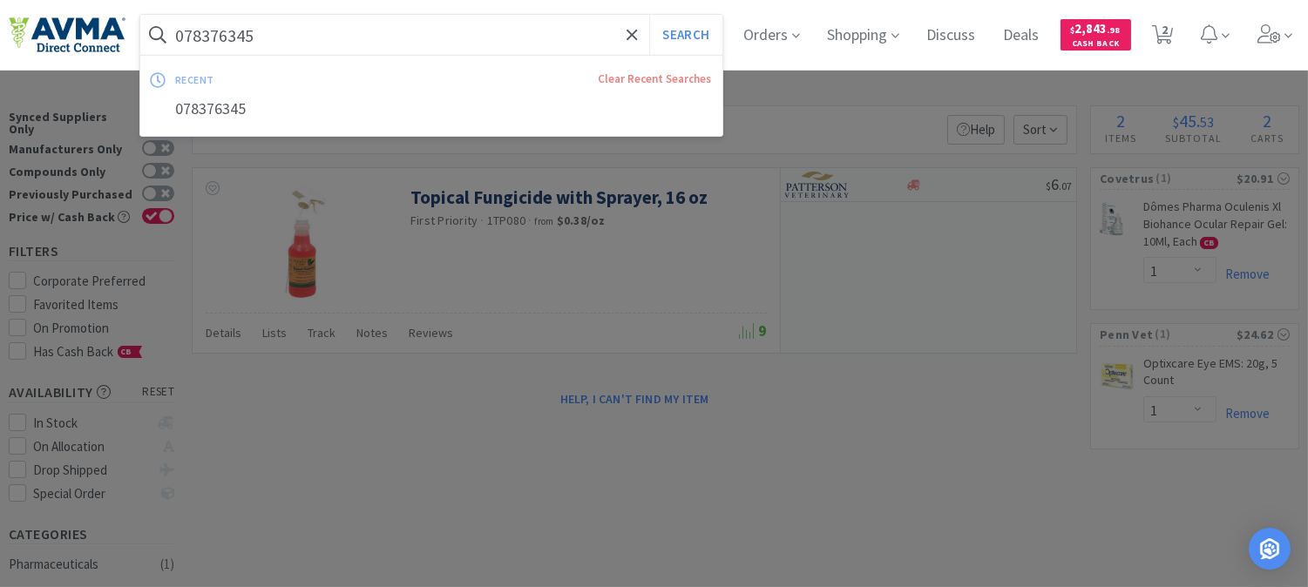
paste input "757241"
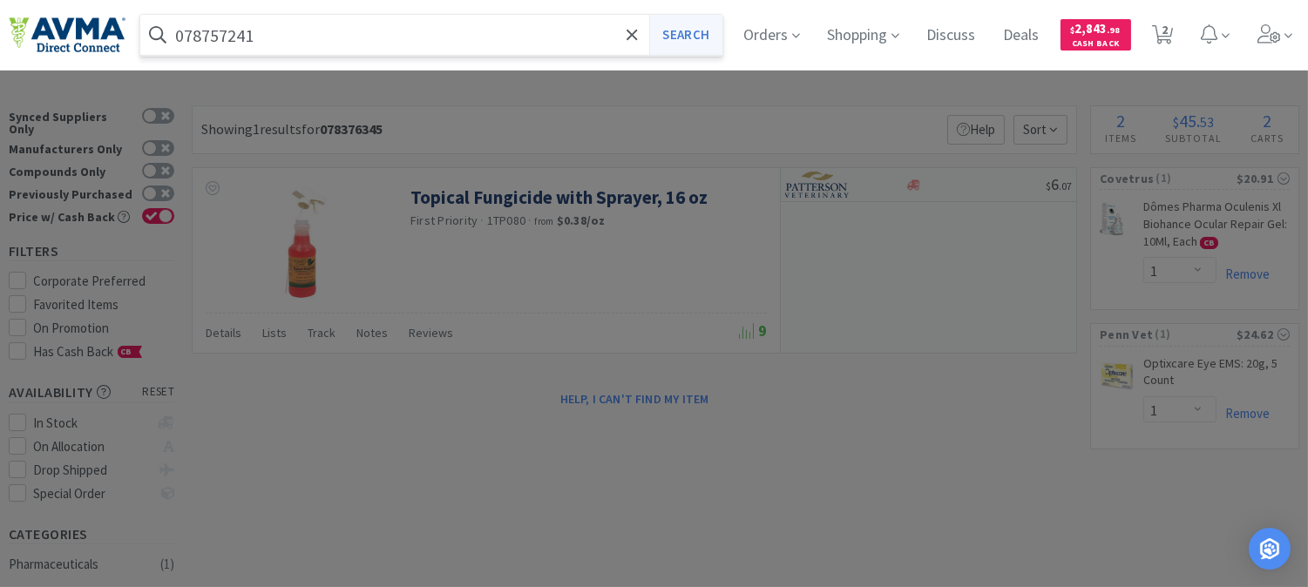
click at [699, 32] on button "Search" at bounding box center [685, 35] width 72 height 40
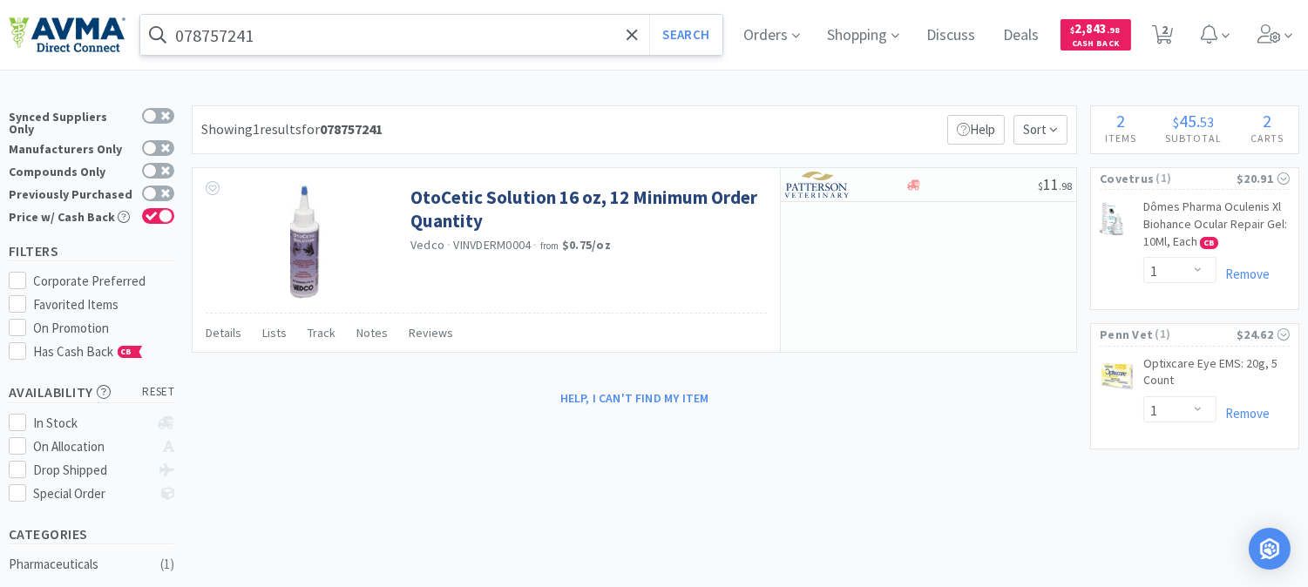
click at [478, 48] on input "078757241" at bounding box center [431, 35] width 582 height 40
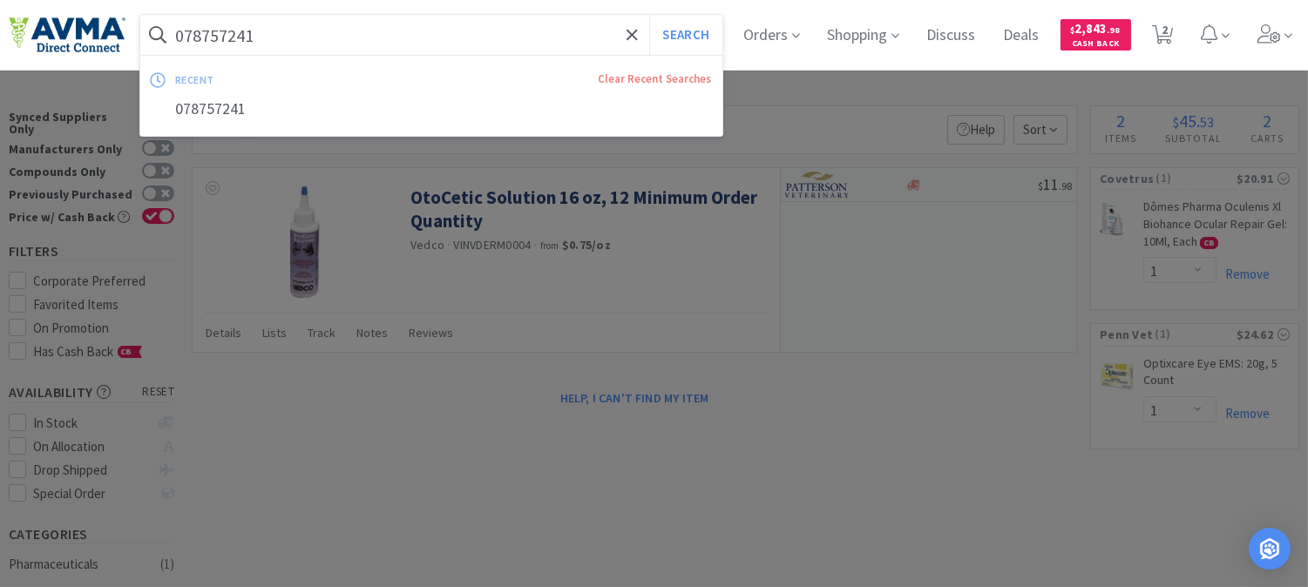
paste input "36383"
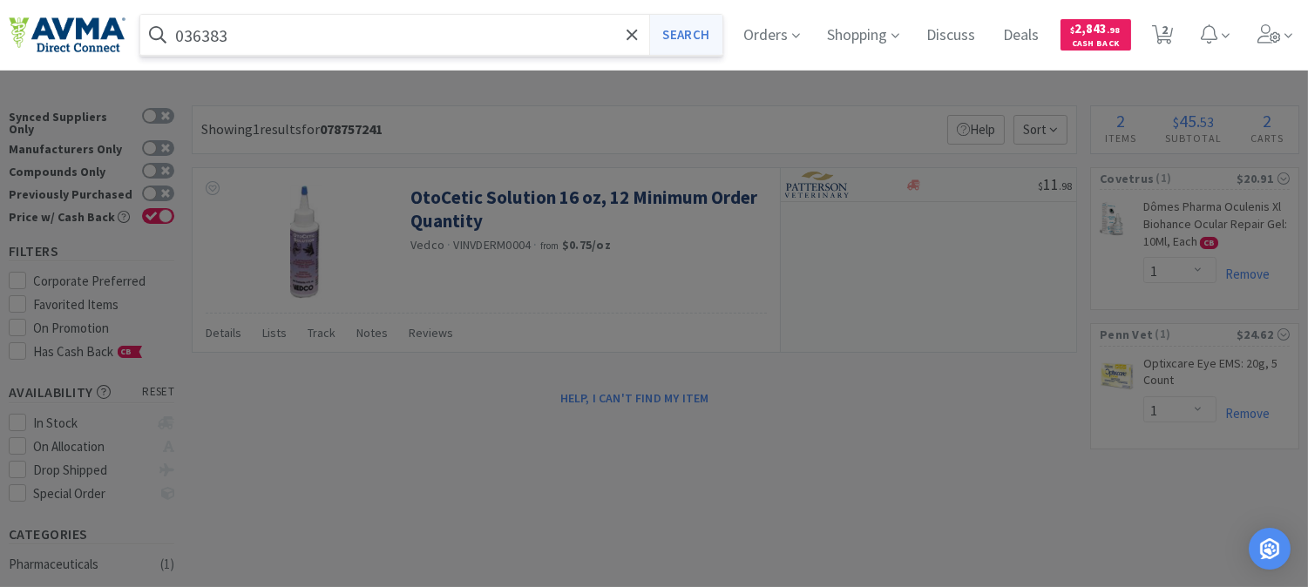
click at [707, 27] on button "Search" at bounding box center [685, 35] width 72 height 40
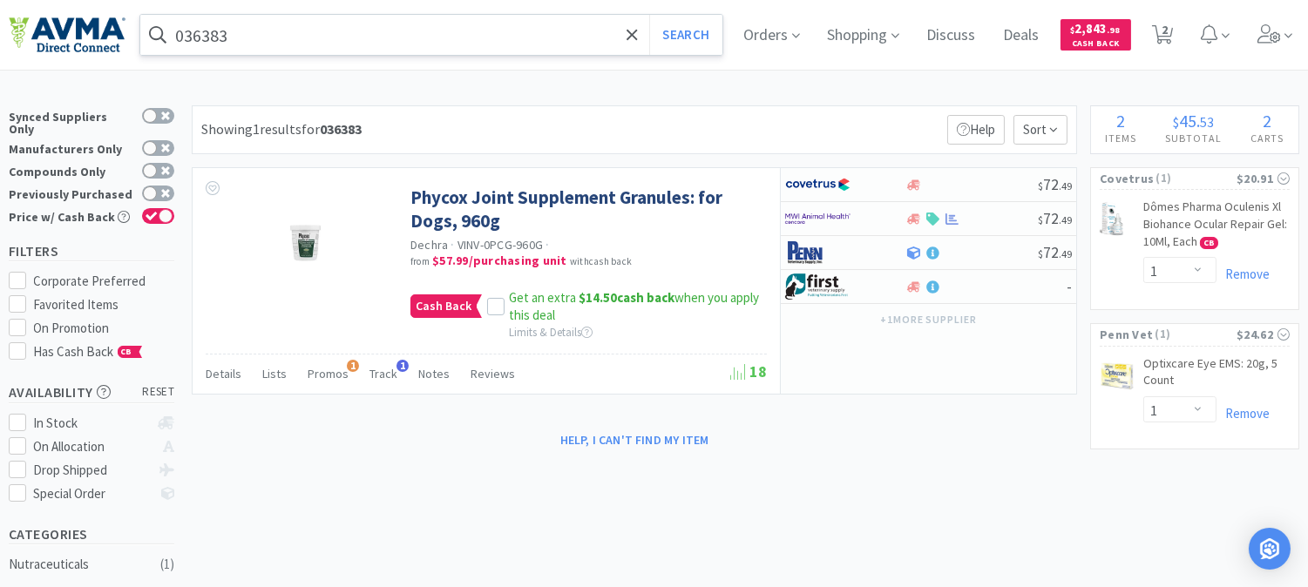
click at [276, 31] on input "036383" at bounding box center [431, 35] width 582 height 40
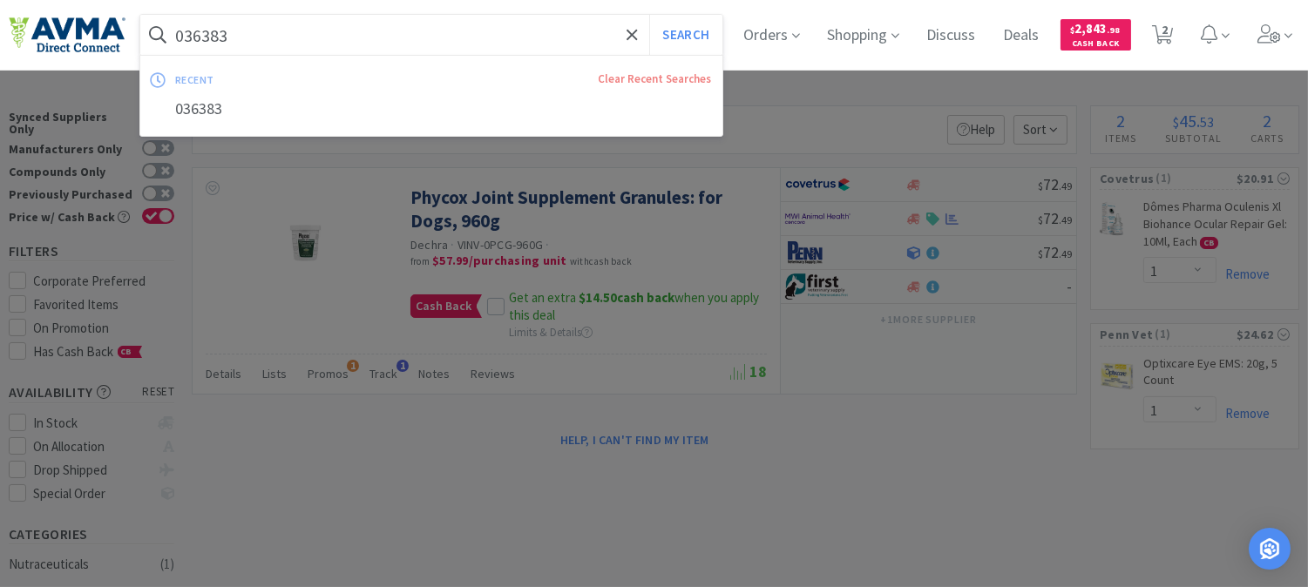
paste input "26676"
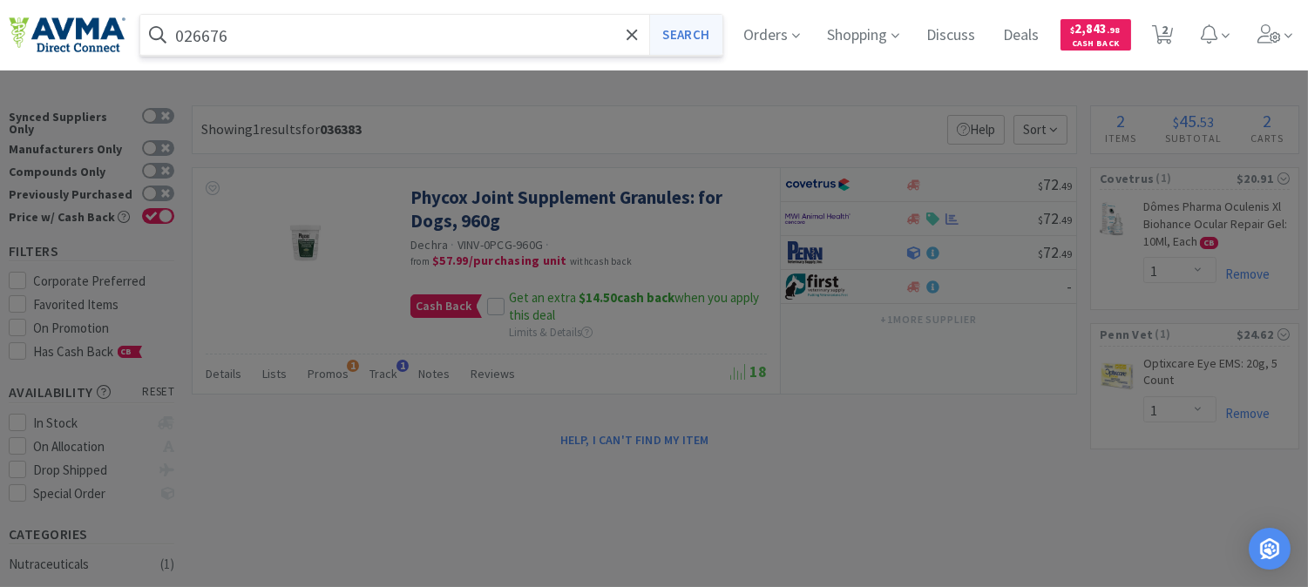
click at [700, 37] on button "Search" at bounding box center [685, 35] width 72 height 40
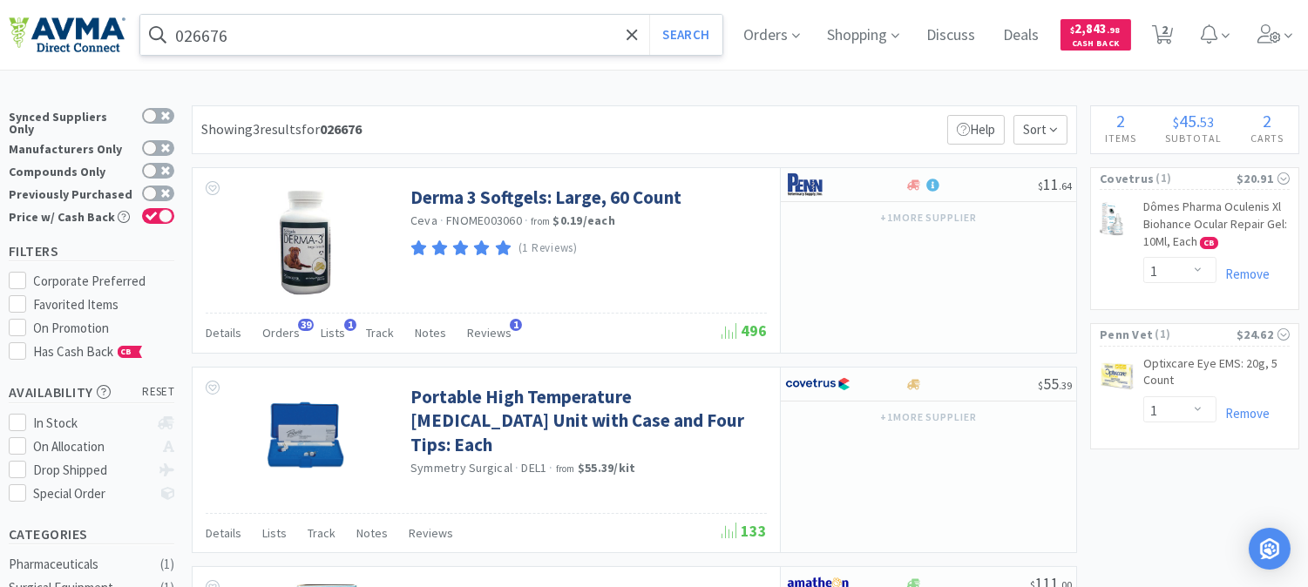
click at [366, 48] on input "026676" at bounding box center [431, 35] width 582 height 40
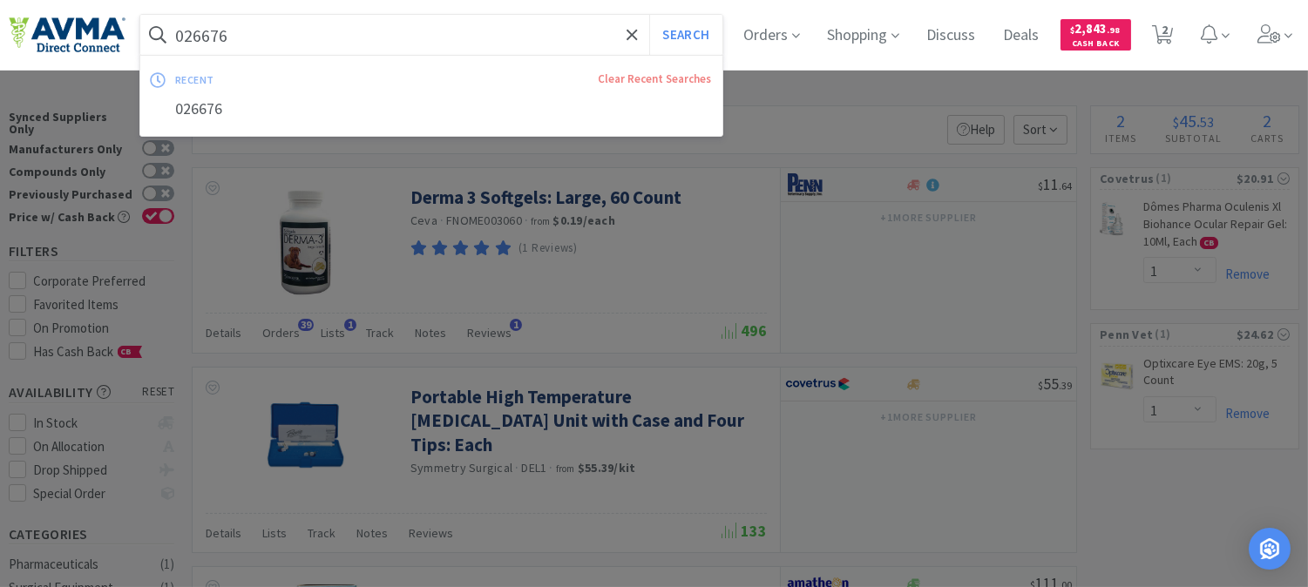
paste input "64022"
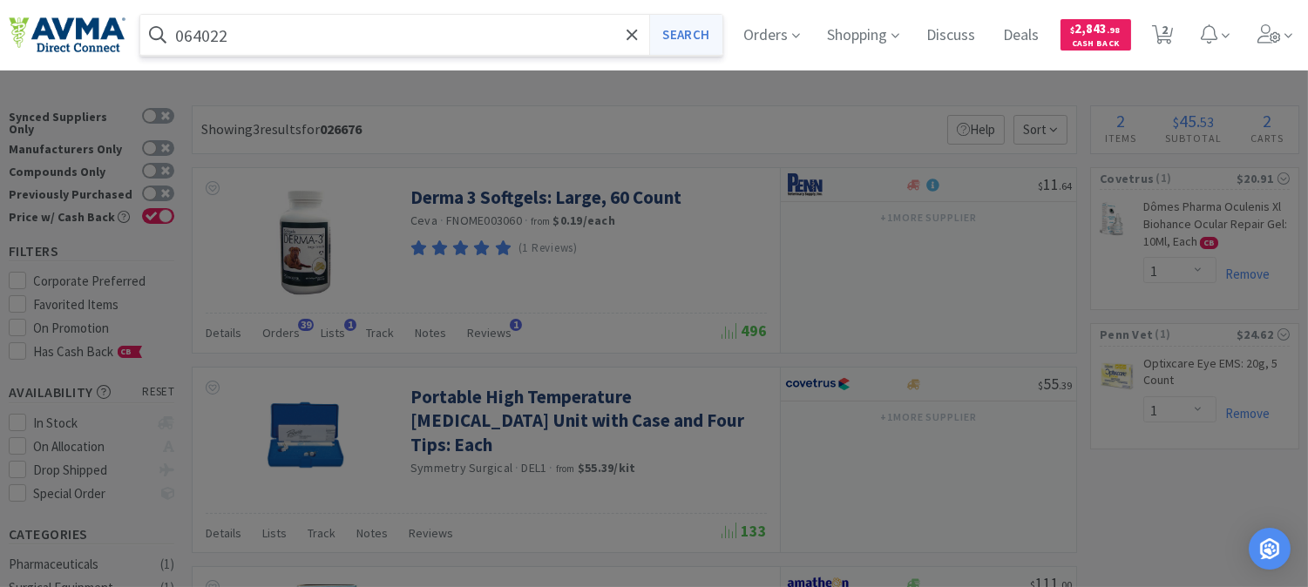
click at [698, 38] on button "Search" at bounding box center [685, 35] width 72 height 40
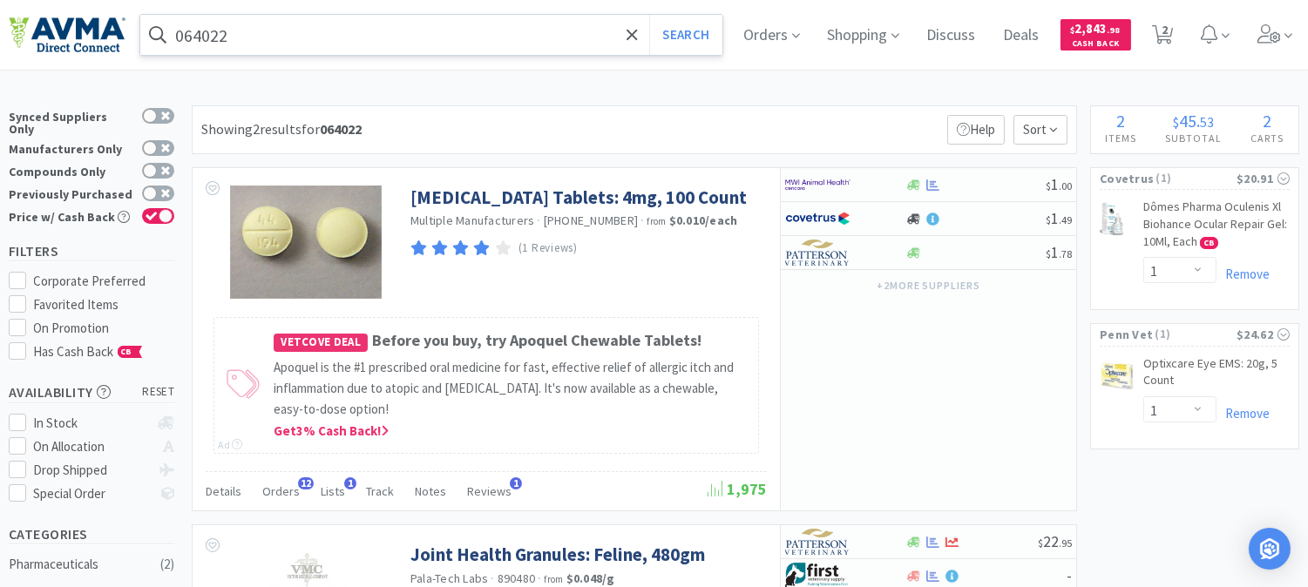
click at [362, 42] on input "064022" at bounding box center [431, 35] width 582 height 40
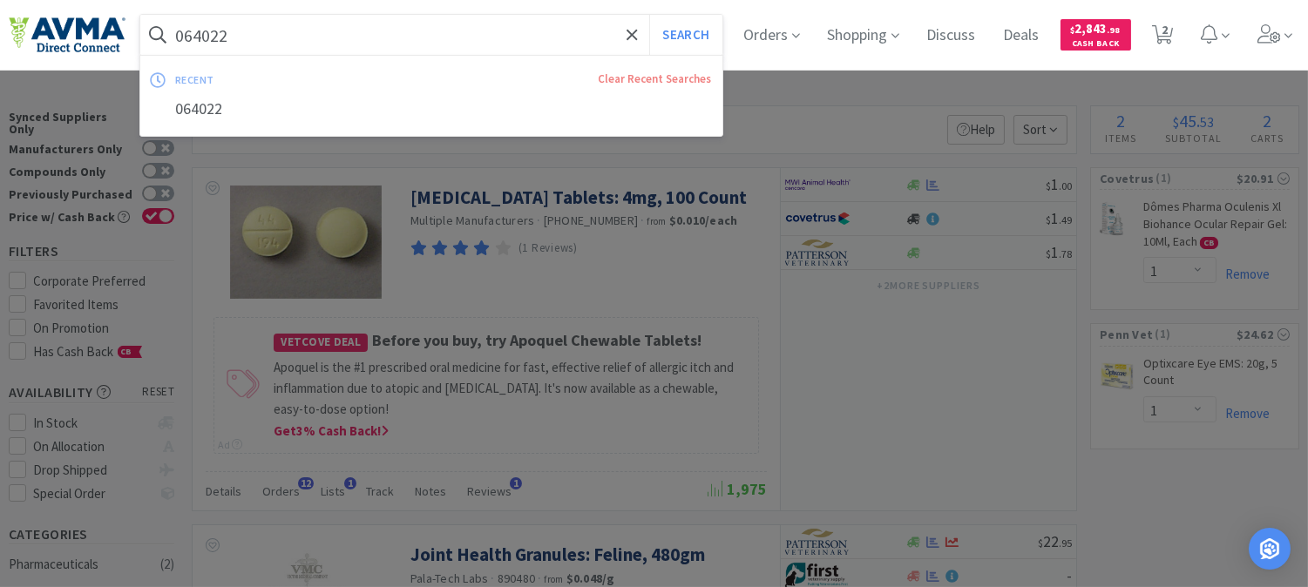
paste input "78952374"
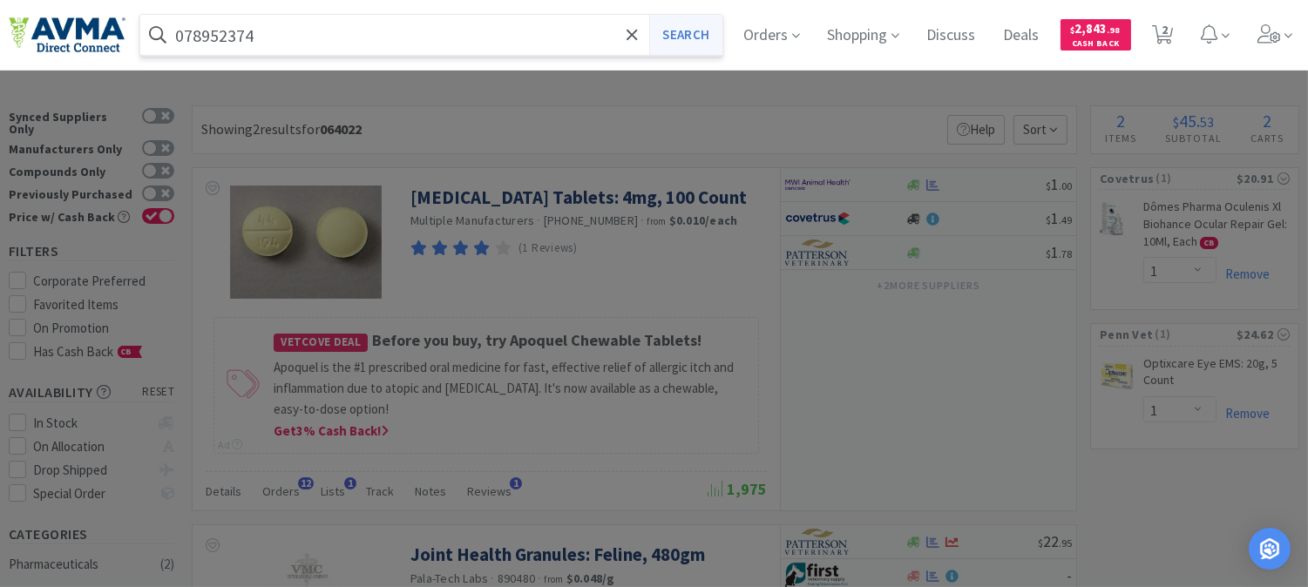
type input "078952374"
click at [698, 44] on button "Search" at bounding box center [685, 35] width 72 height 40
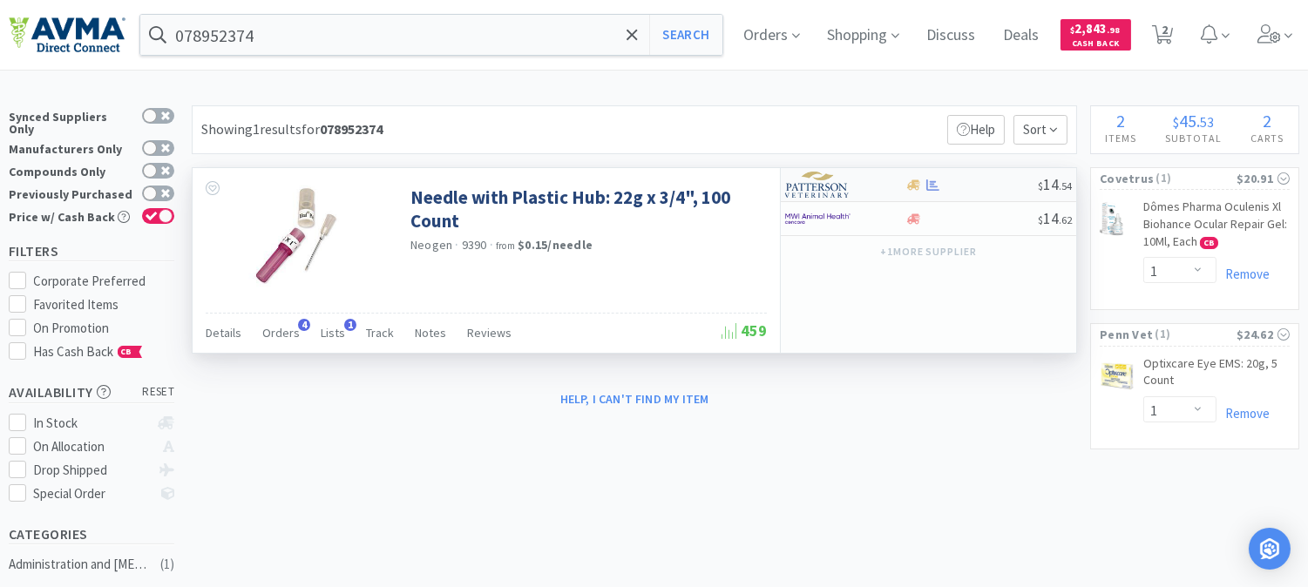
click at [806, 190] on img at bounding box center [817, 185] width 65 height 26
select select "1"
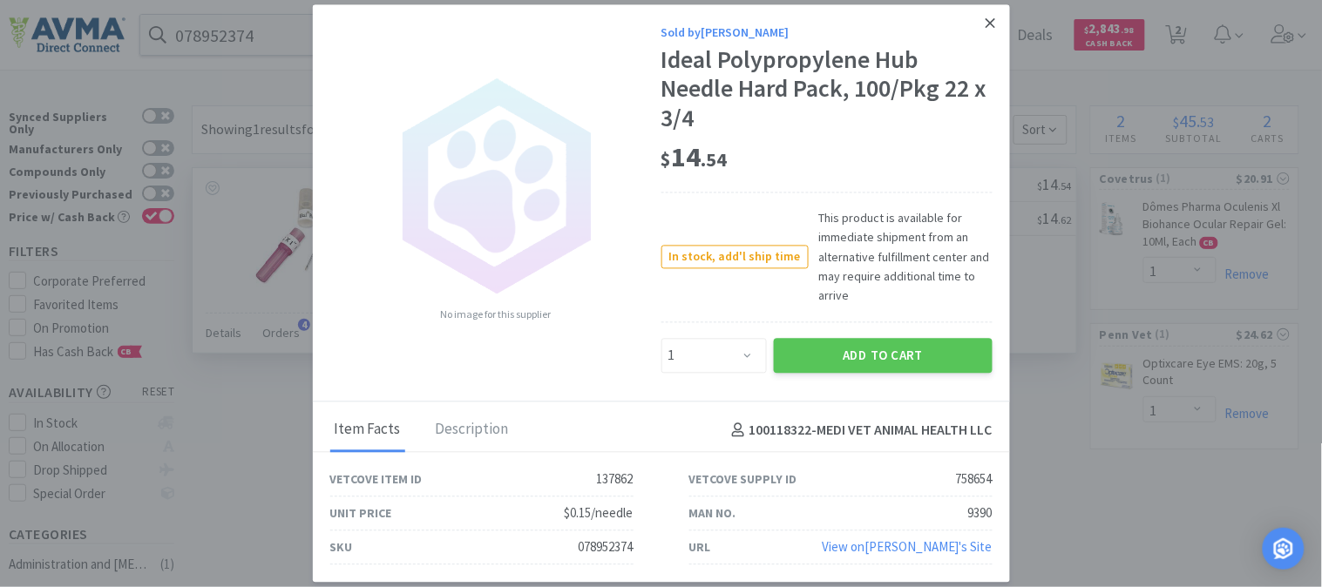
click at [995, 22] on icon at bounding box center [991, 24] width 10 height 16
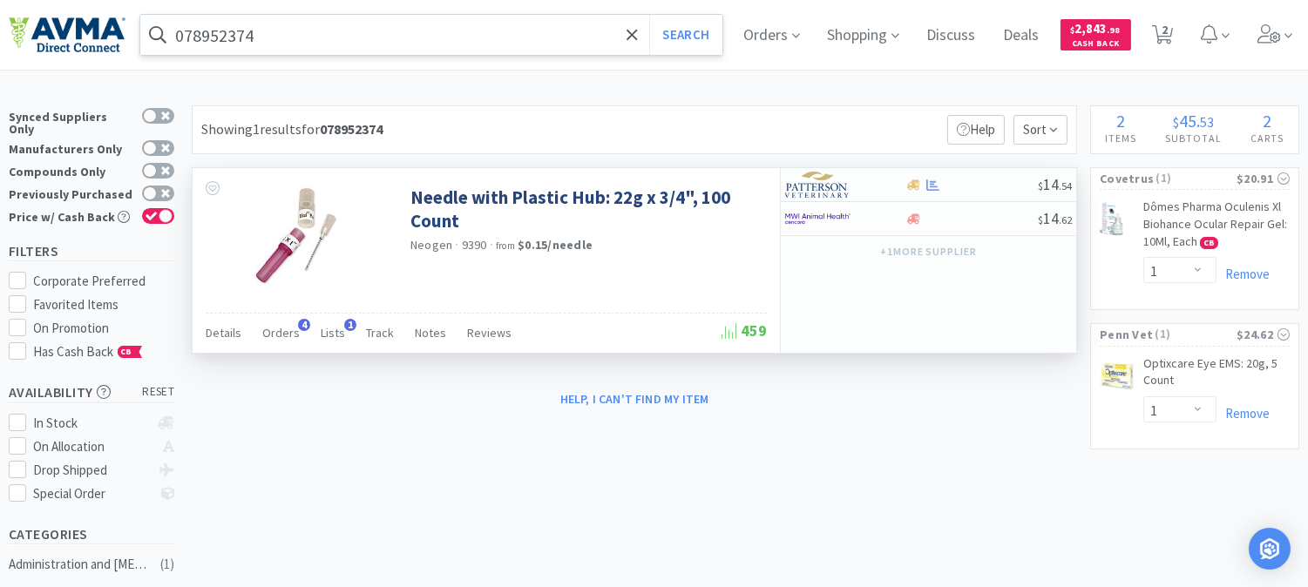
click at [276, 44] on input "078952374" at bounding box center [431, 35] width 582 height 40
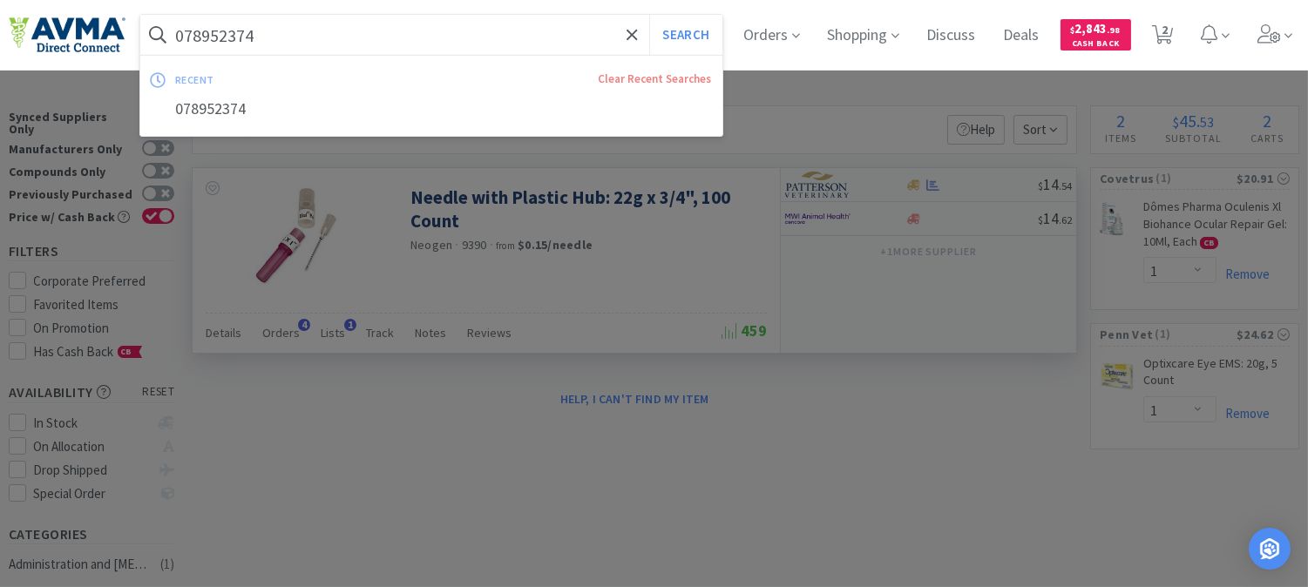
paste input "50526"
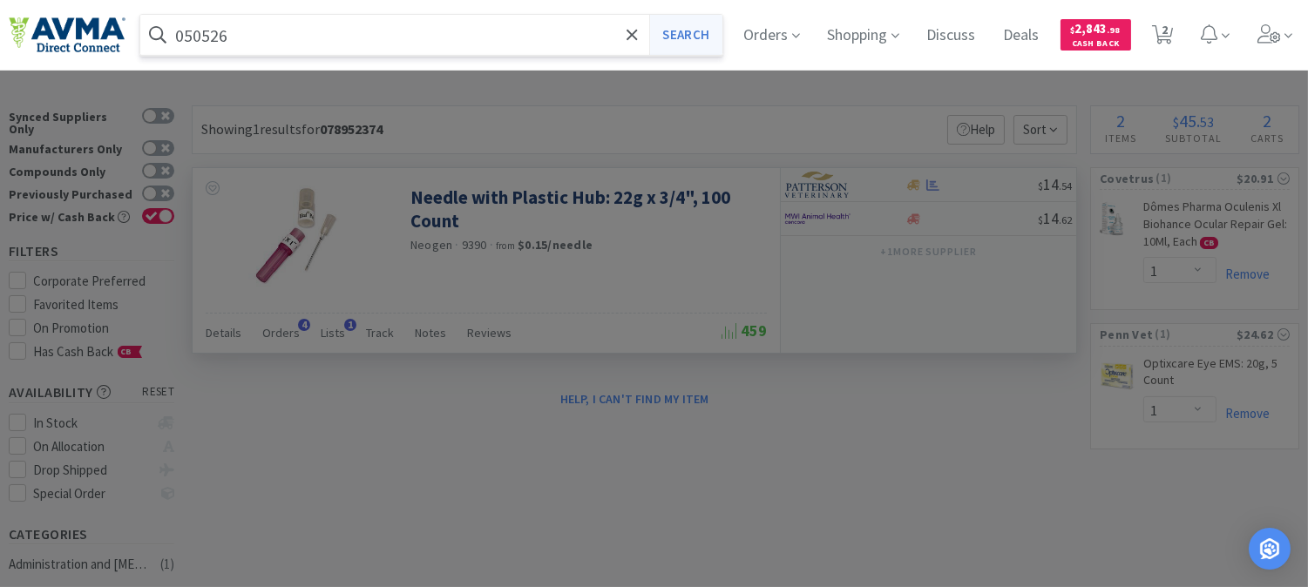
click at [708, 31] on button "Search" at bounding box center [685, 35] width 72 height 40
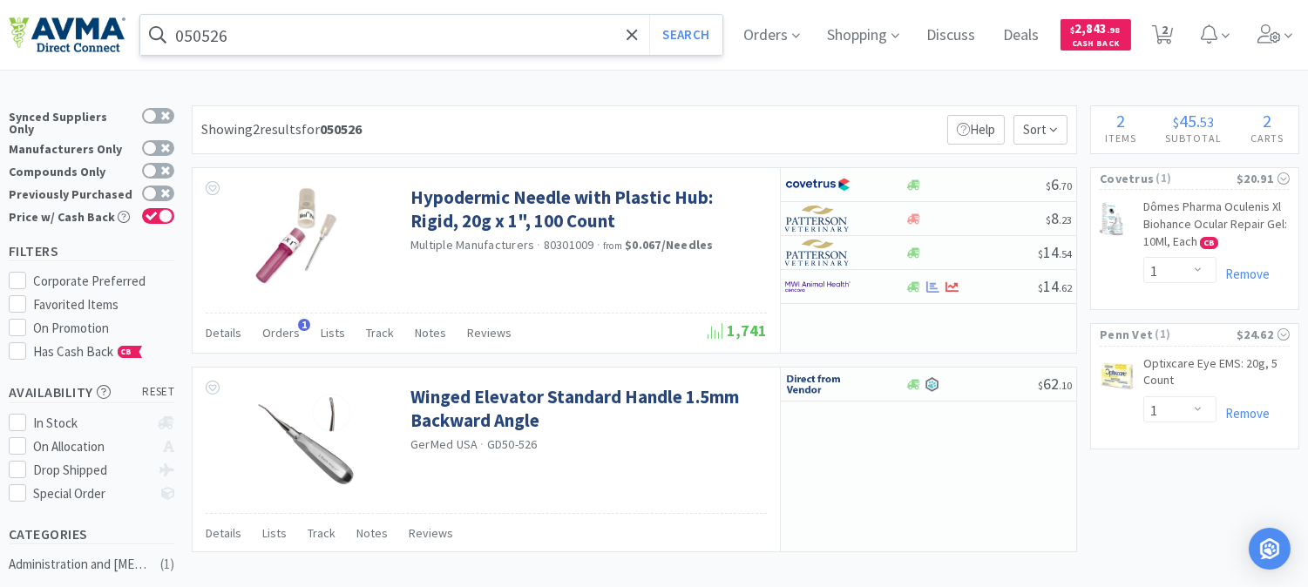
click at [333, 41] on input "050526" at bounding box center [431, 35] width 582 height 40
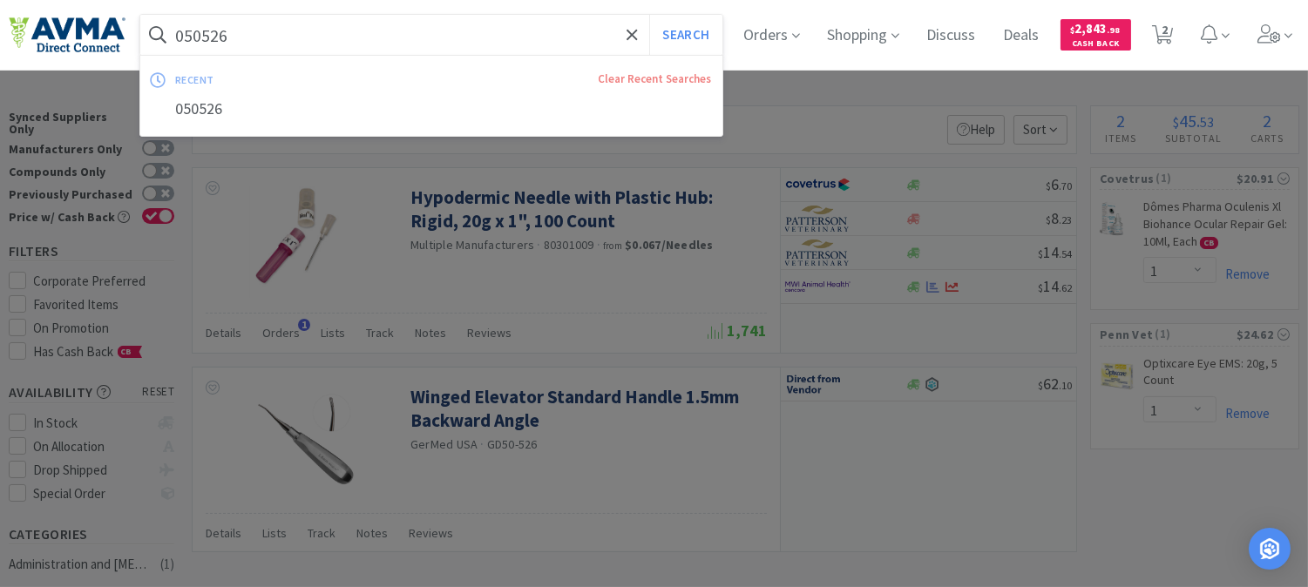
paste input "ProtectaCell"
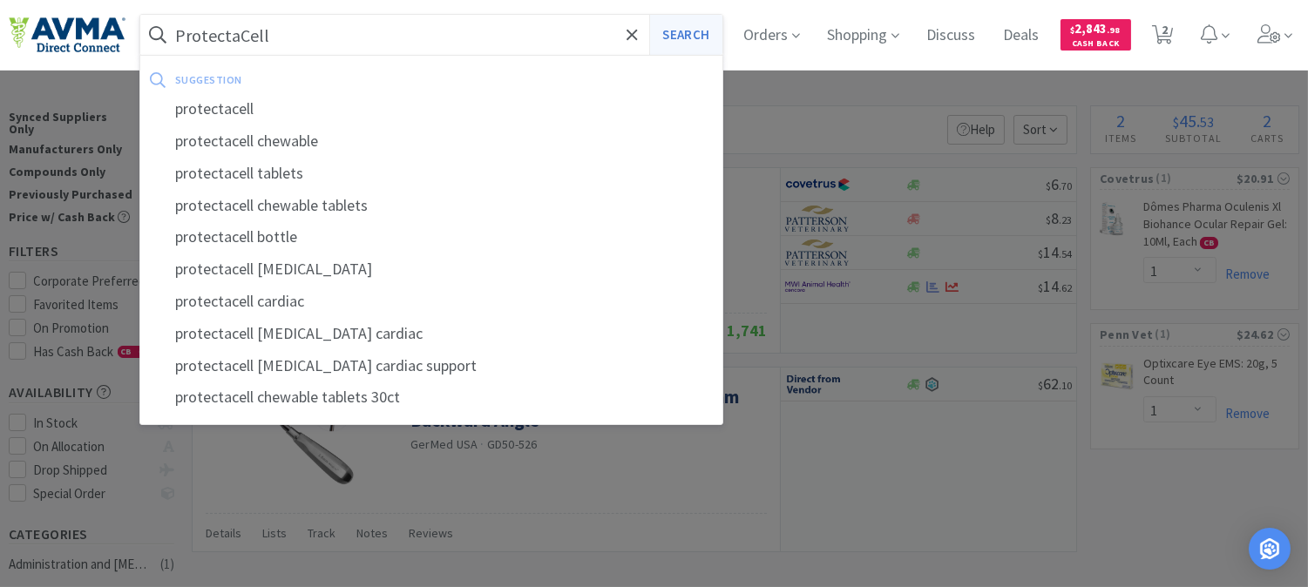
click at [704, 32] on button "Search" at bounding box center [685, 35] width 72 height 40
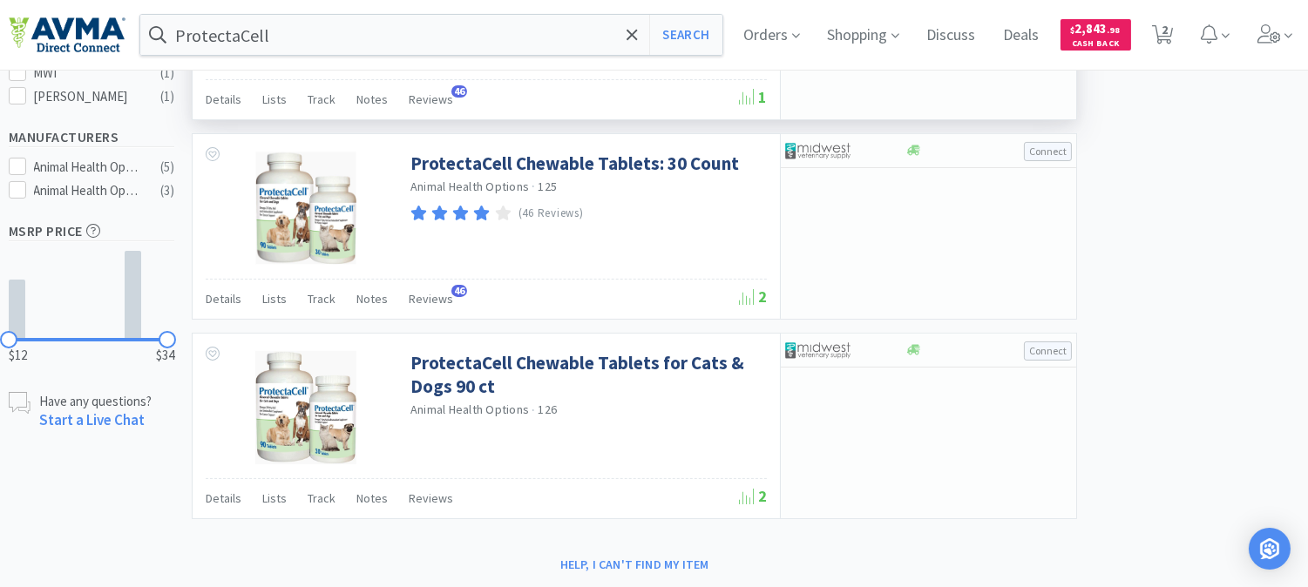
scroll to position [677, 0]
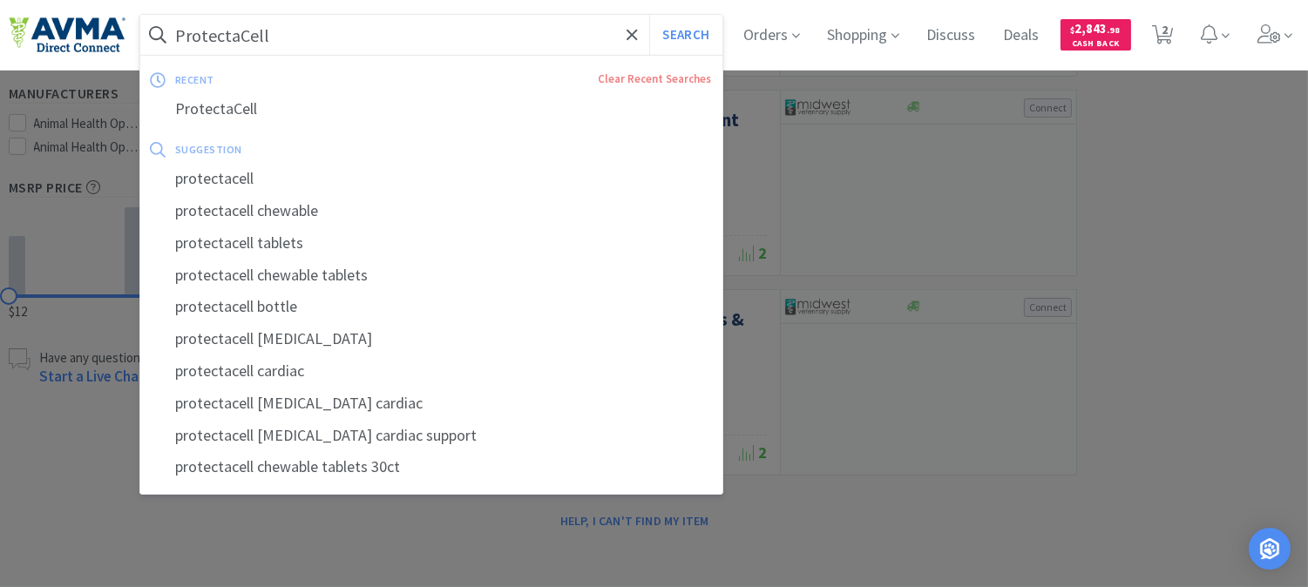
click at [329, 46] on input "ProtectaCell" at bounding box center [431, 35] width 582 height 40
paste input "038874"
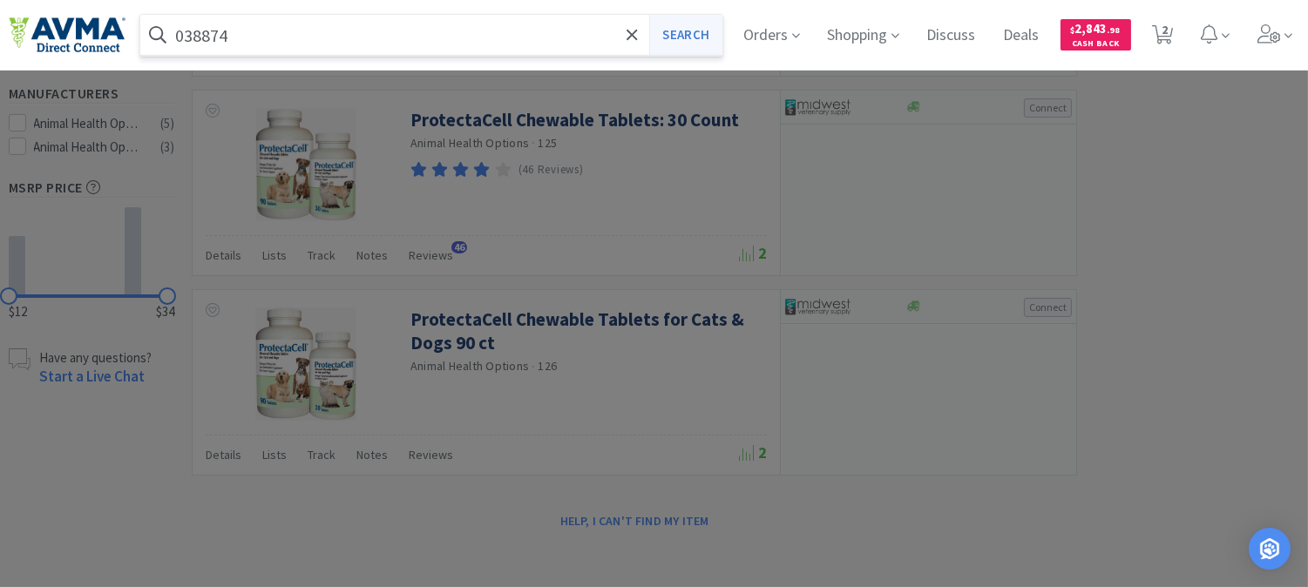
click at [677, 30] on button "Search" at bounding box center [685, 35] width 72 height 40
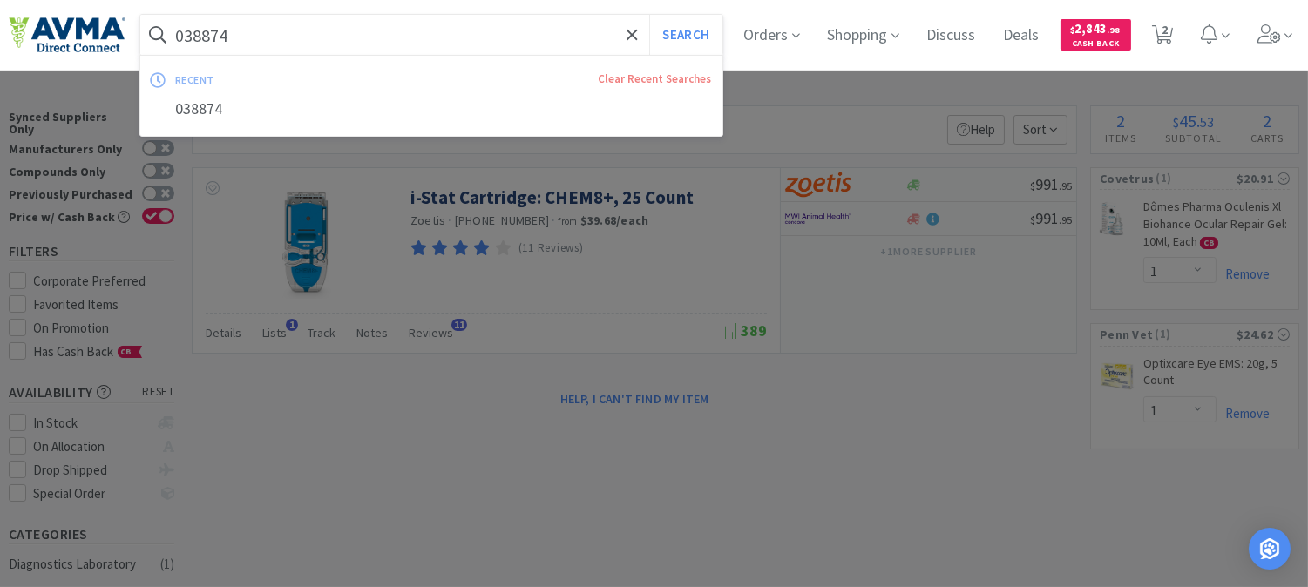
click at [297, 24] on input "038874" at bounding box center [431, 35] width 582 height 40
paste input "2043"
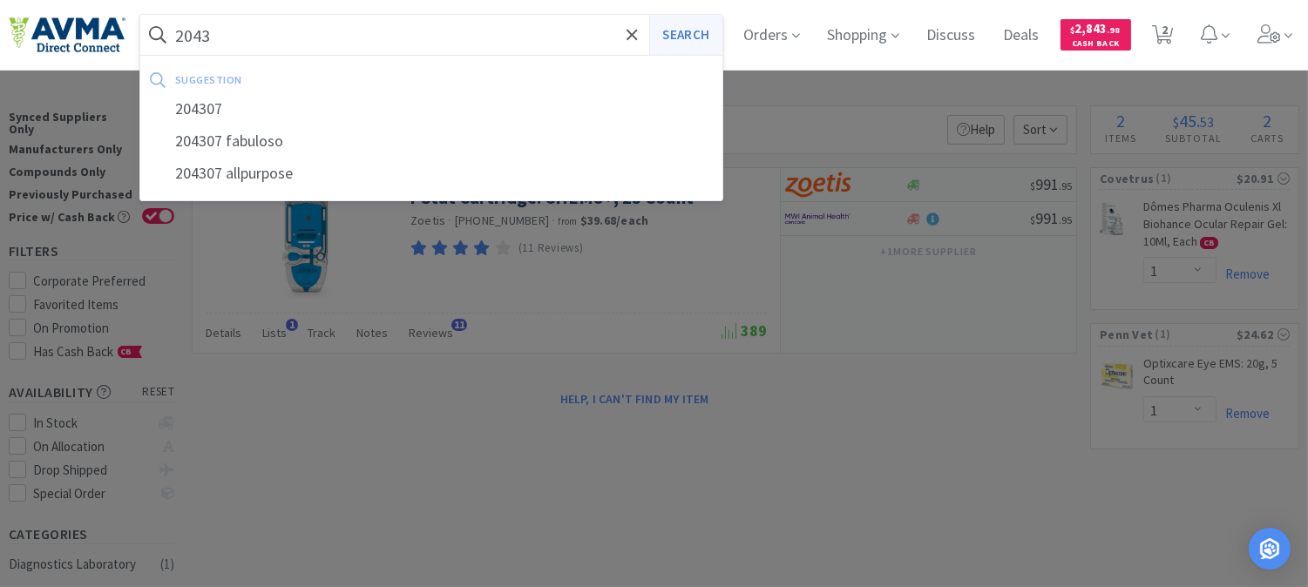
click at [701, 39] on button "Search" at bounding box center [685, 35] width 72 height 40
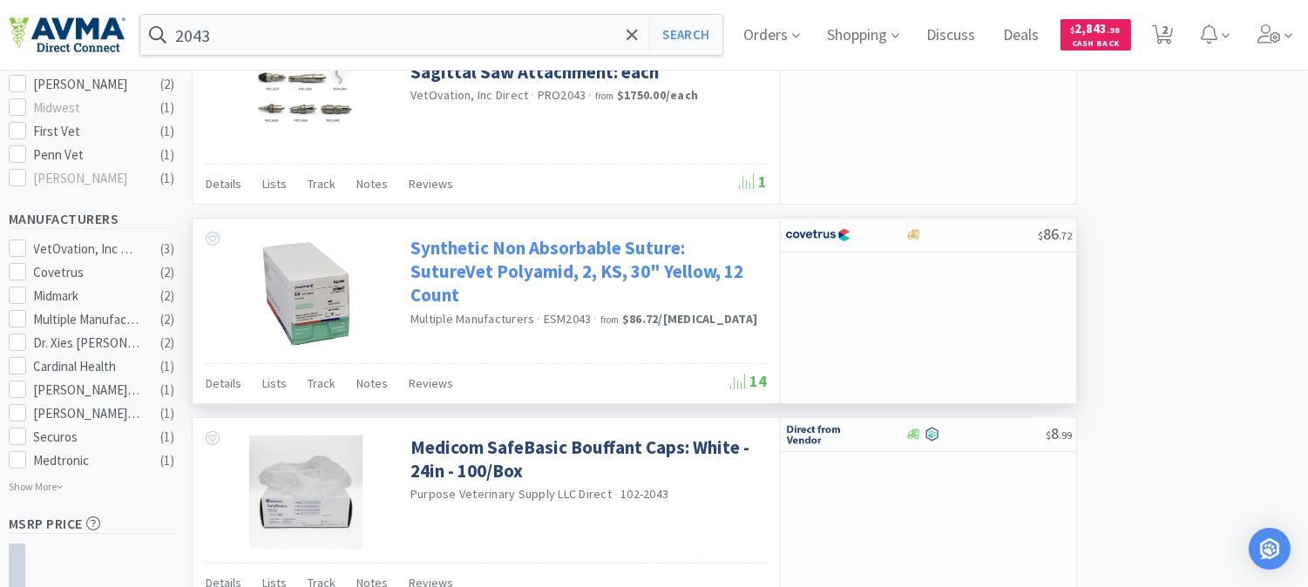
scroll to position [774, 0]
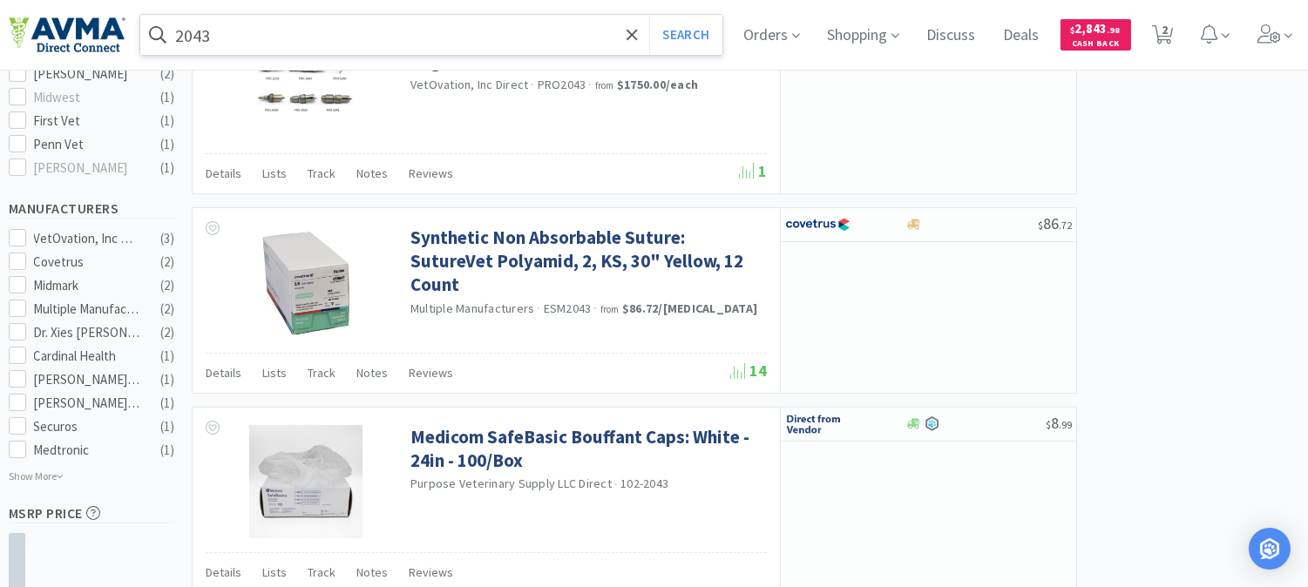
click at [265, 37] on input "2043" at bounding box center [431, 35] width 582 height 40
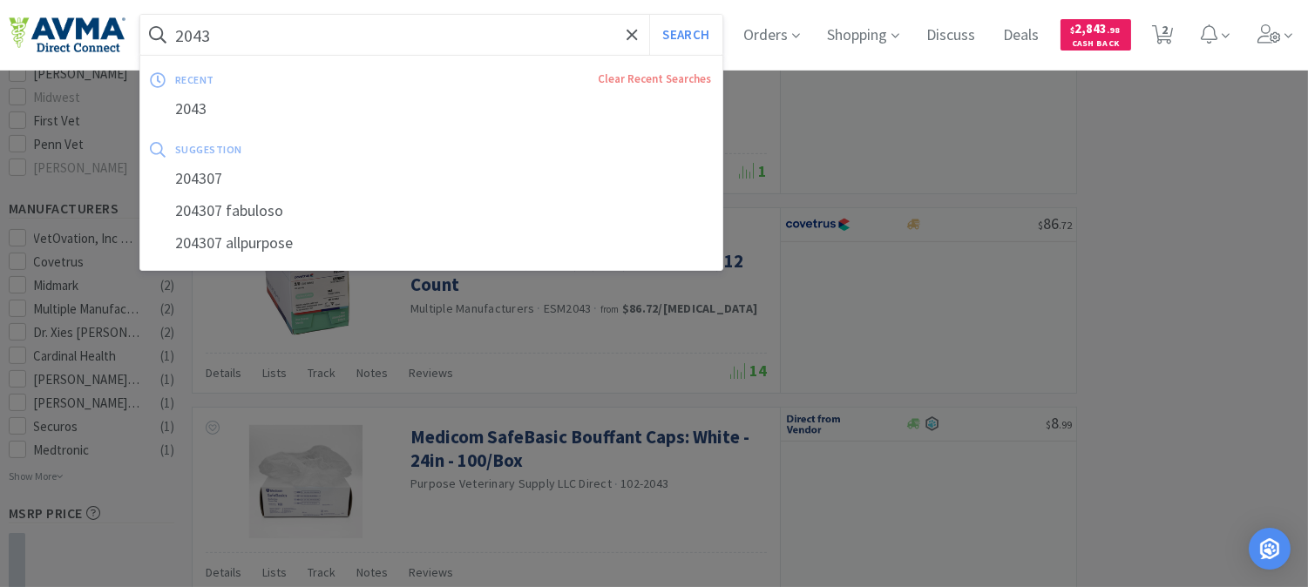
paste input "Vetericyn VF Plus Hydrogel Wound & [MEDICAL_DATA], 4 oz"
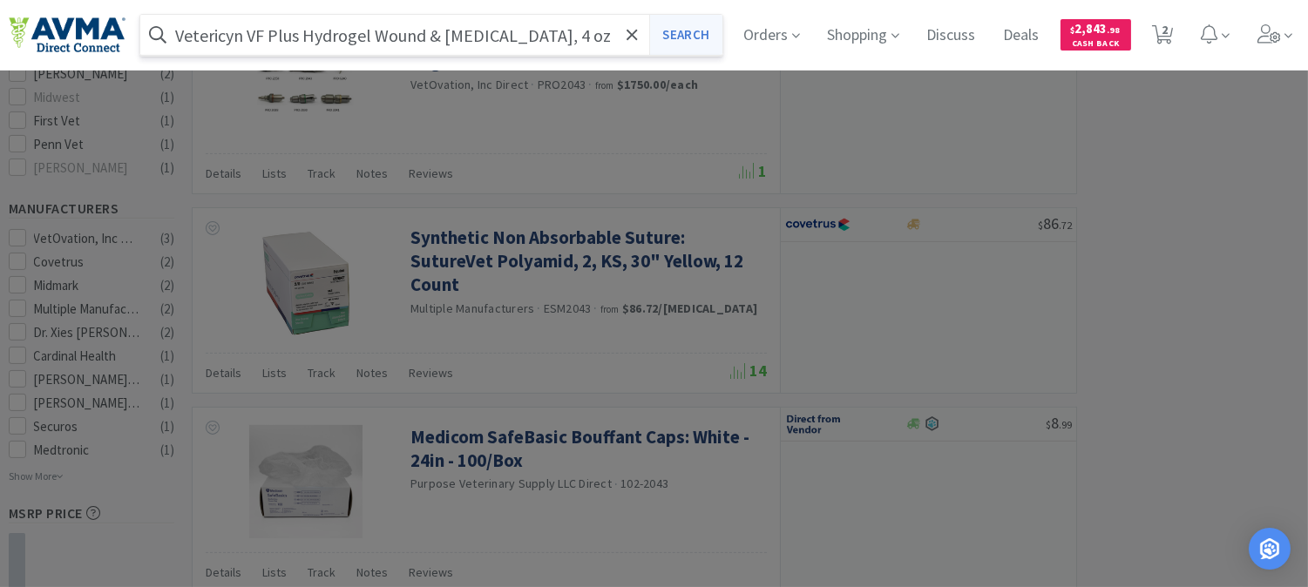
click at [721, 37] on button "Search" at bounding box center [685, 35] width 72 height 40
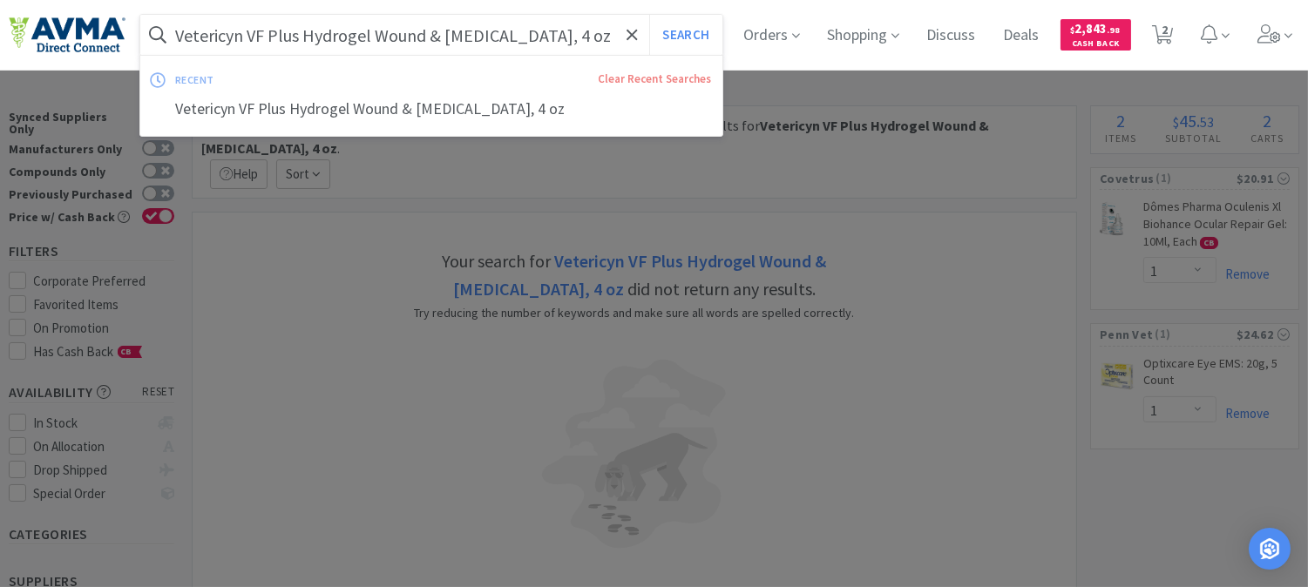
click at [283, 44] on input "Vetericyn VF Plus Hydrogel Wound & [MEDICAL_DATA], 4 oz" at bounding box center [431, 35] width 582 height 40
paste input "043275"
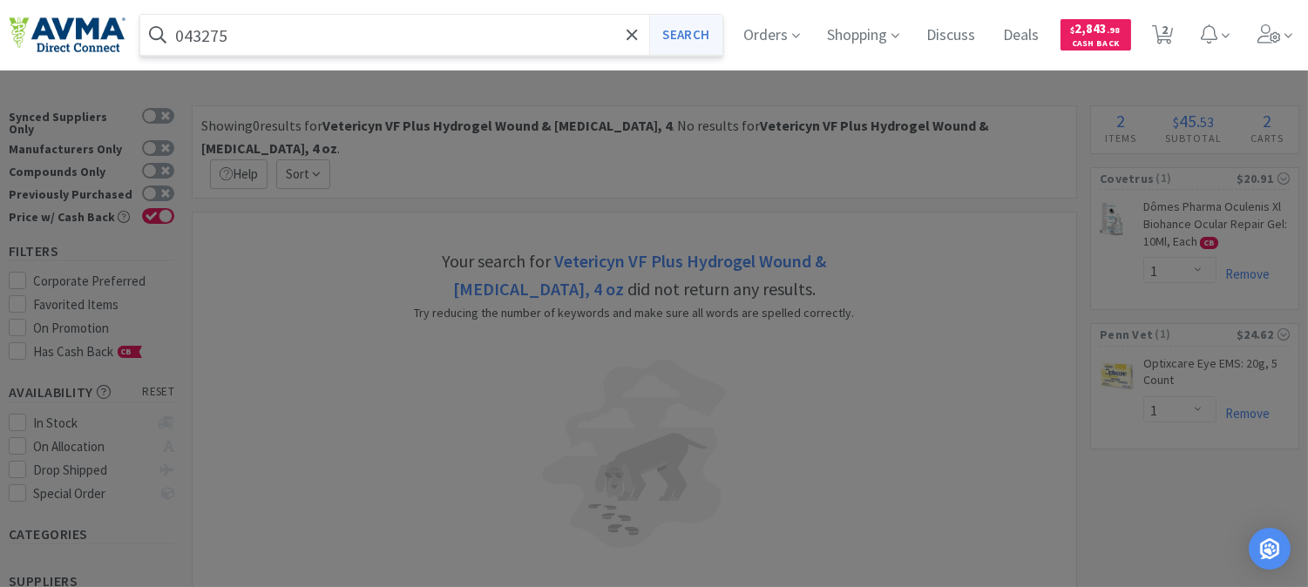
click at [708, 32] on button "Search" at bounding box center [685, 35] width 72 height 40
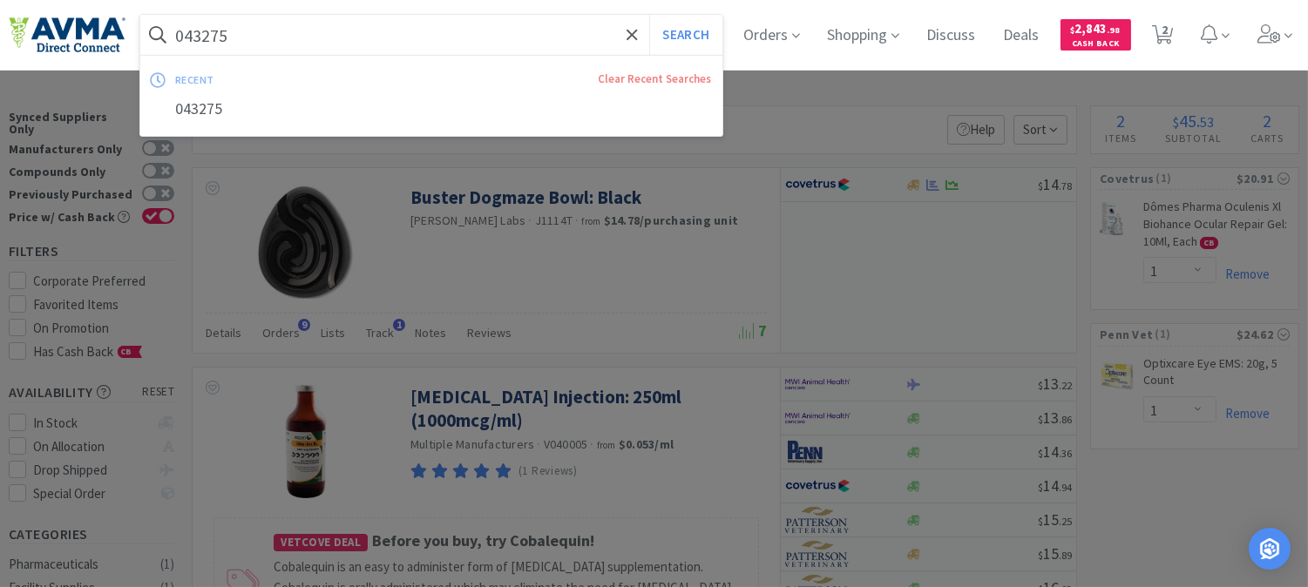
click at [323, 40] on input "043275" at bounding box center [431, 35] width 582 height 40
paste input "7461"
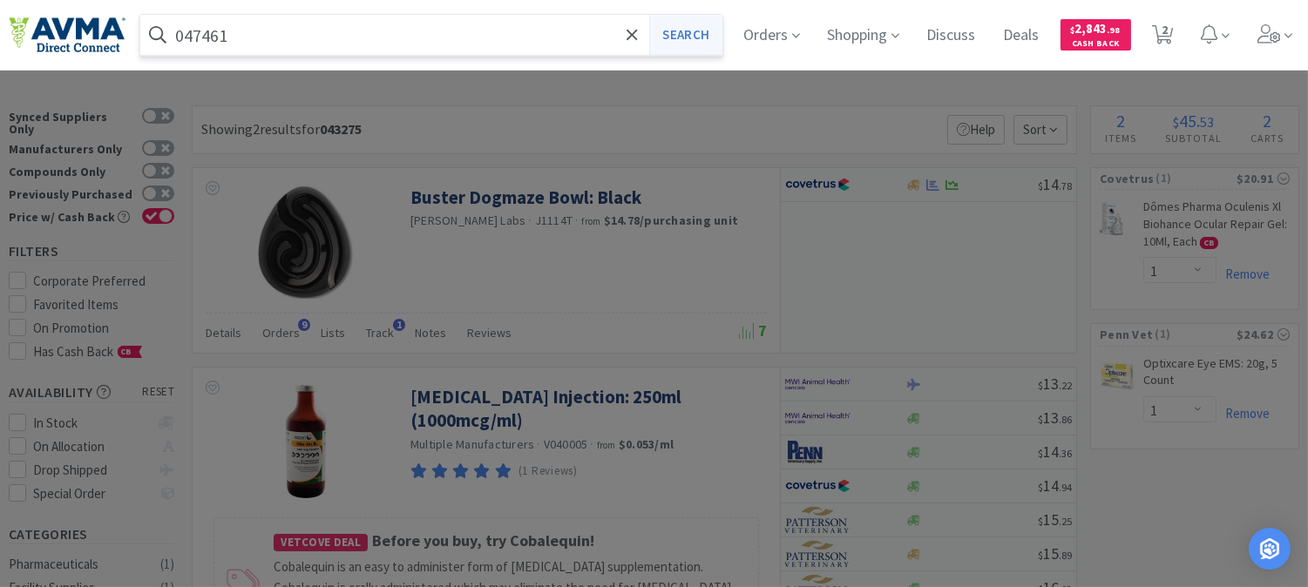
click at [681, 37] on button "Search" at bounding box center [685, 35] width 72 height 40
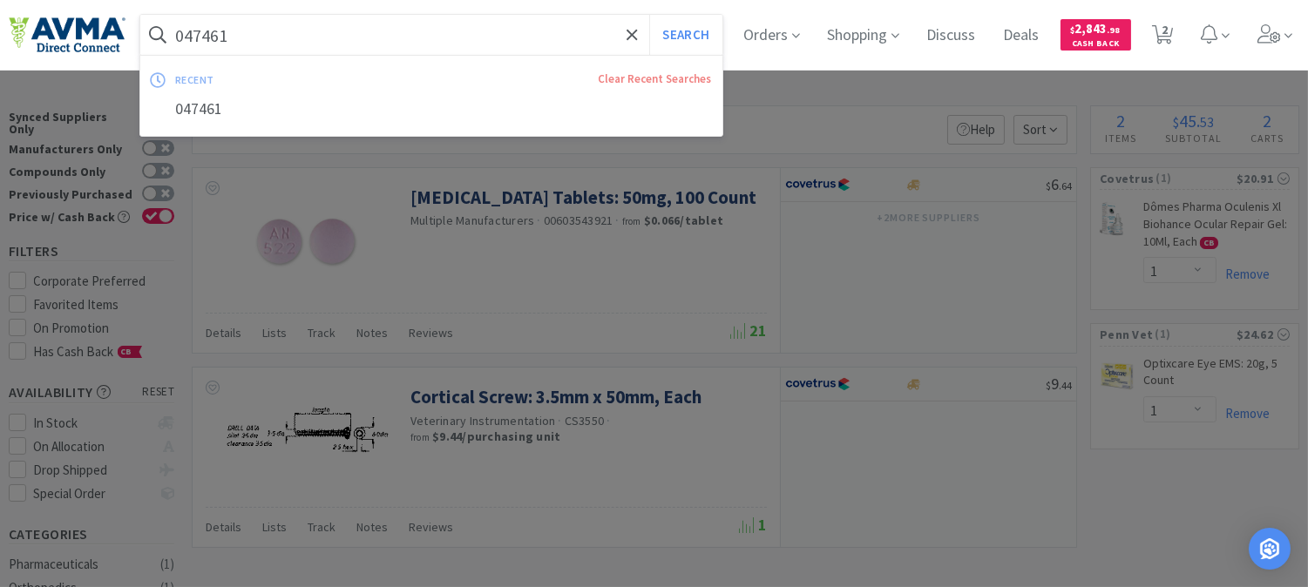
click at [349, 45] on input "047461" at bounding box center [431, 35] width 582 height 40
paste input "50846"
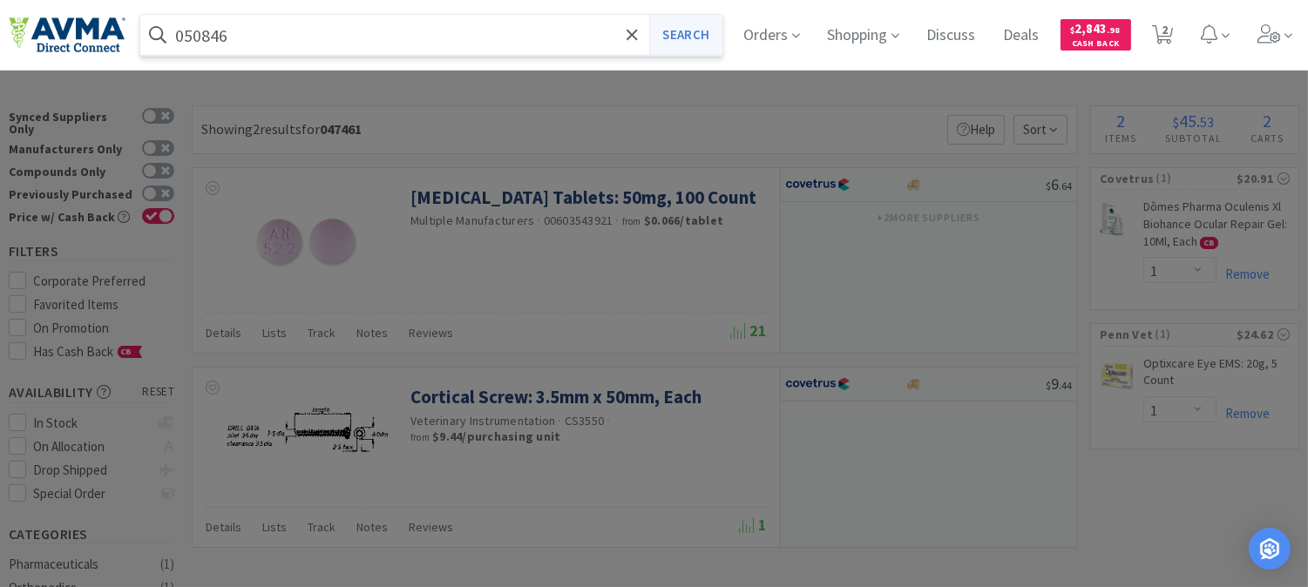
click at [702, 33] on button "Search" at bounding box center [685, 35] width 72 height 40
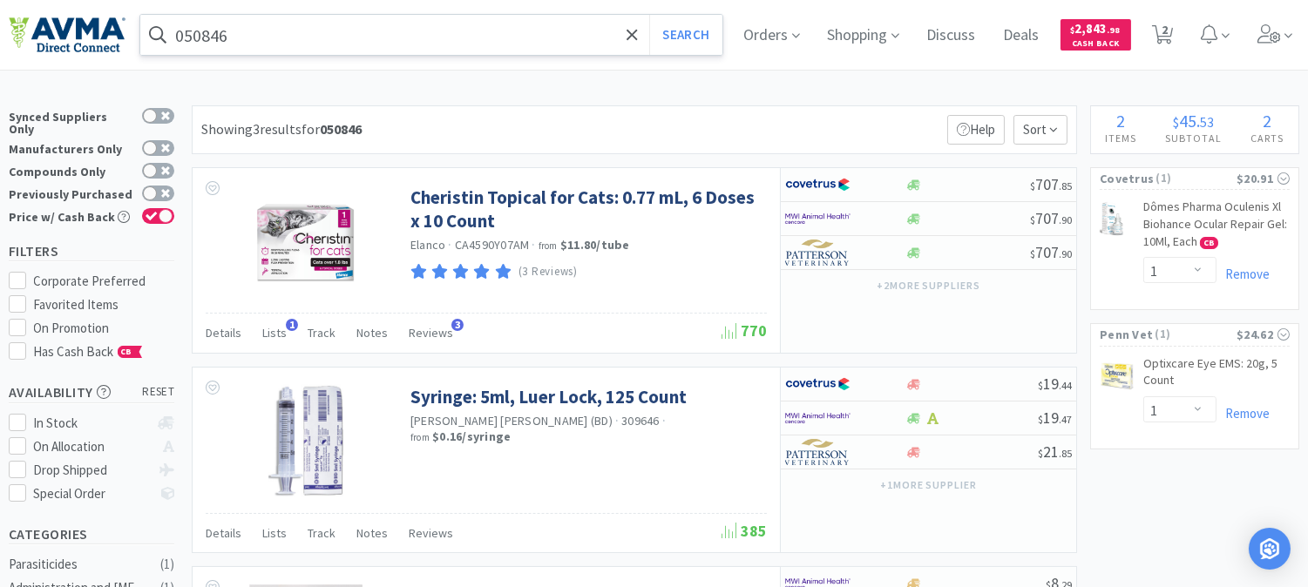
click at [303, 41] on input "050846" at bounding box center [431, 35] width 582 height 40
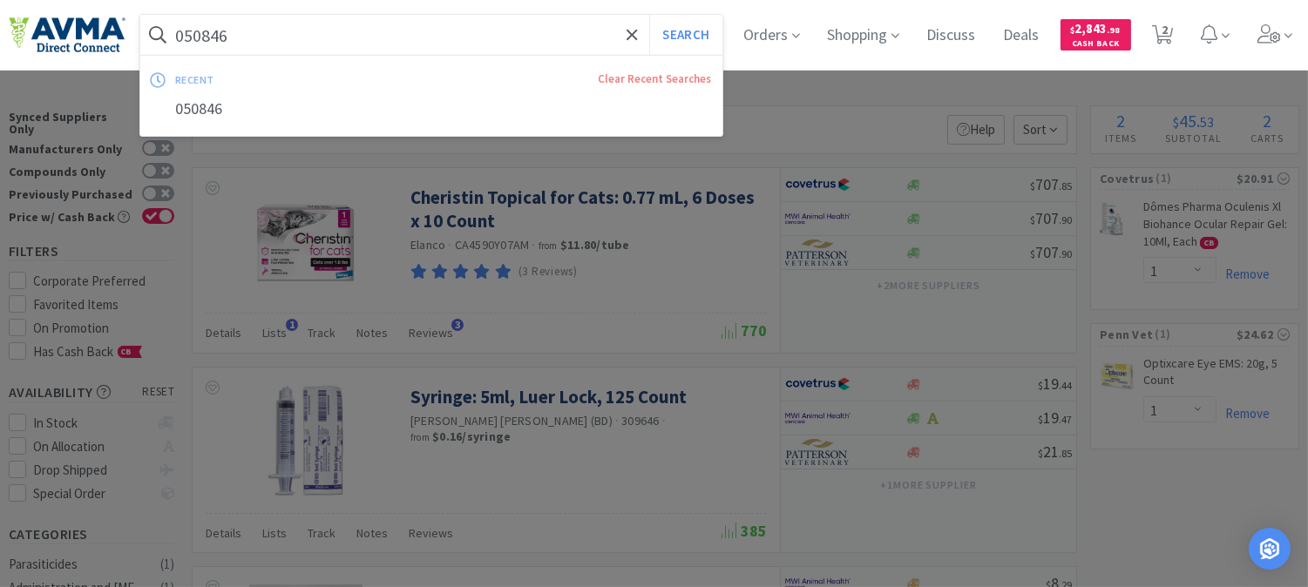
paste input "78822958"
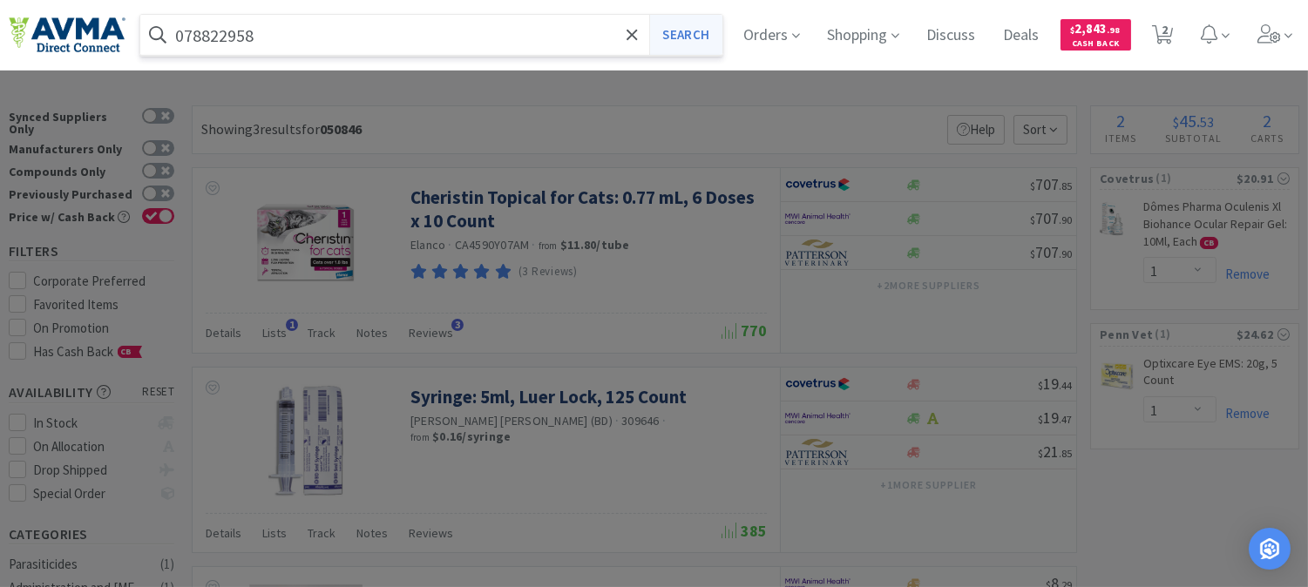
click at [706, 28] on button "Search" at bounding box center [685, 35] width 72 height 40
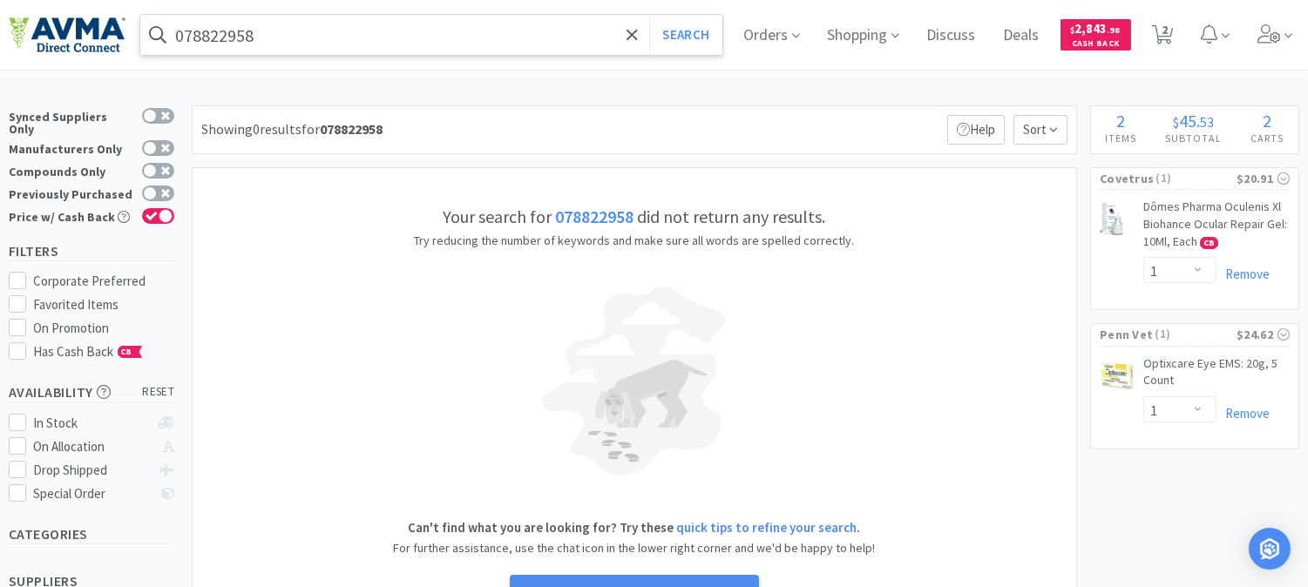
click at [293, 40] on input "078822958" at bounding box center [431, 35] width 582 height 40
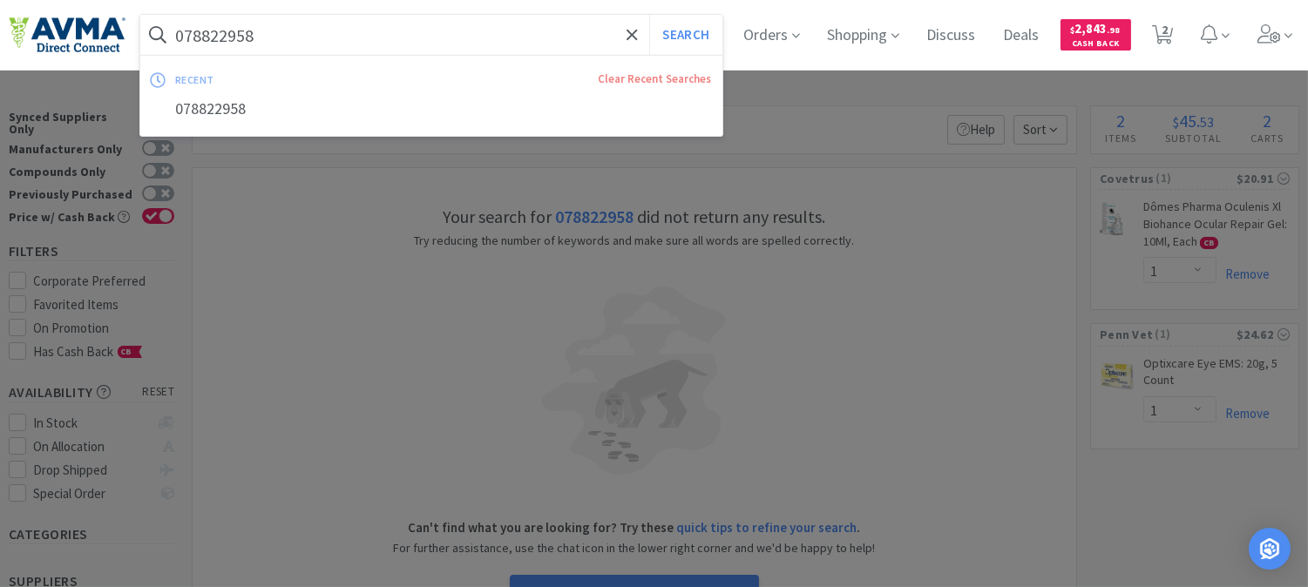
paste input "59327"
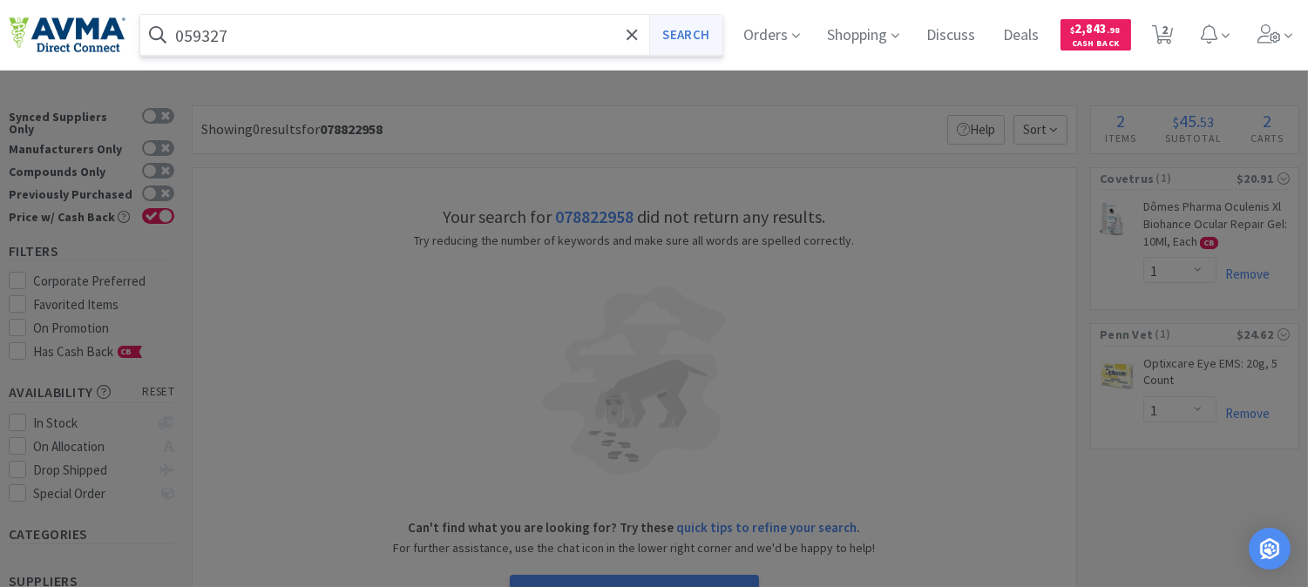
click at [689, 32] on button "Search" at bounding box center [685, 35] width 72 height 40
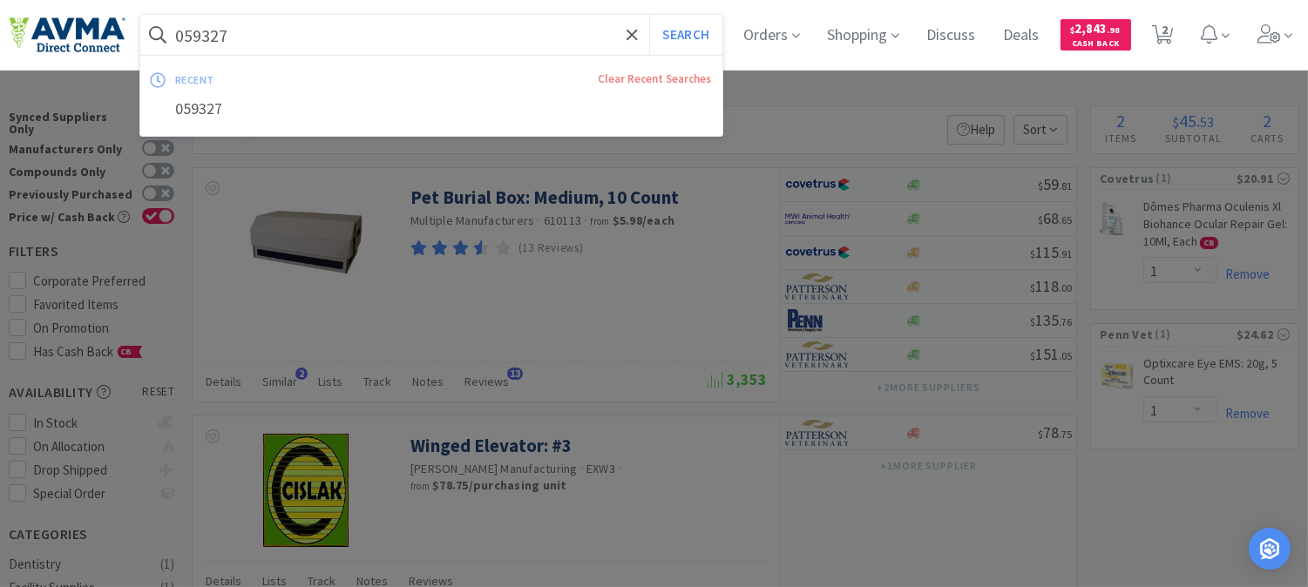
click at [268, 44] on input "059327" at bounding box center [431, 35] width 582 height 40
paste input "32210"
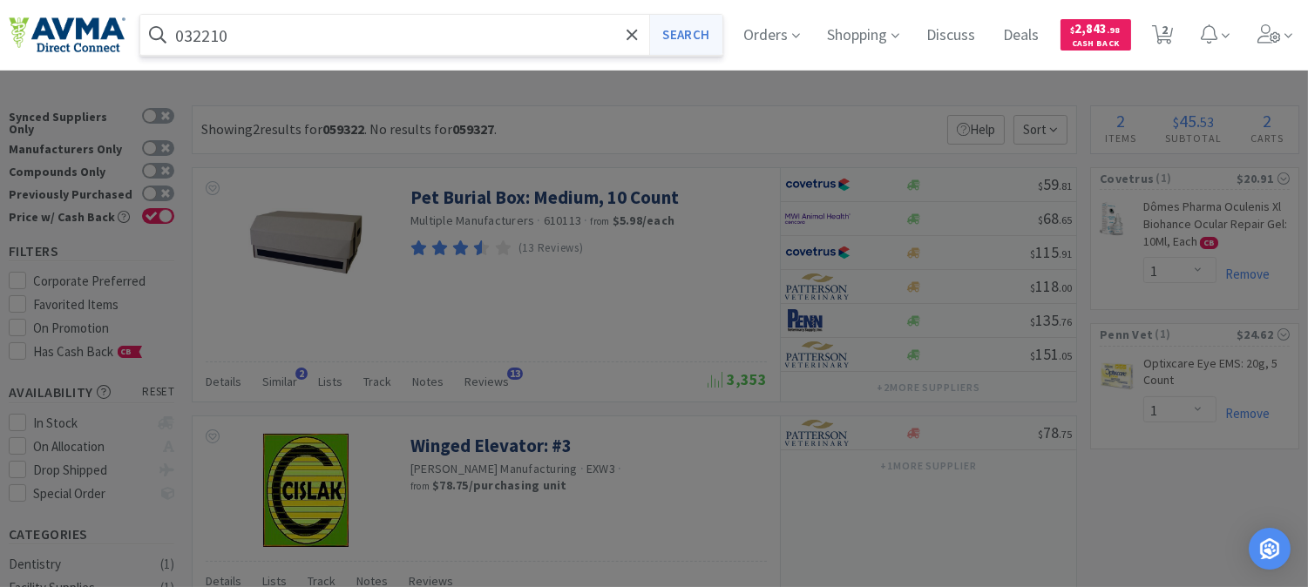
click at [703, 35] on button "Search" at bounding box center [685, 35] width 72 height 40
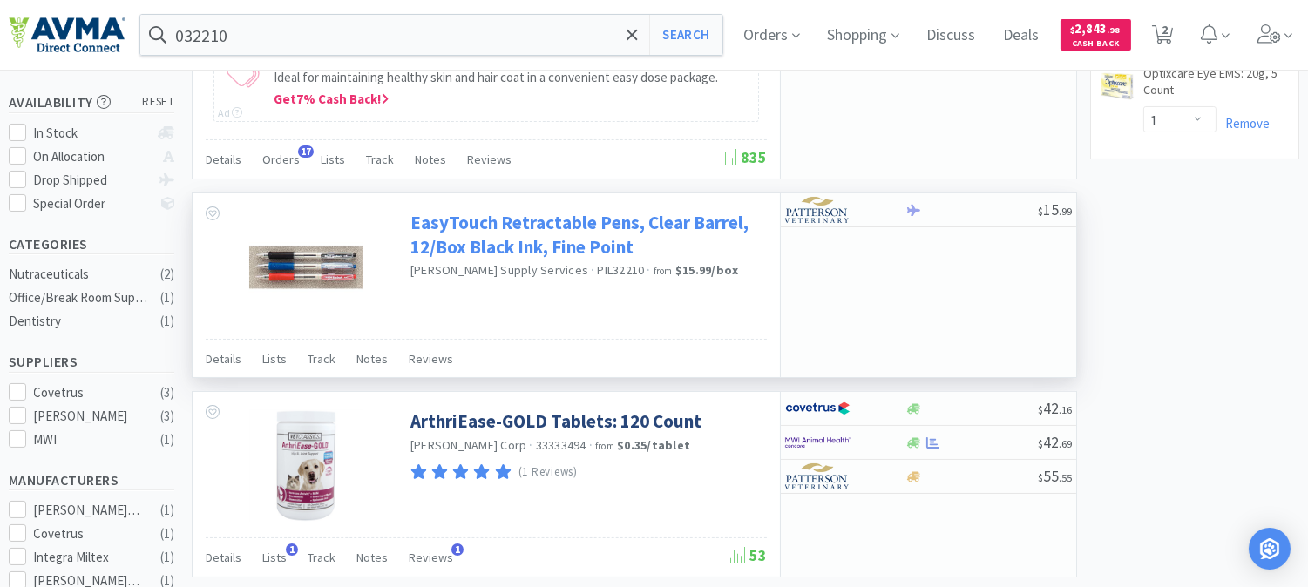
scroll to position [387, 0]
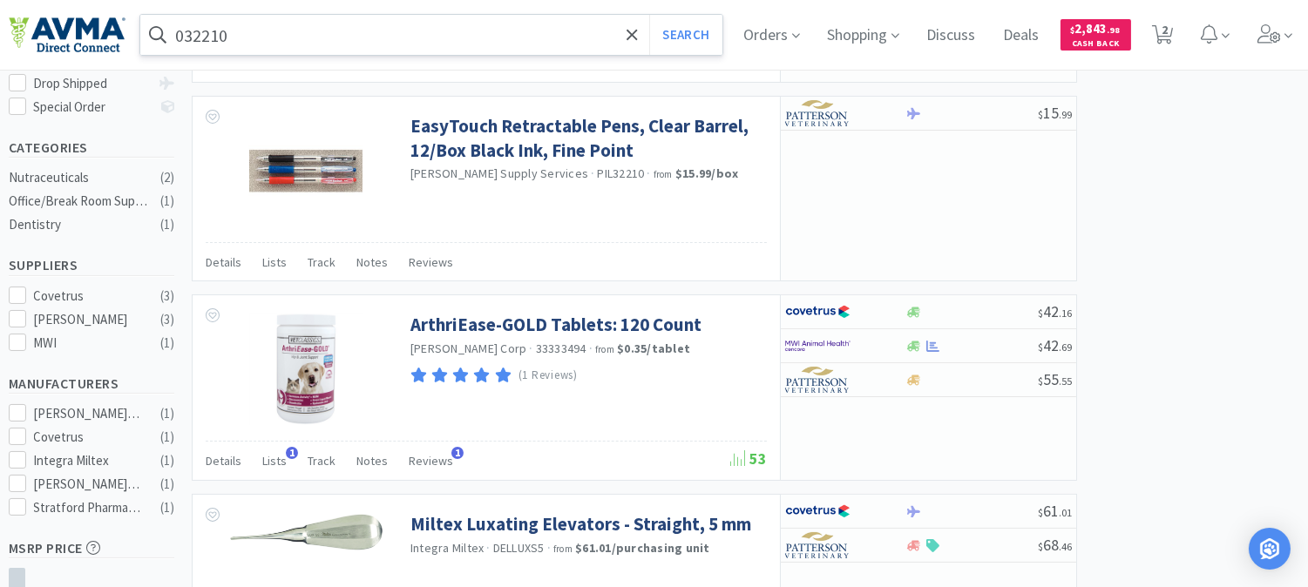
click at [354, 36] on input "032210" at bounding box center [431, 35] width 582 height 40
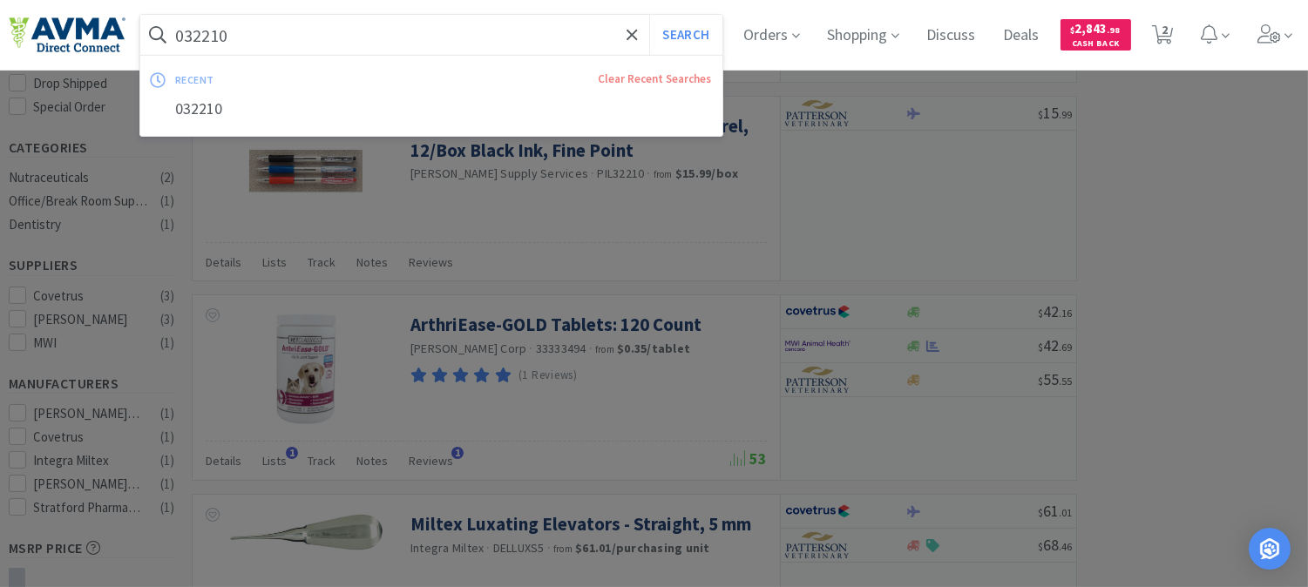
paste input "8531"
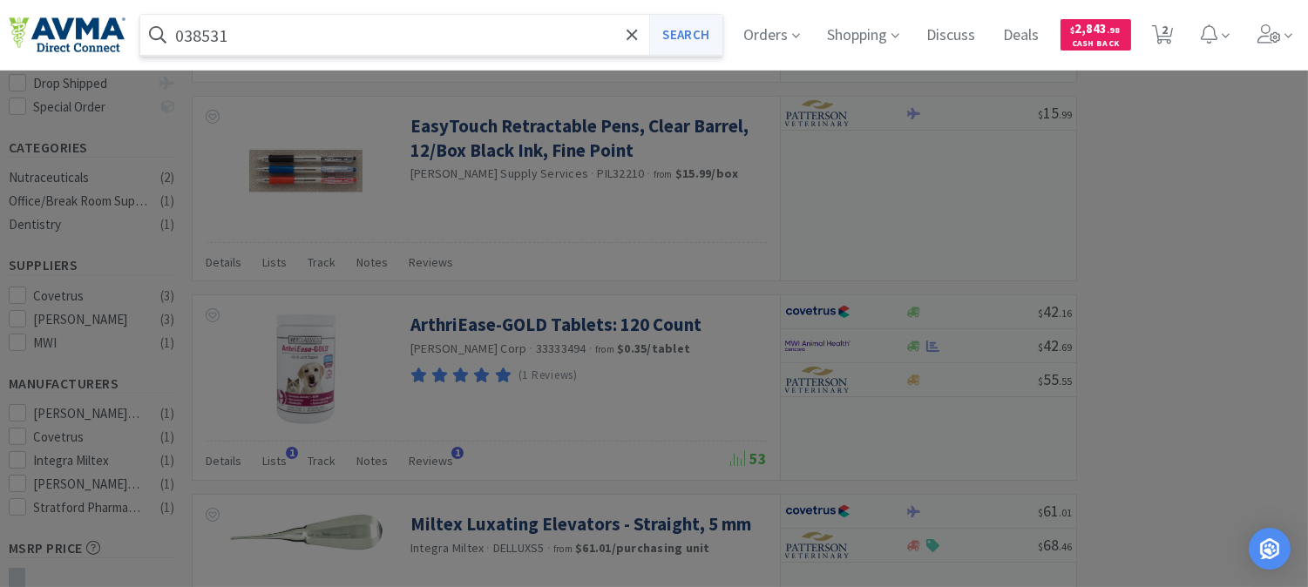
click at [674, 36] on button "Search" at bounding box center [685, 35] width 72 height 40
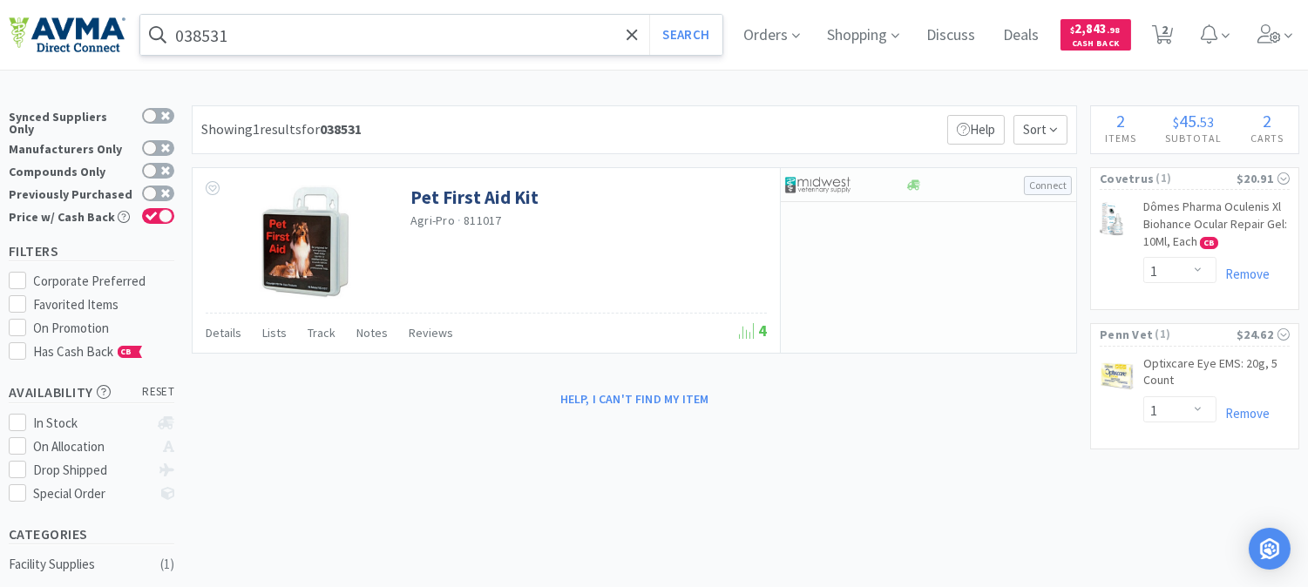
click at [242, 30] on input "038531" at bounding box center [431, 35] width 582 height 40
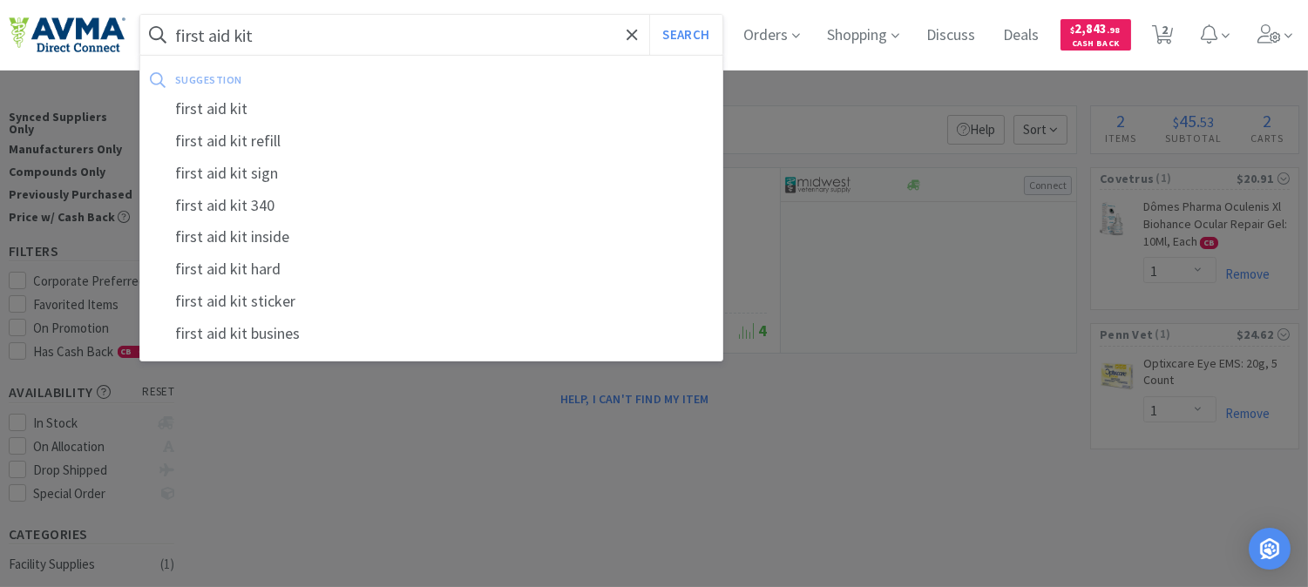
click at [649, 15] on button "Search" at bounding box center [685, 35] width 72 height 40
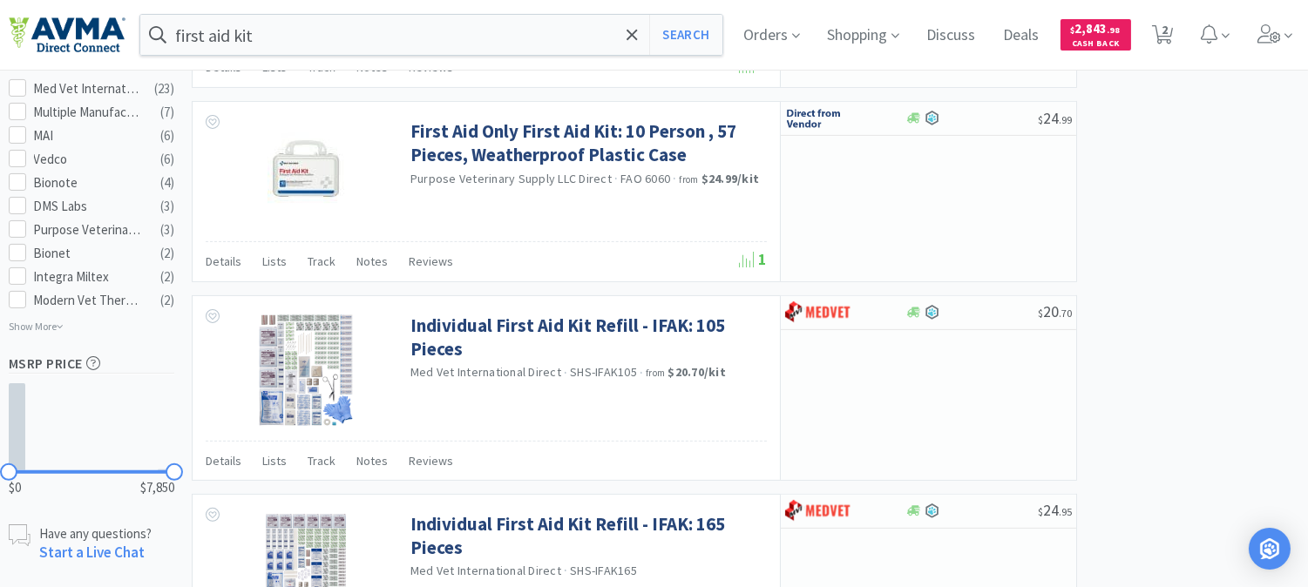
scroll to position [484, 0]
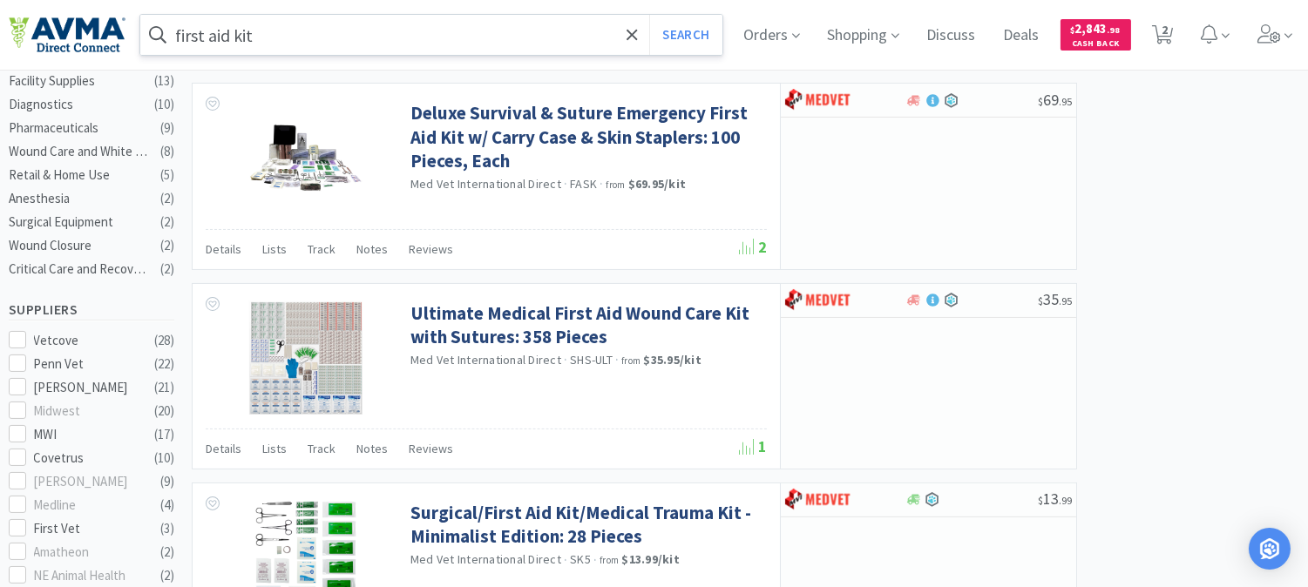
click at [172, 38] on span at bounding box center [157, 35] width 35 height 28
click at [178, 29] on input "first aid kit" at bounding box center [431, 35] width 582 height 40
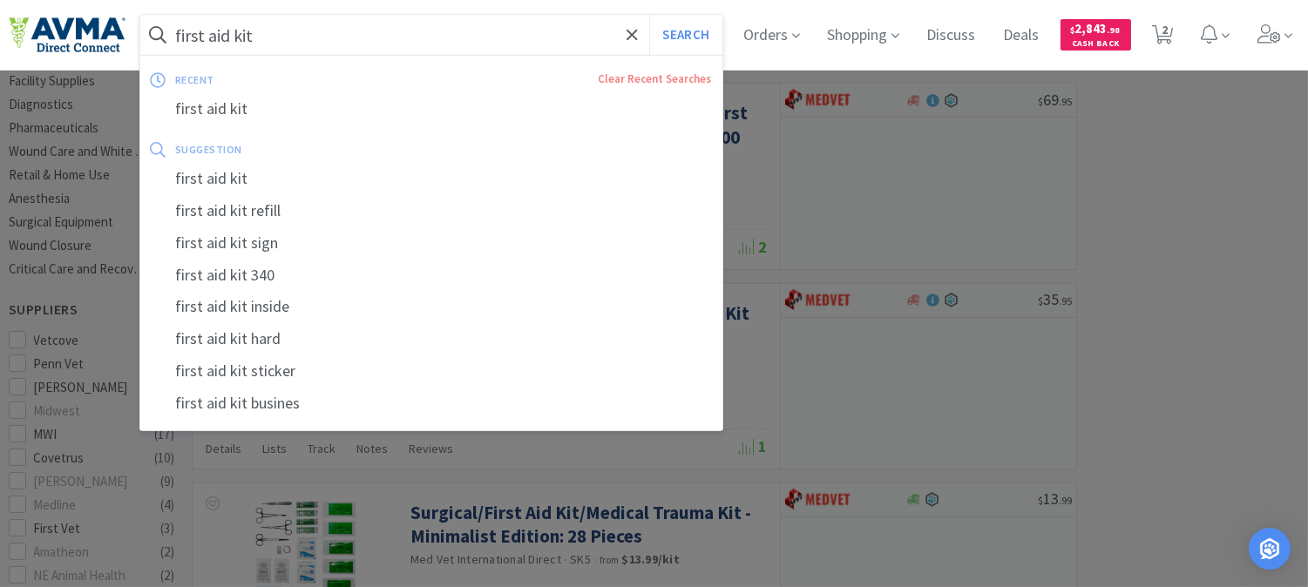
click at [179, 31] on input "first aid kit" at bounding box center [431, 35] width 582 height 40
click at [175, 33] on input "first aid kit" at bounding box center [431, 35] width 582 height 40
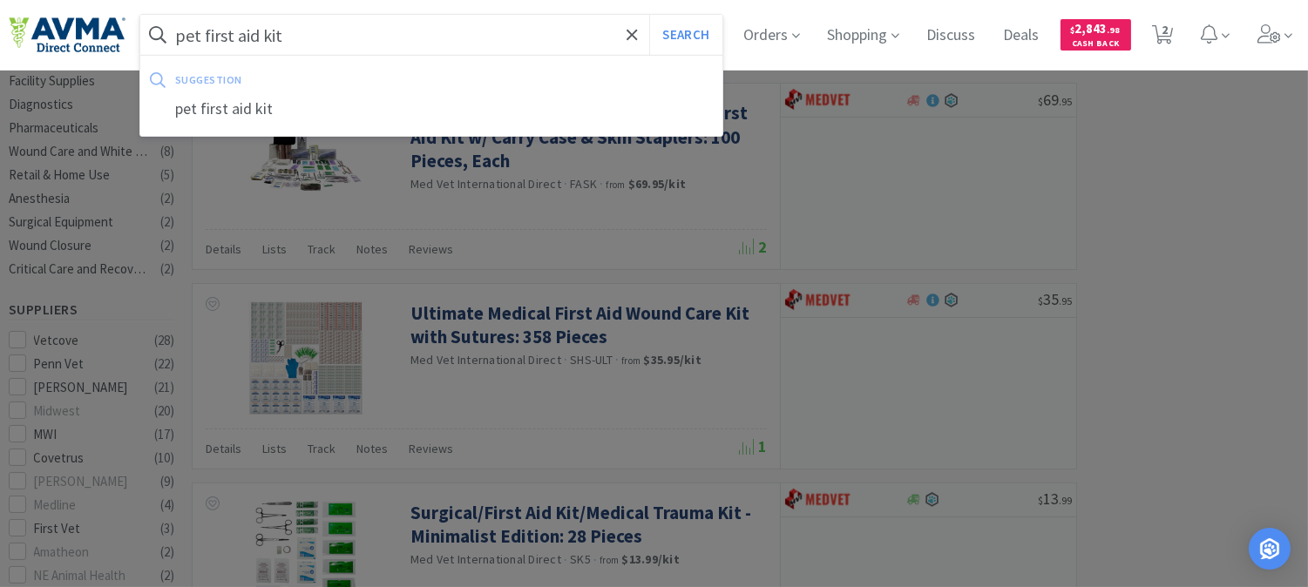
click at [649, 15] on button "Search" at bounding box center [685, 35] width 72 height 40
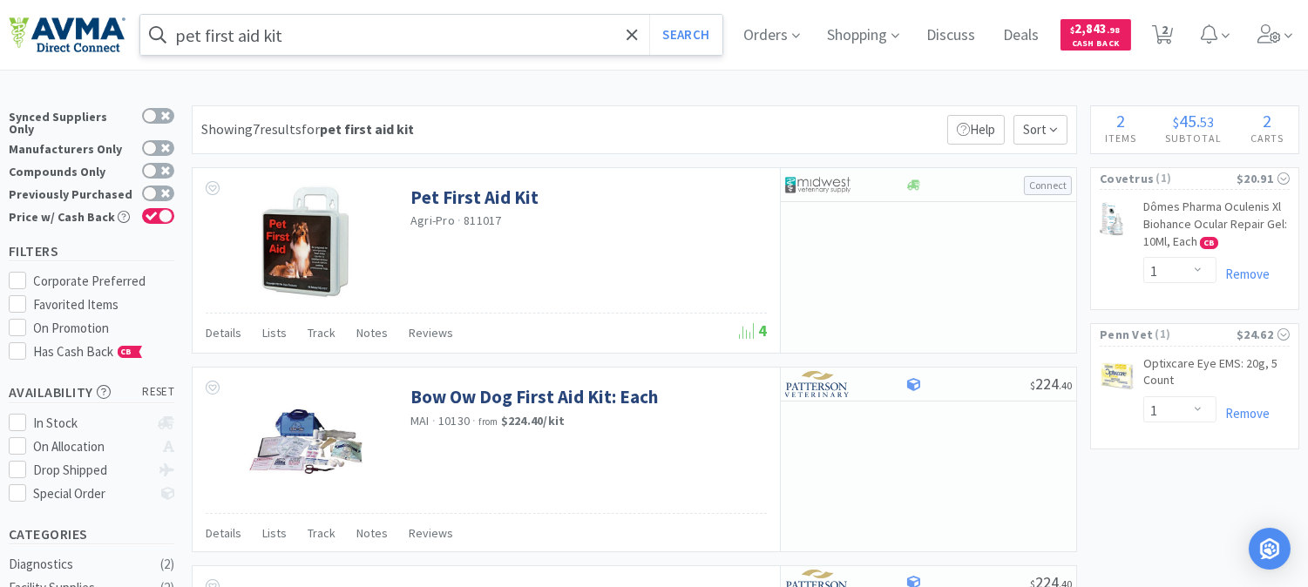
click at [320, 29] on input "pet first aid kit" at bounding box center [431, 35] width 582 height 40
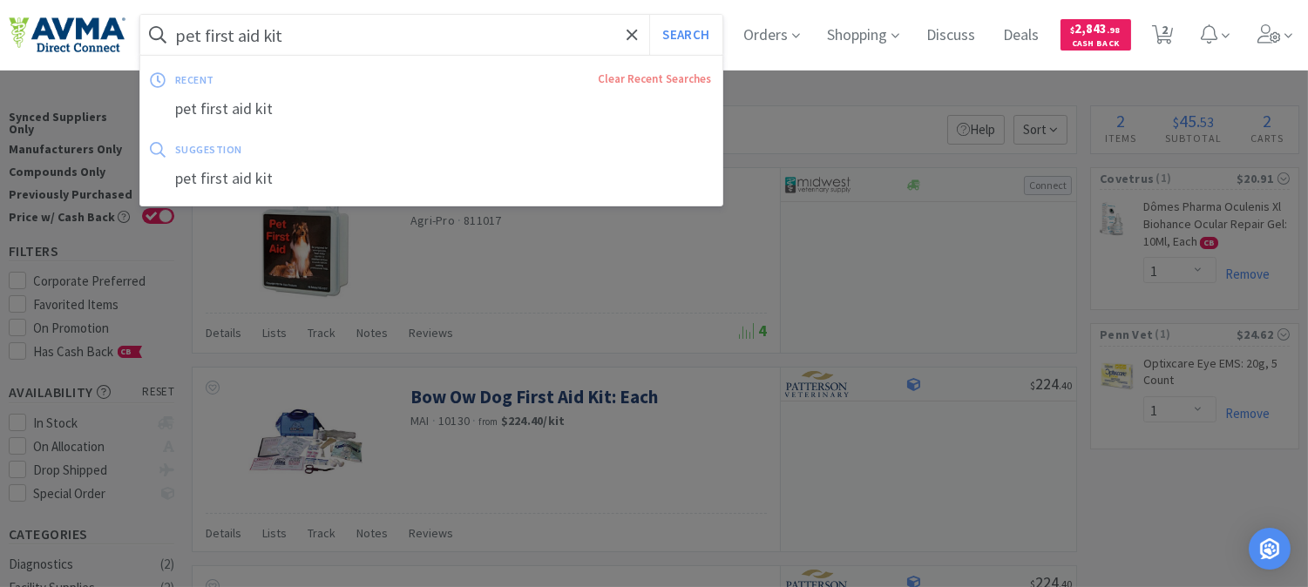
paste input "038378"
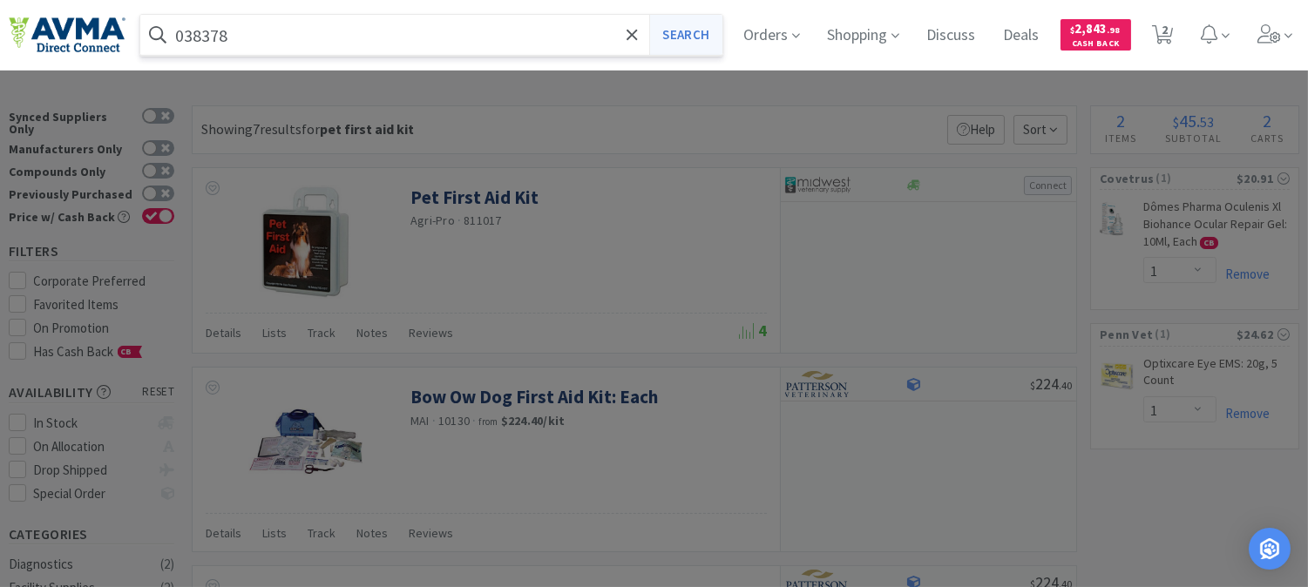
click at [700, 31] on button "Search" at bounding box center [685, 35] width 72 height 40
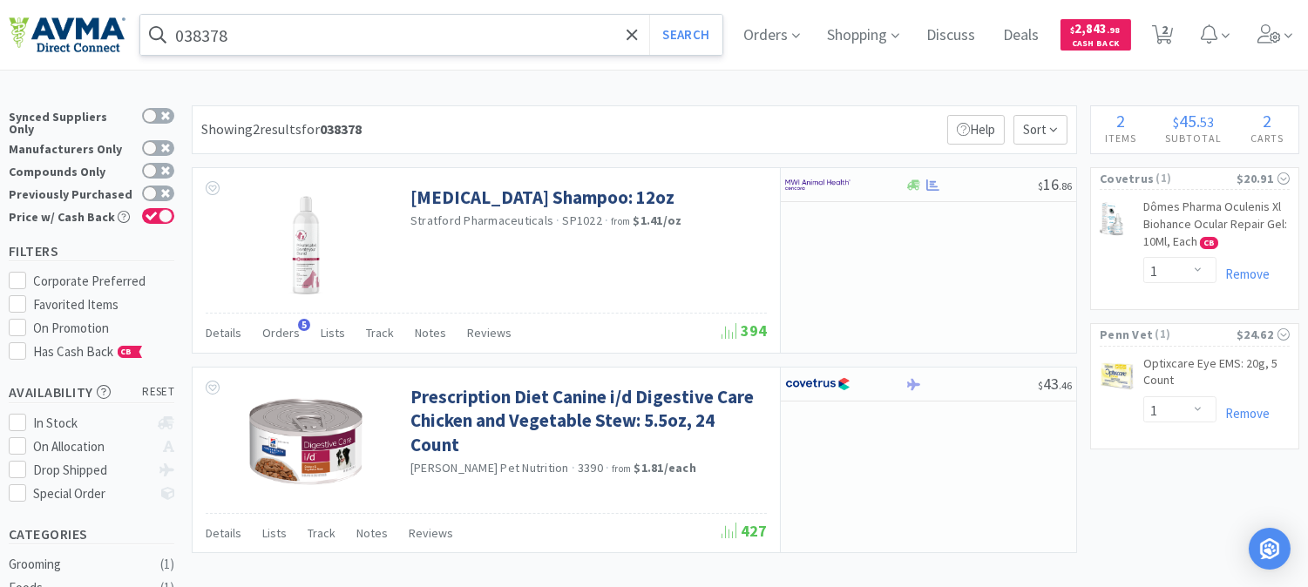
click at [288, 44] on input "038378" at bounding box center [431, 35] width 582 height 40
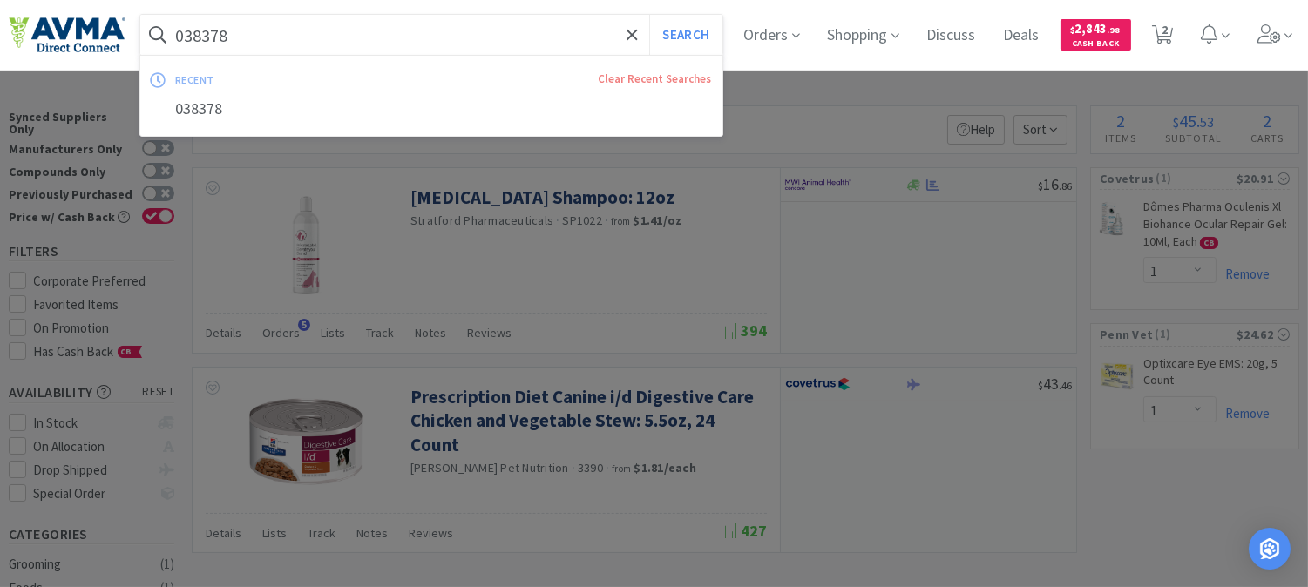
paste input "377.10001.3"
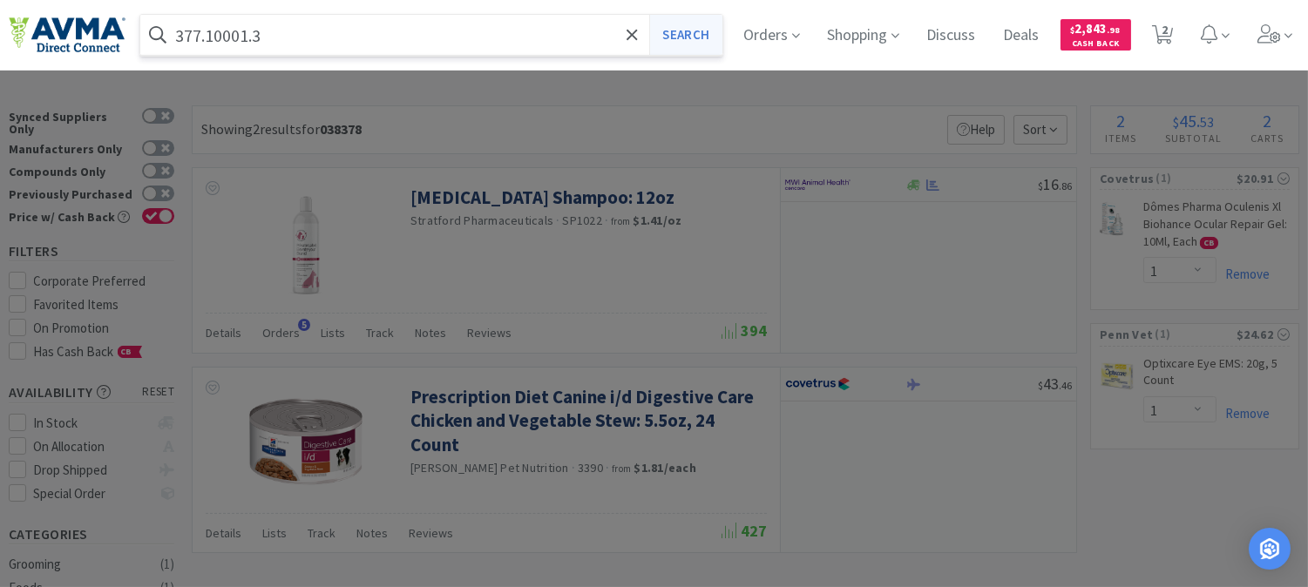
click at [703, 27] on button "Search" at bounding box center [685, 35] width 72 height 40
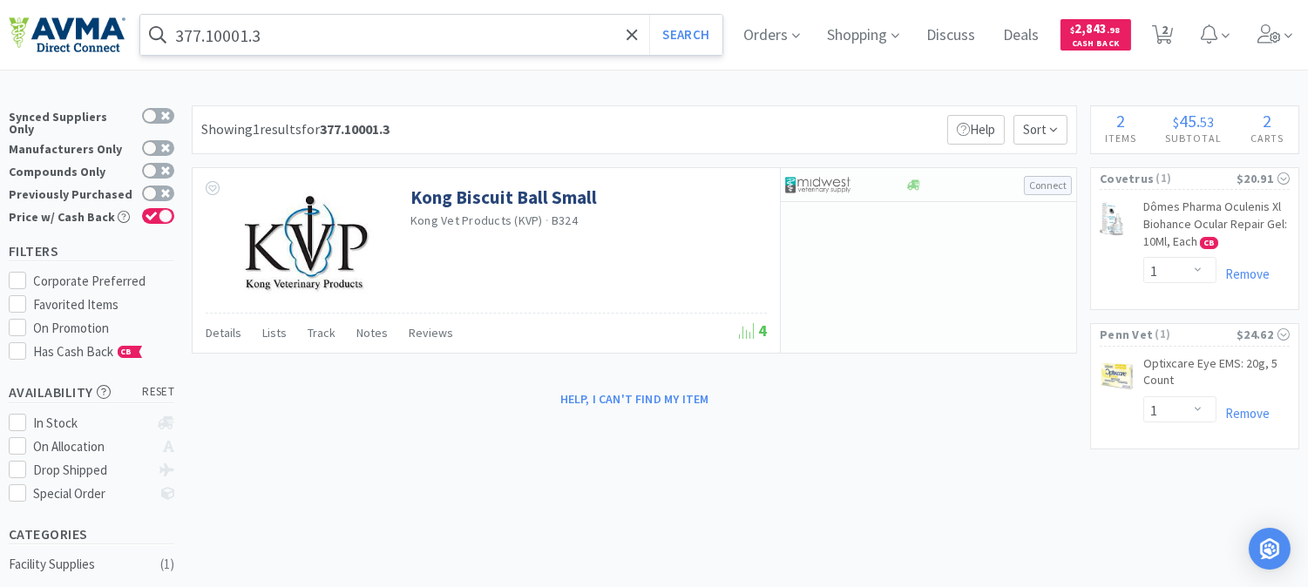
click at [353, 49] on input "377.10001.3" at bounding box center [431, 35] width 582 height 40
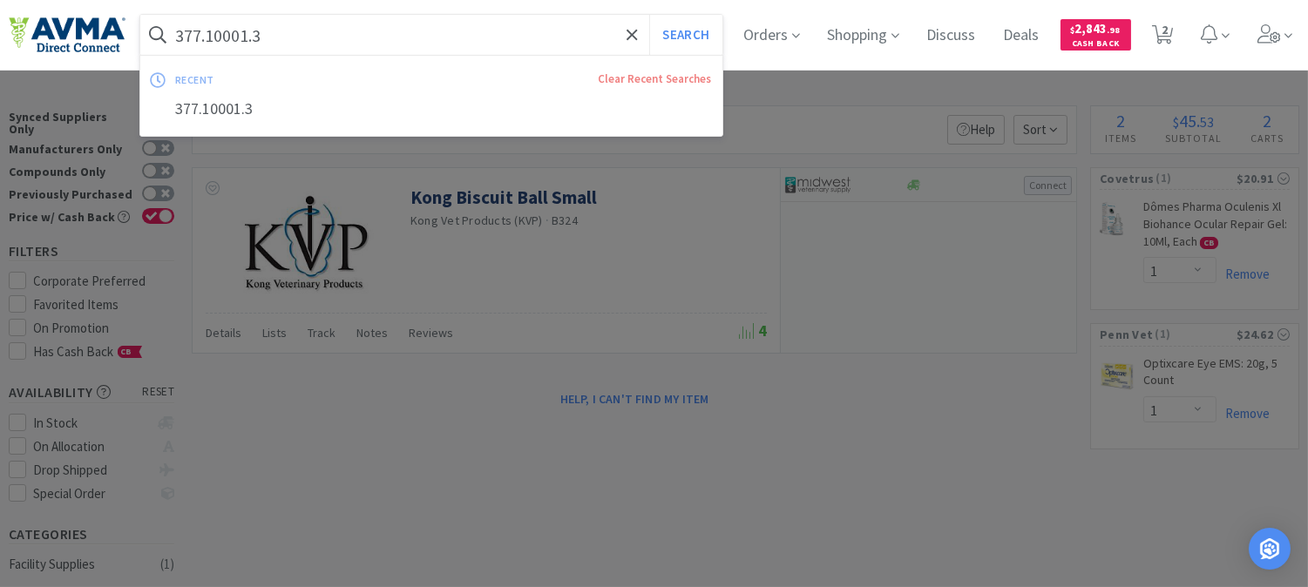
paste input "BB3"
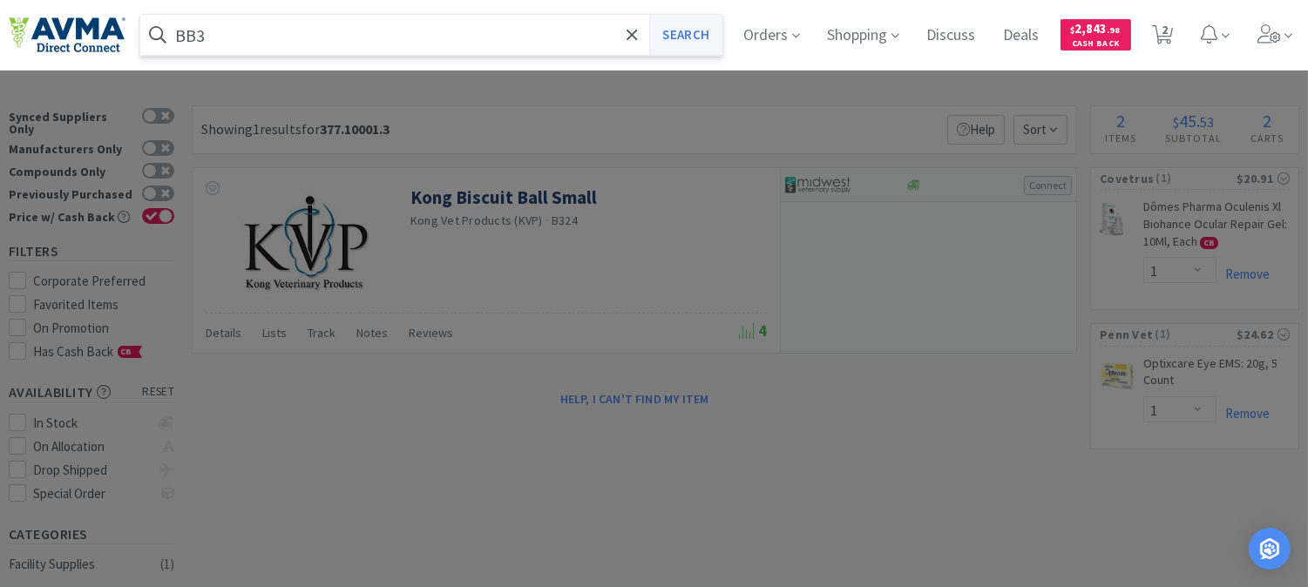
click at [708, 32] on button "Search" at bounding box center [685, 35] width 72 height 40
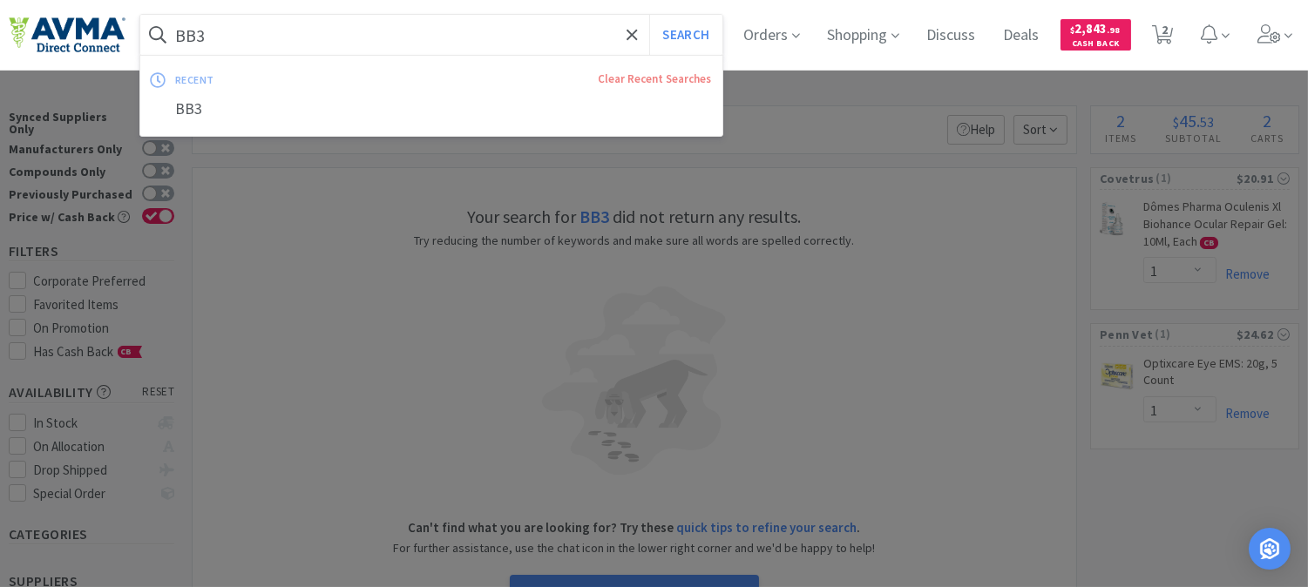
click at [387, 44] on input "BB3" at bounding box center [431, 35] width 582 height 40
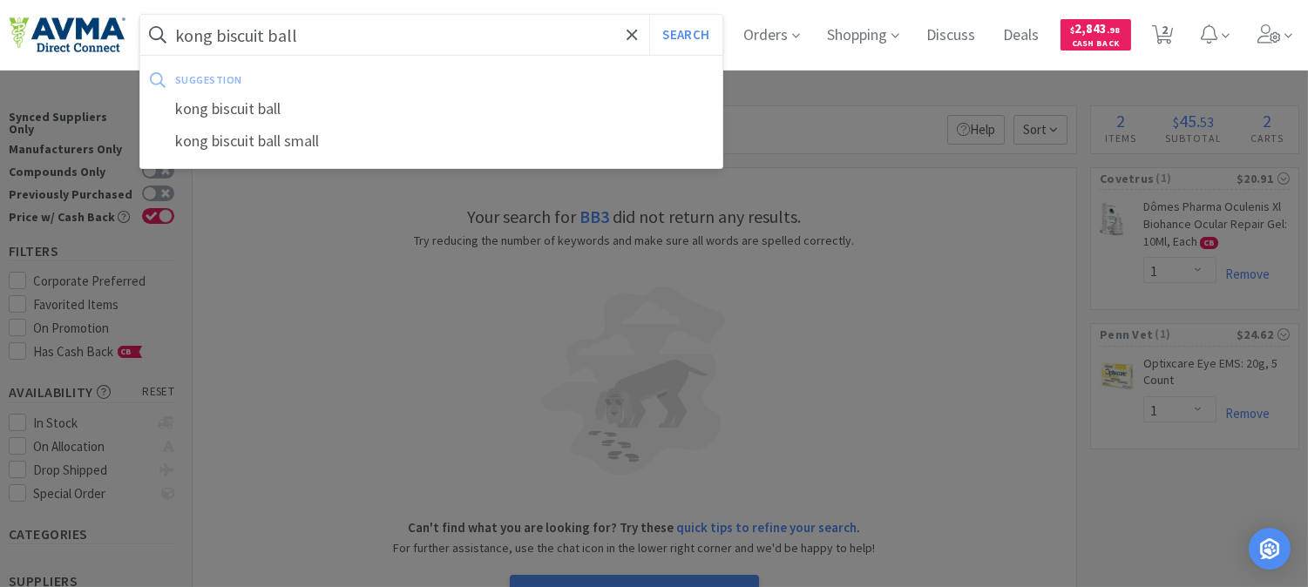
click at [649, 15] on button "Search" at bounding box center [685, 35] width 72 height 40
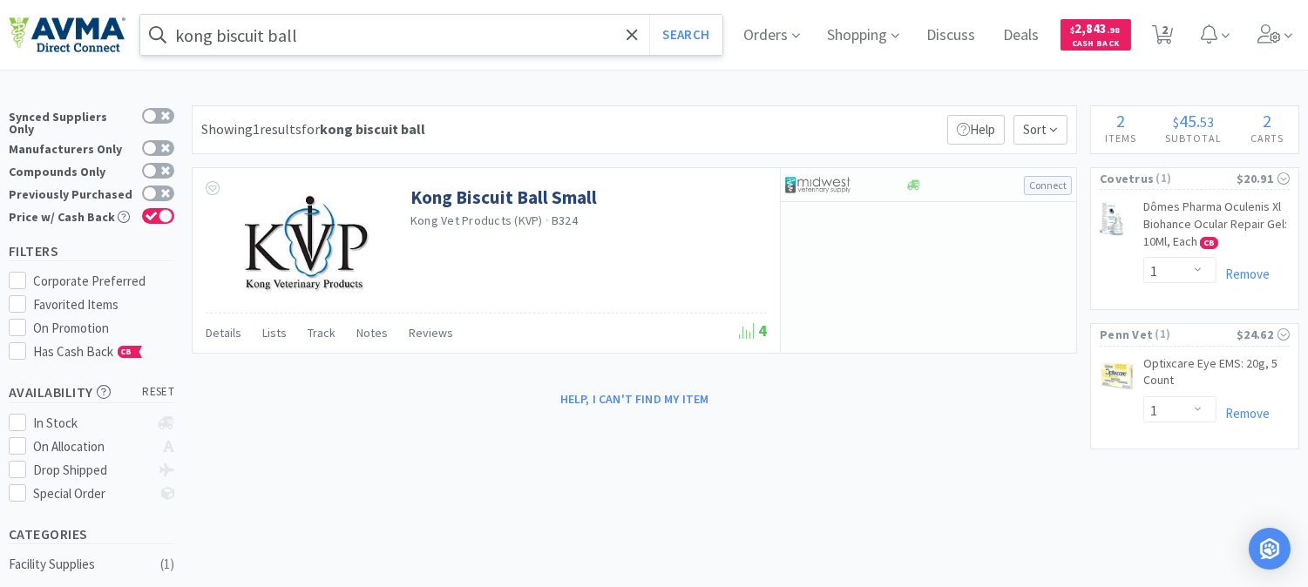
click at [383, 41] on input "kong biscuit ball" at bounding box center [431, 35] width 582 height 40
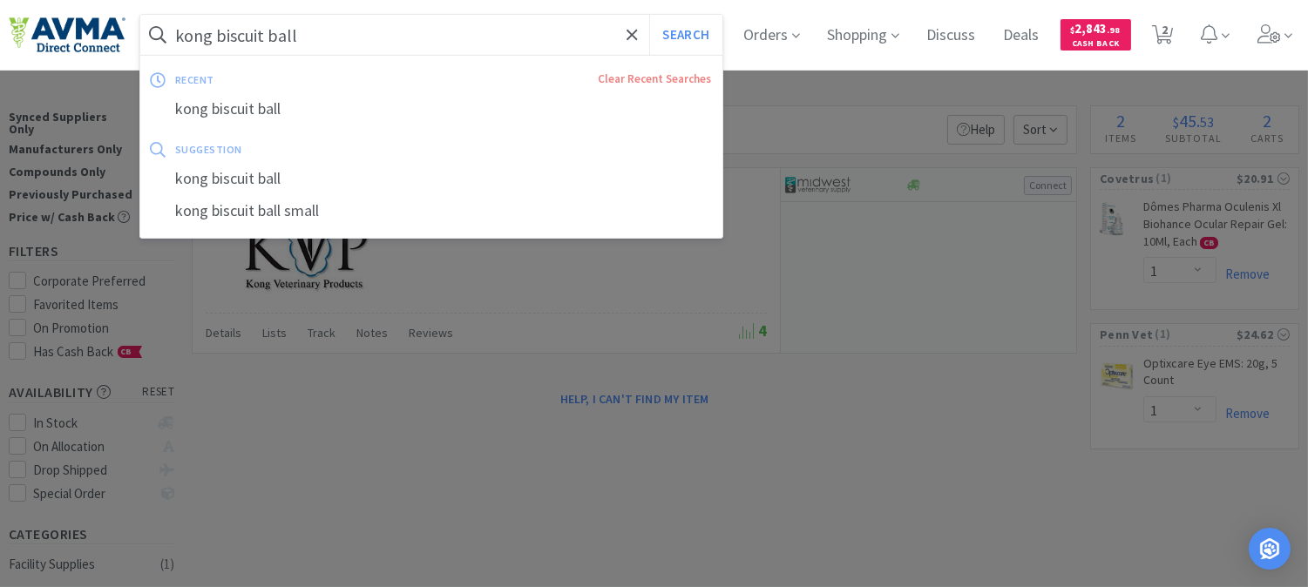
paste input "045800"
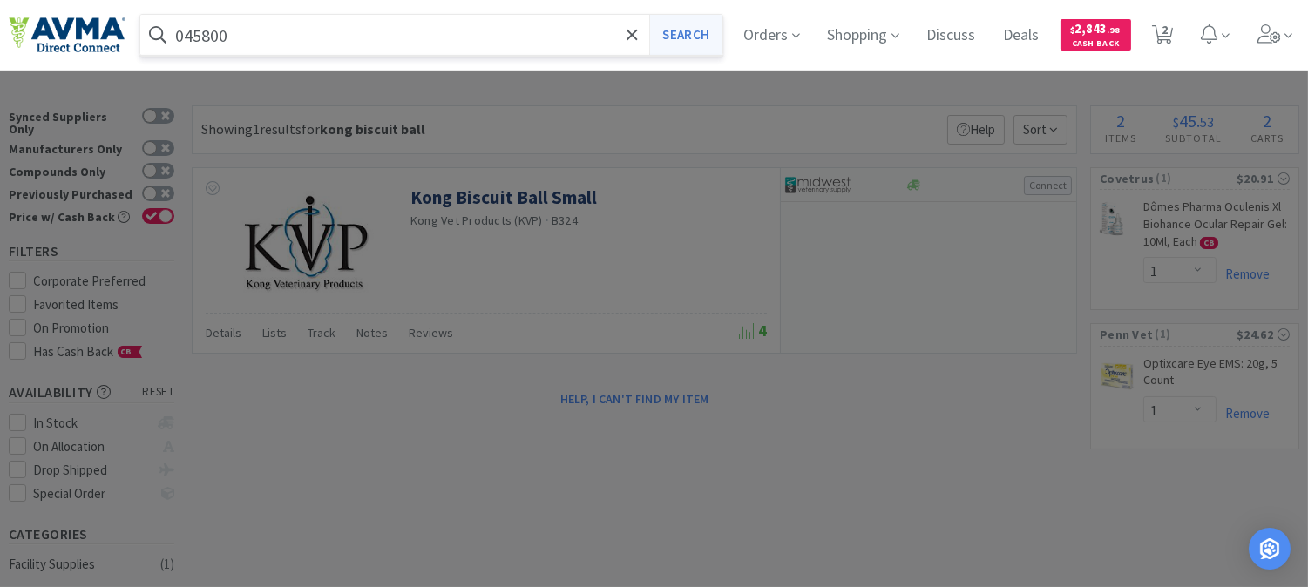
click at [677, 35] on button "Search" at bounding box center [685, 35] width 72 height 40
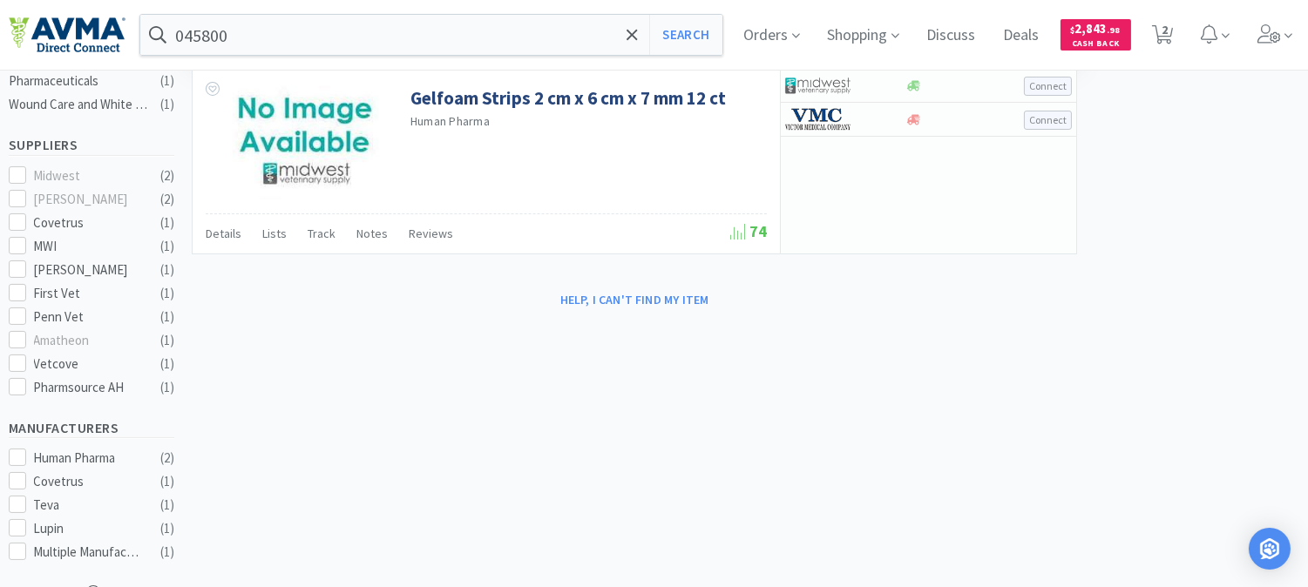
scroll to position [387, 0]
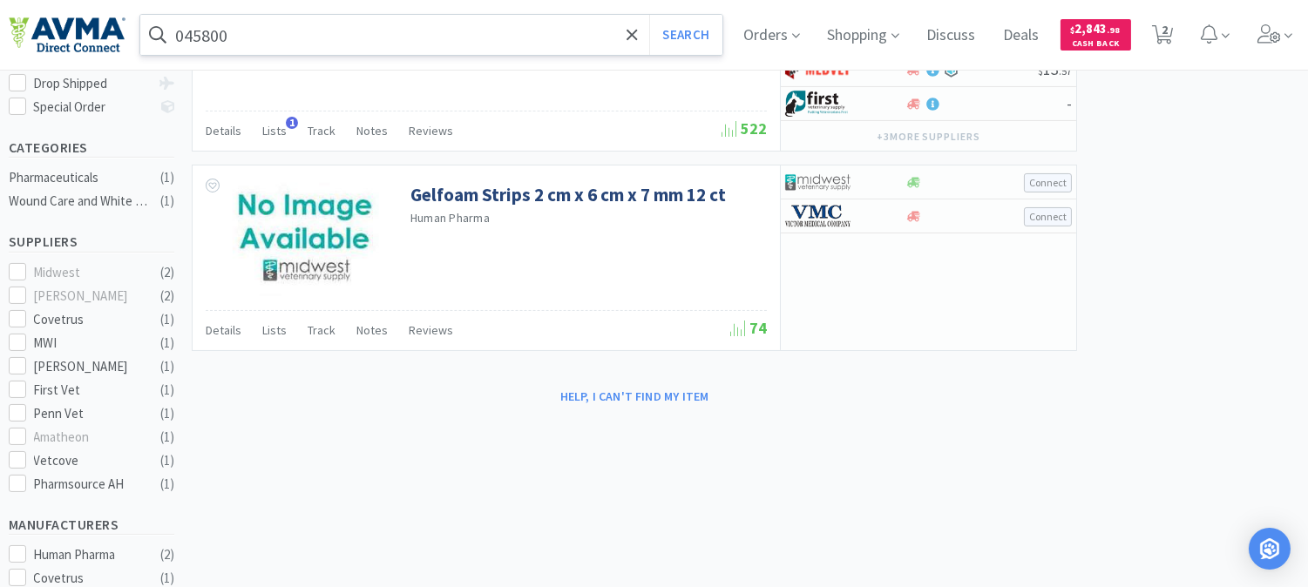
click at [295, 51] on input "045800" at bounding box center [431, 35] width 582 height 40
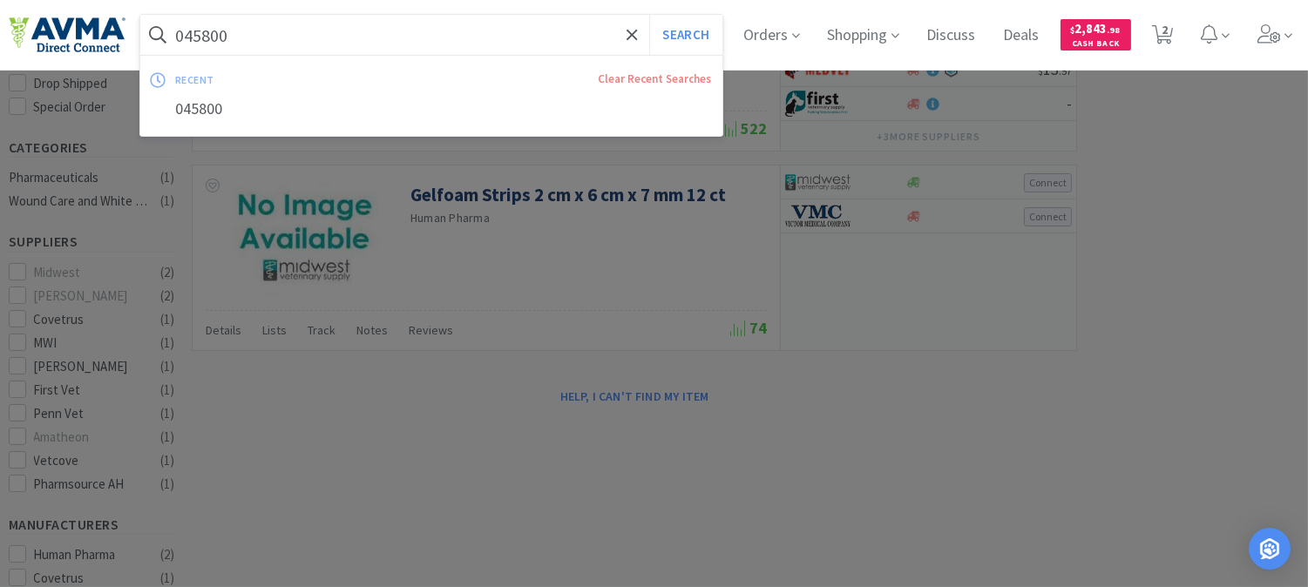
paste input "562.30500.3"
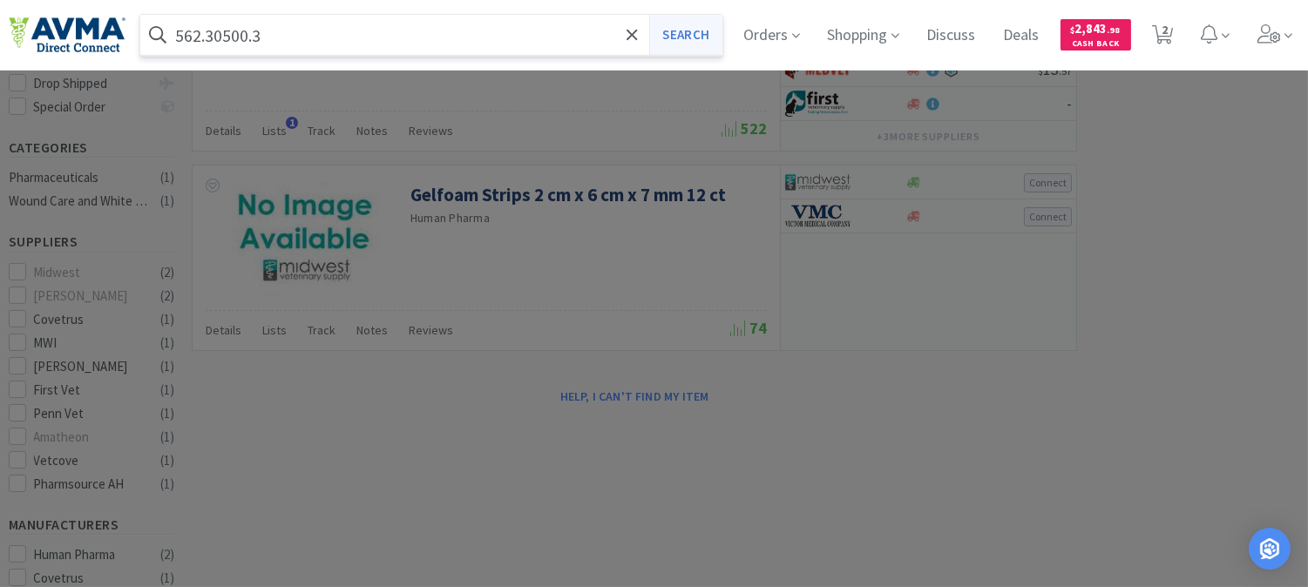
click at [673, 27] on button "Search" at bounding box center [685, 35] width 72 height 40
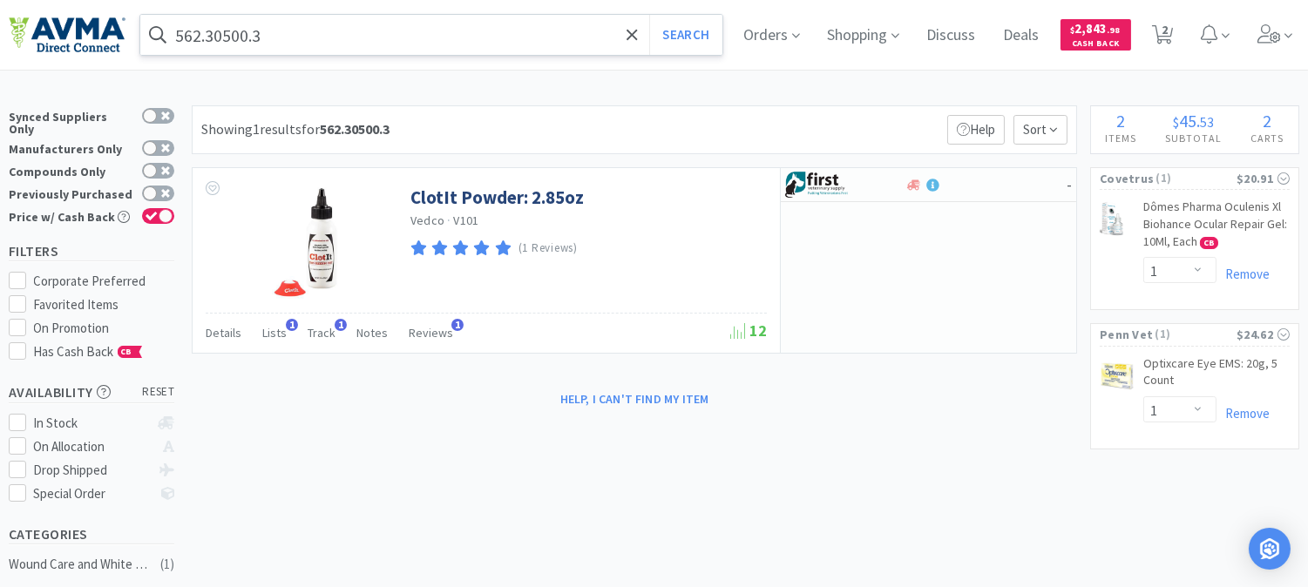
click at [274, 30] on input "562.30500.3" at bounding box center [431, 35] width 582 height 40
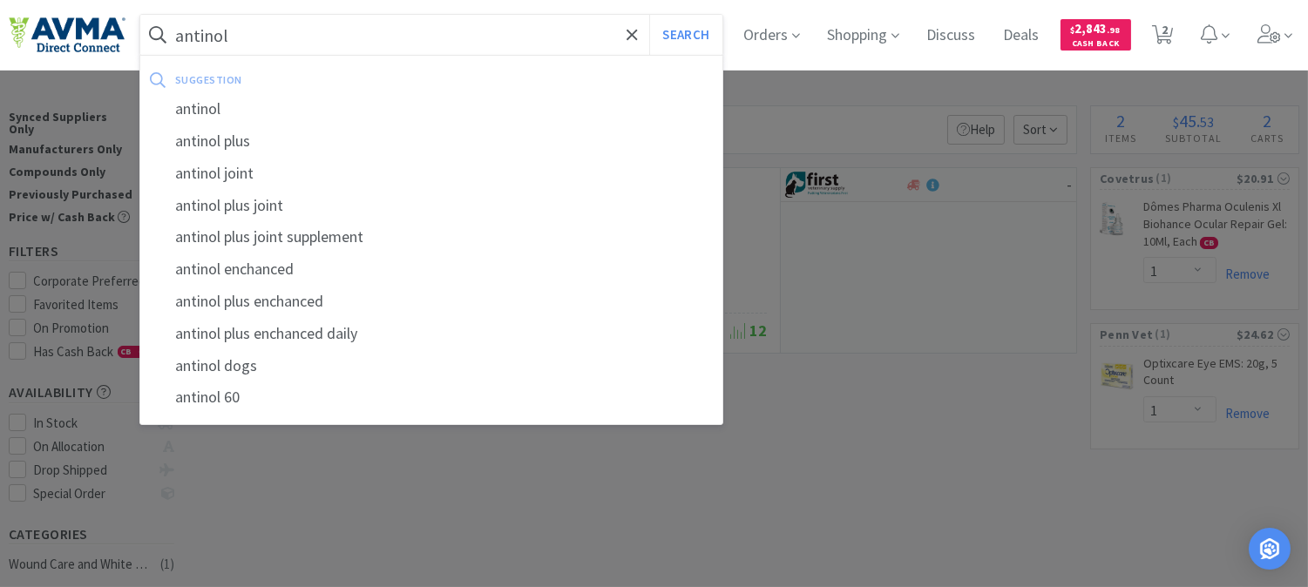
click at [649, 15] on button "Search" at bounding box center [685, 35] width 72 height 40
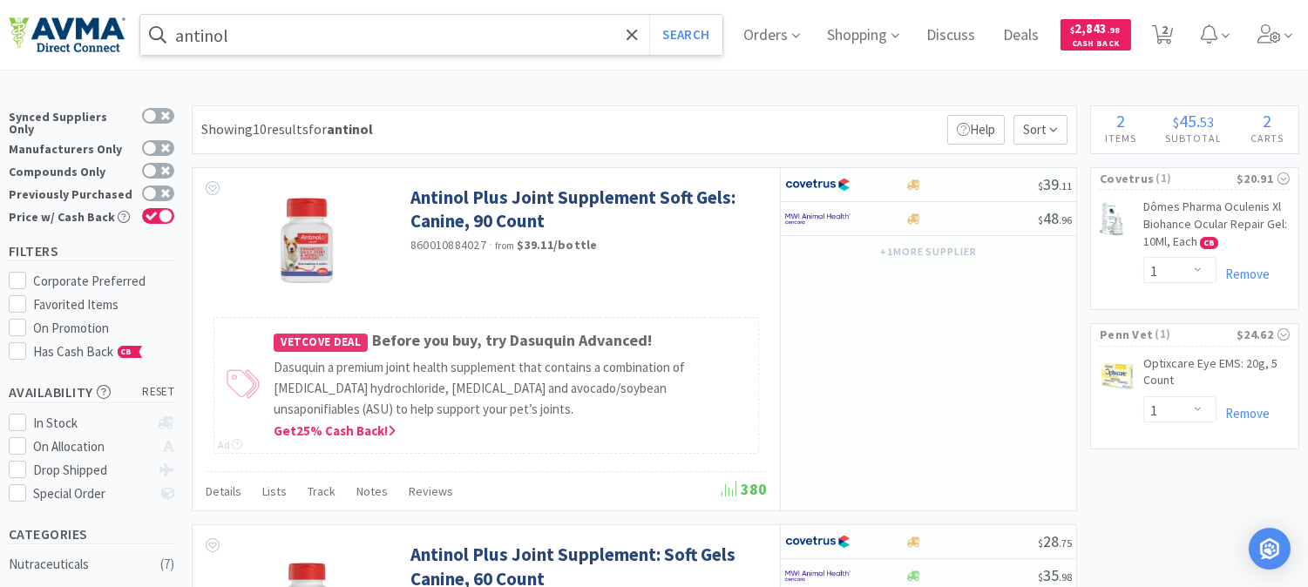
click at [351, 49] on input "antinol" at bounding box center [431, 35] width 582 height 40
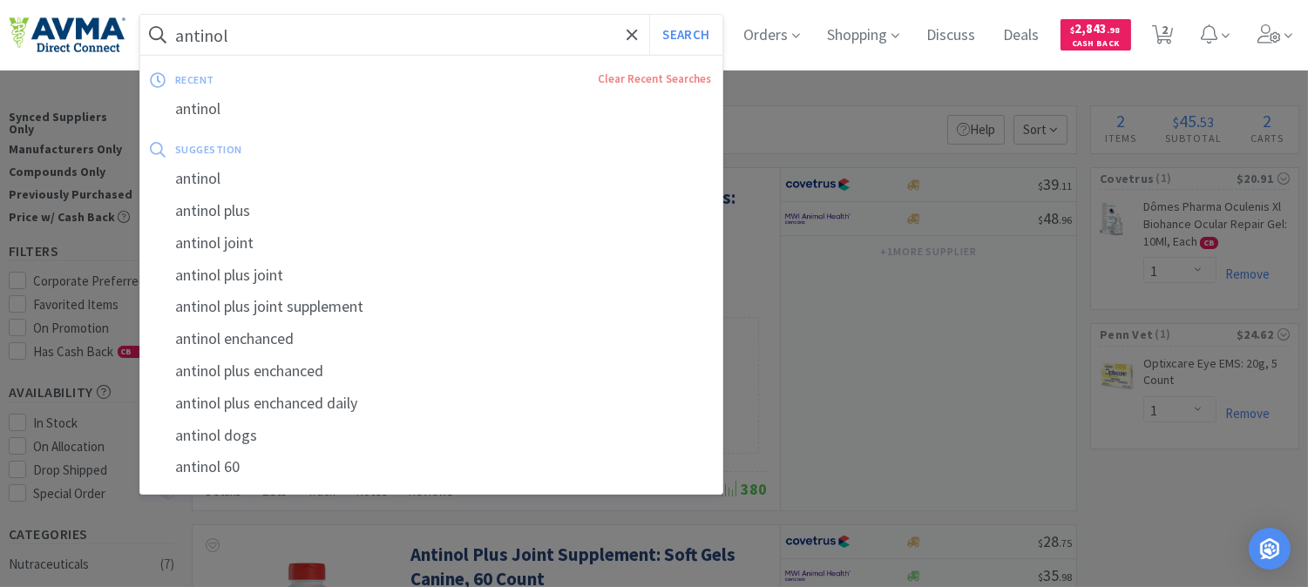
paste input "601032"
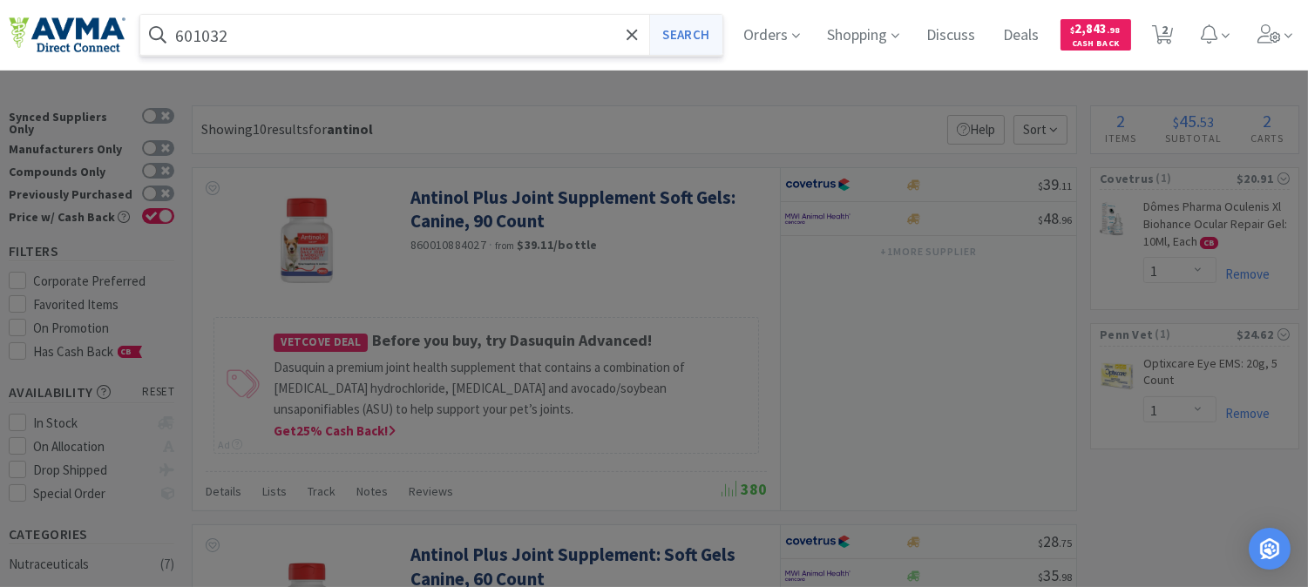
click at [697, 29] on button "Search" at bounding box center [685, 35] width 72 height 40
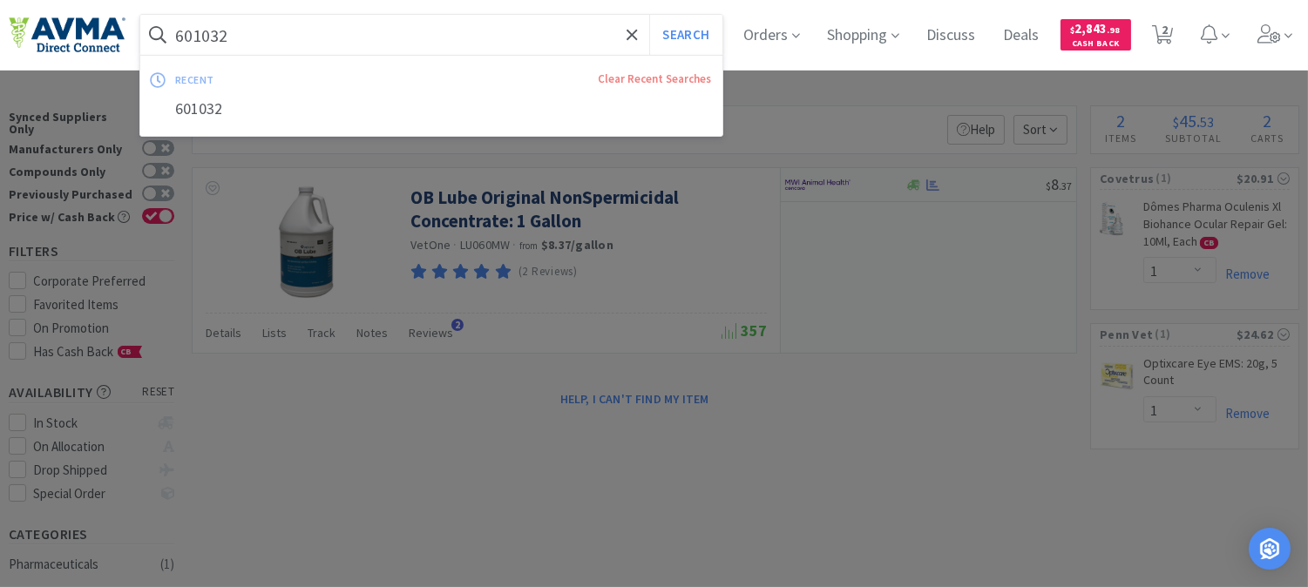
click at [320, 18] on input "601032" at bounding box center [431, 35] width 582 height 40
paste input "019059"
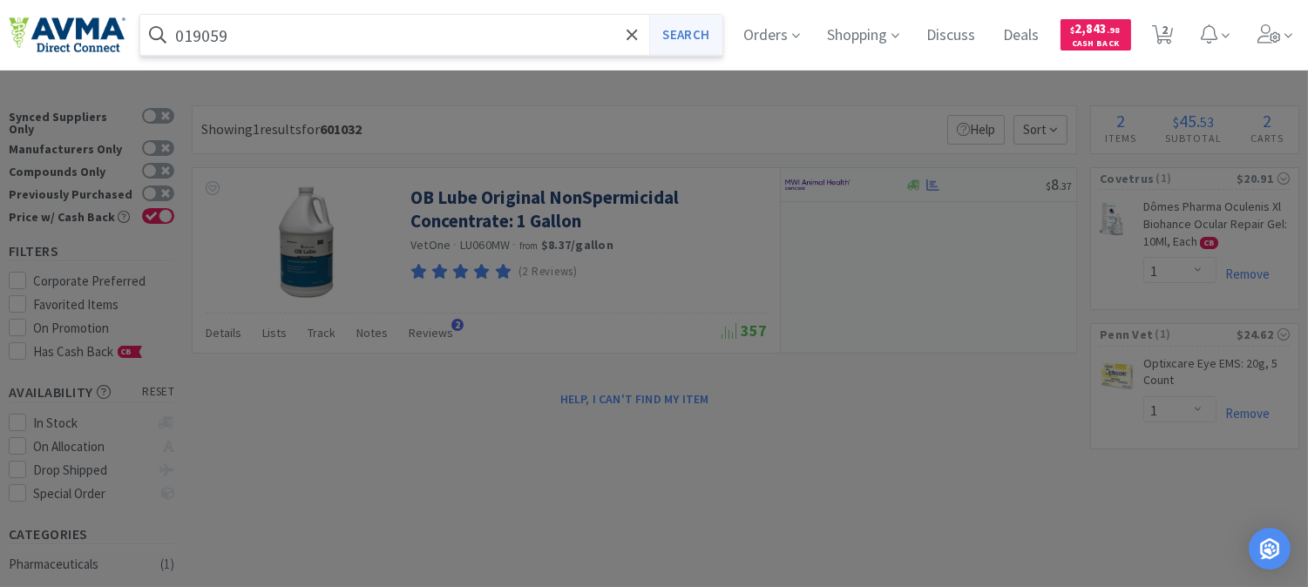
click at [708, 37] on button "Search" at bounding box center [685, 35] width 72 height 40
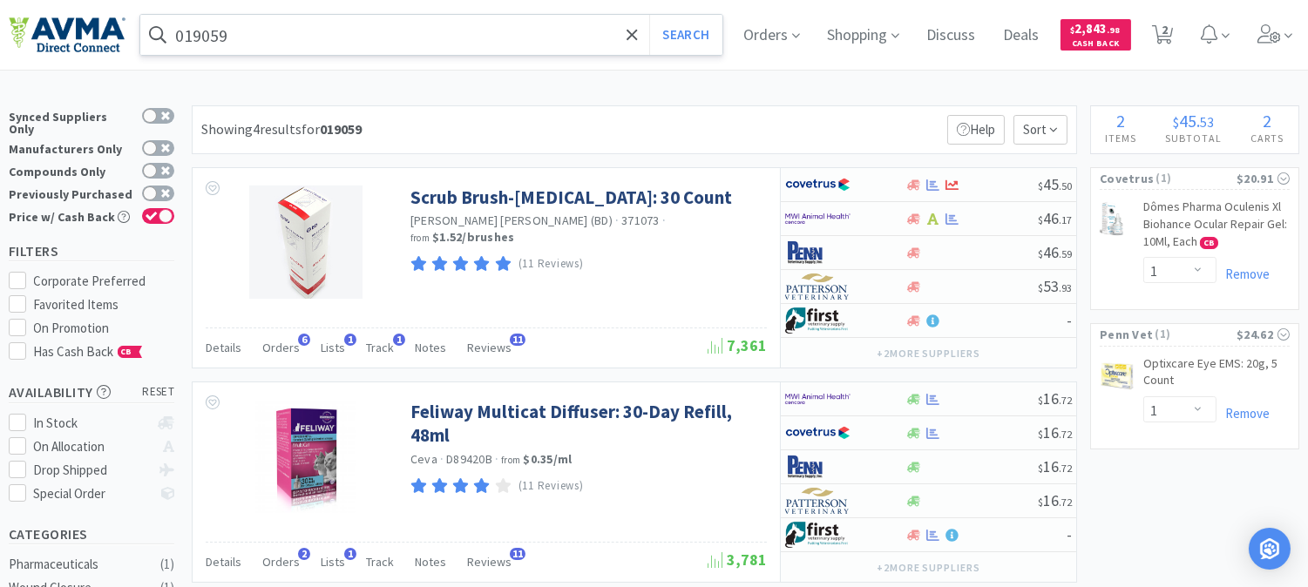
click at [225, 32] on input "019059" at bounding box center [431, 35] width 582 height 40
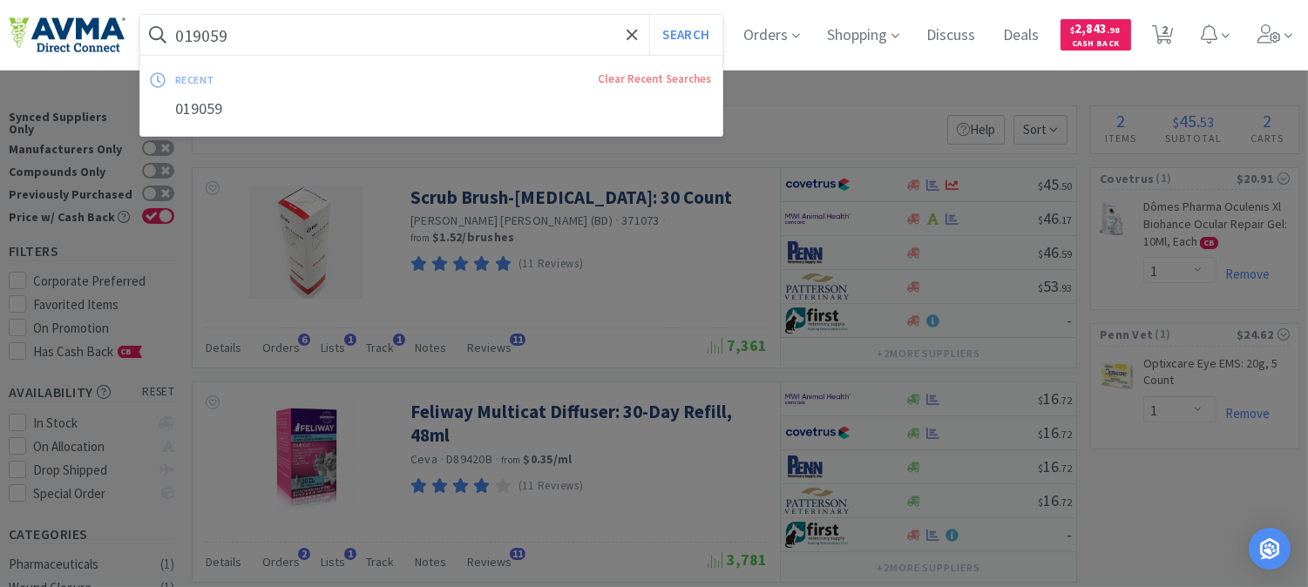
paste input "78940204"
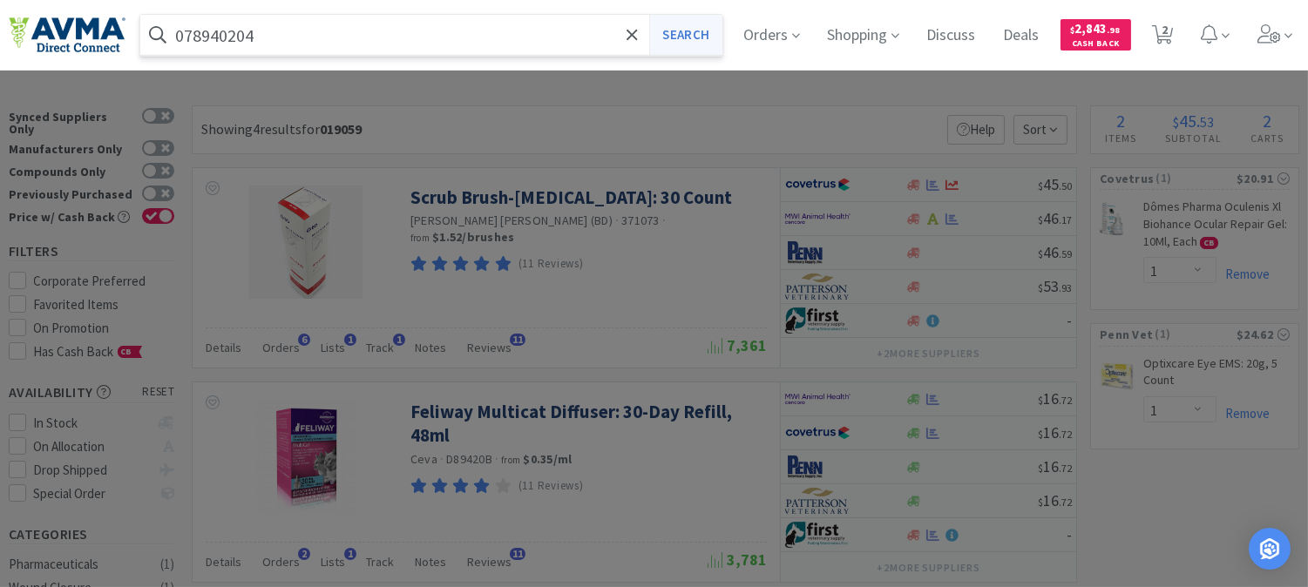
click at [680, 30] on button "Search" at bounding box center [685, 35] width 72 height 40
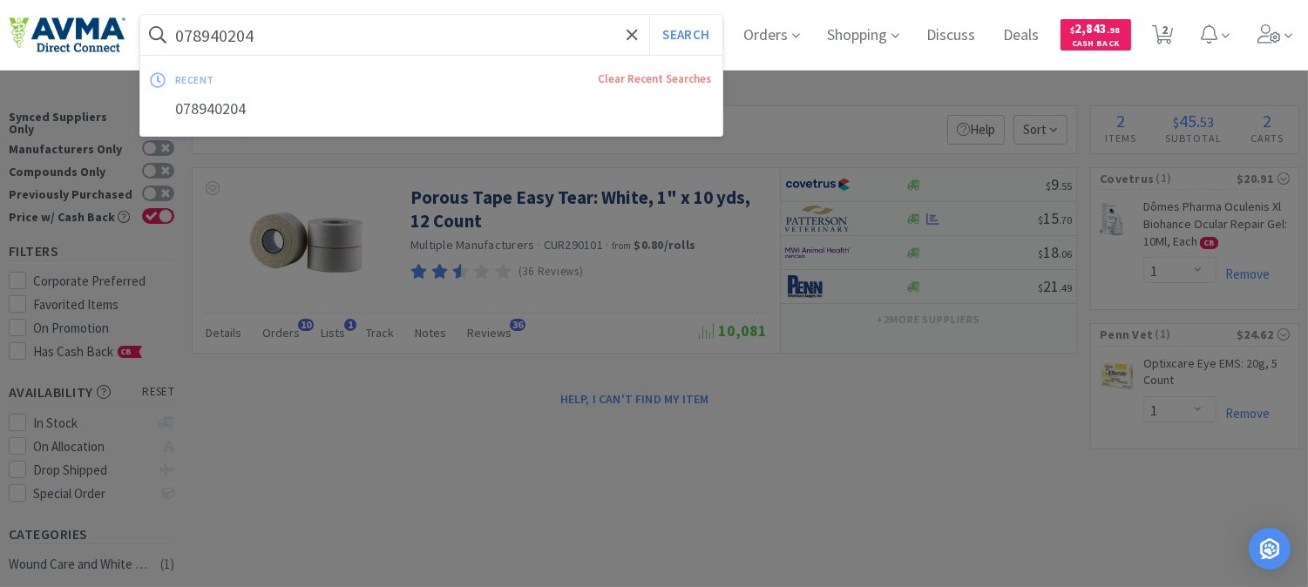
click at [338, 42] on input "078940204" at bounding box center [431, 35] width 582 height 40
paste input "116940"
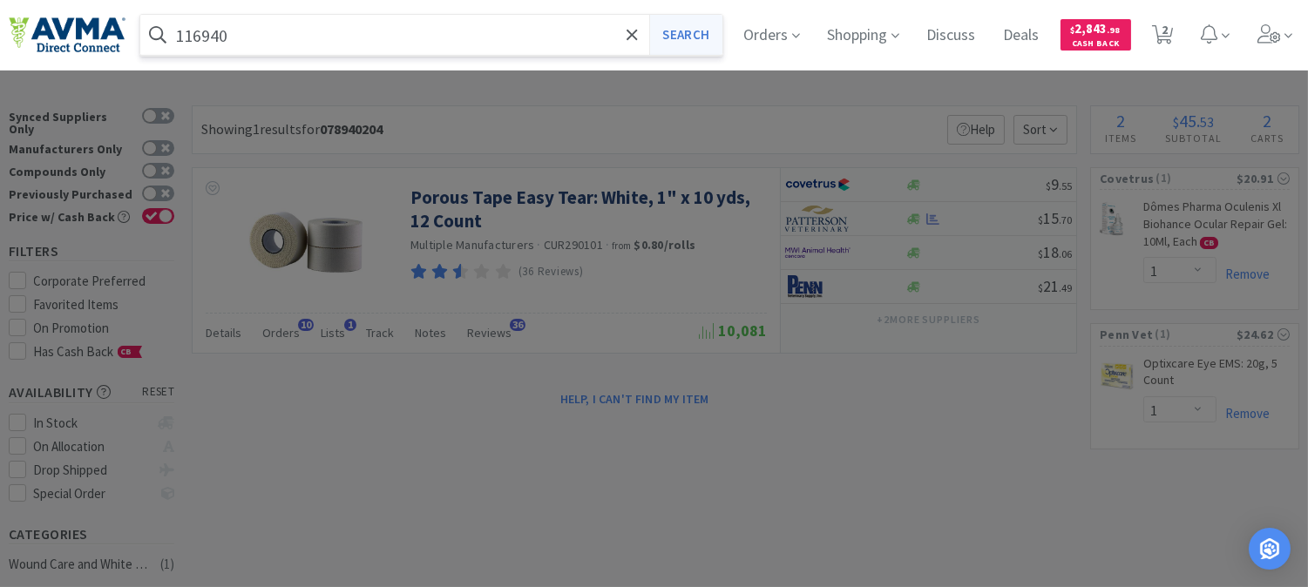
click at [712, 30] on button "Search" at bounding box center [685, 35] width 72 height 40
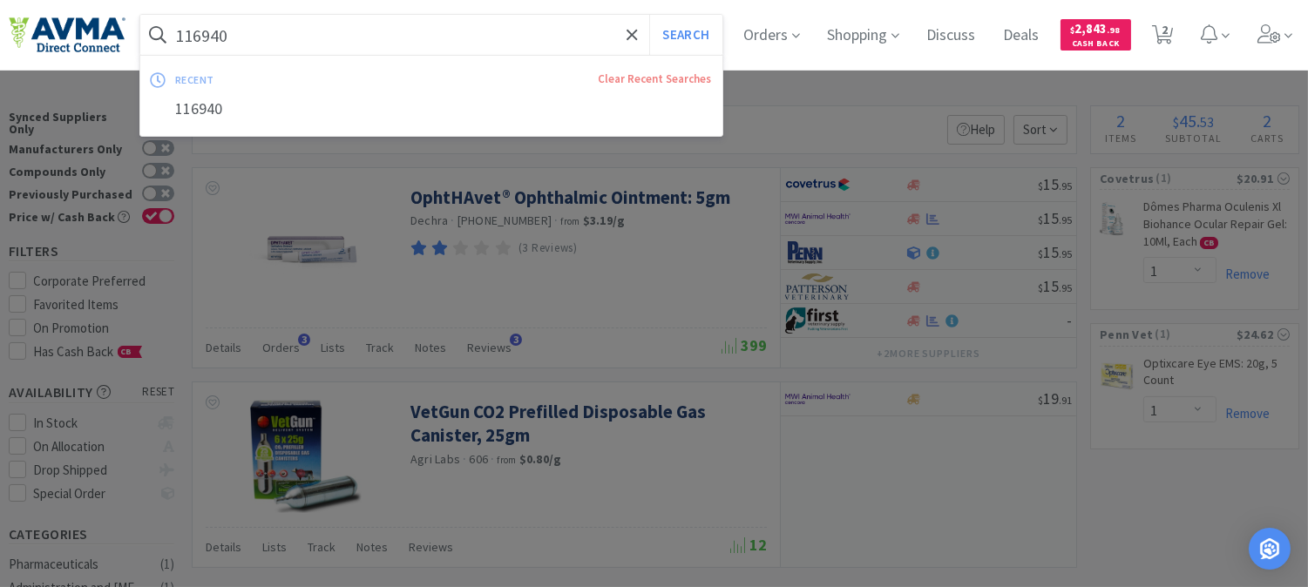
click at [316, 26] on input "116940" at bounding box center [431, 35] width 582 height 40
paste input "056111"
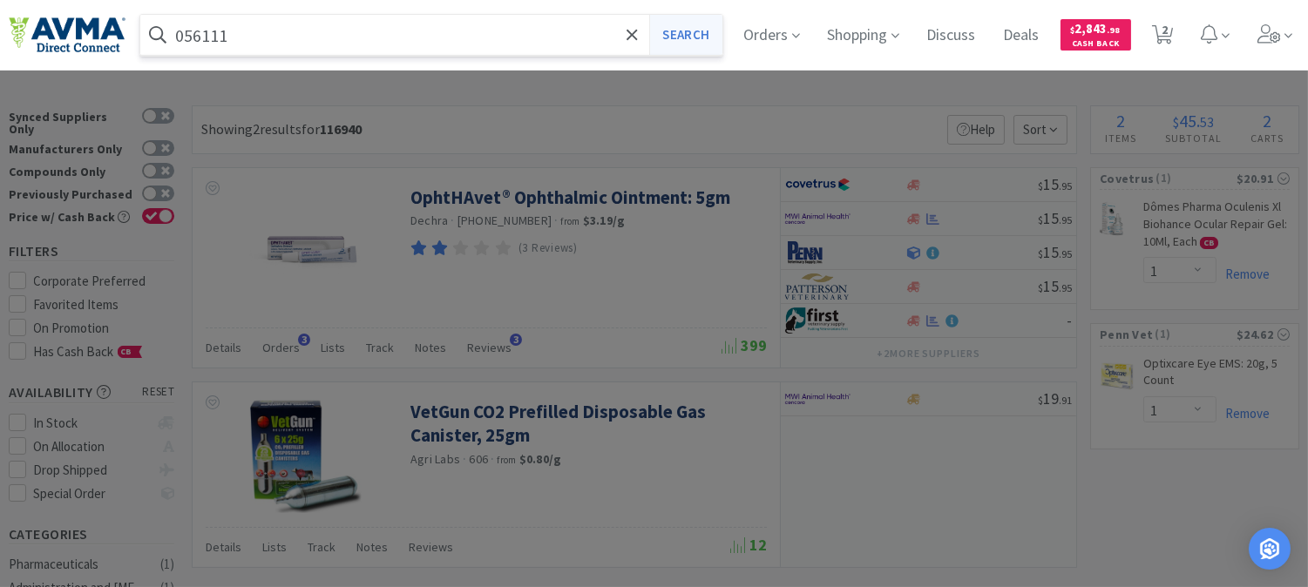
type input "056111"
click at [708, 33] on button "Search" at bounding box center [685, 35] width 72 height 40
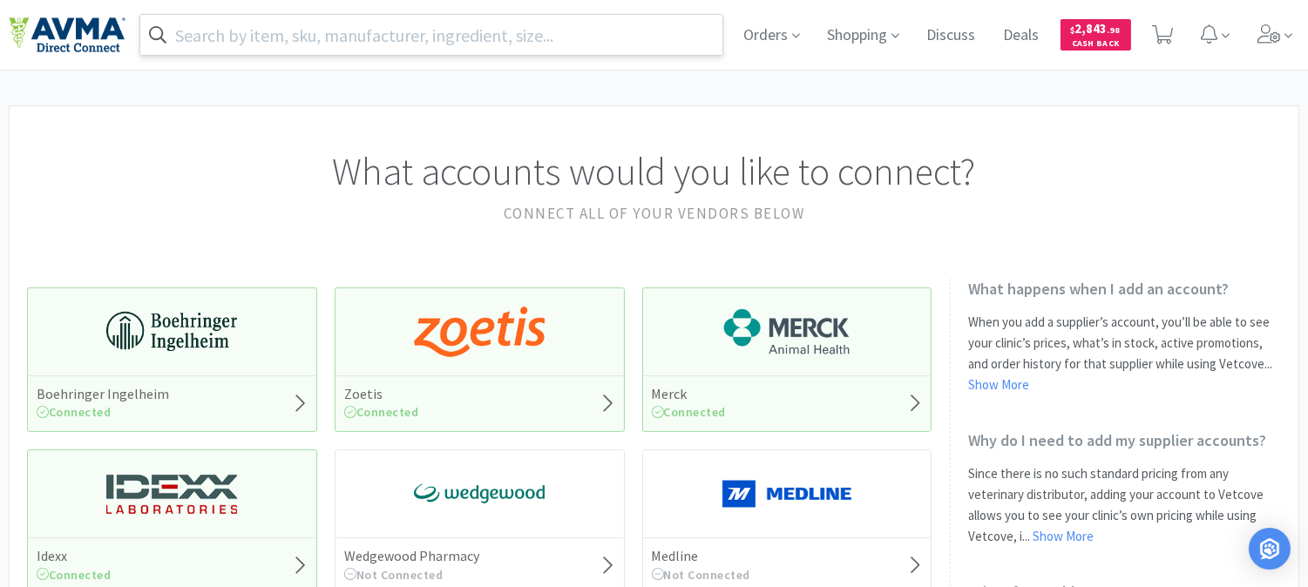
click at [346, 38] on input "text" at bounding box center [431, 35] width 582 height 40
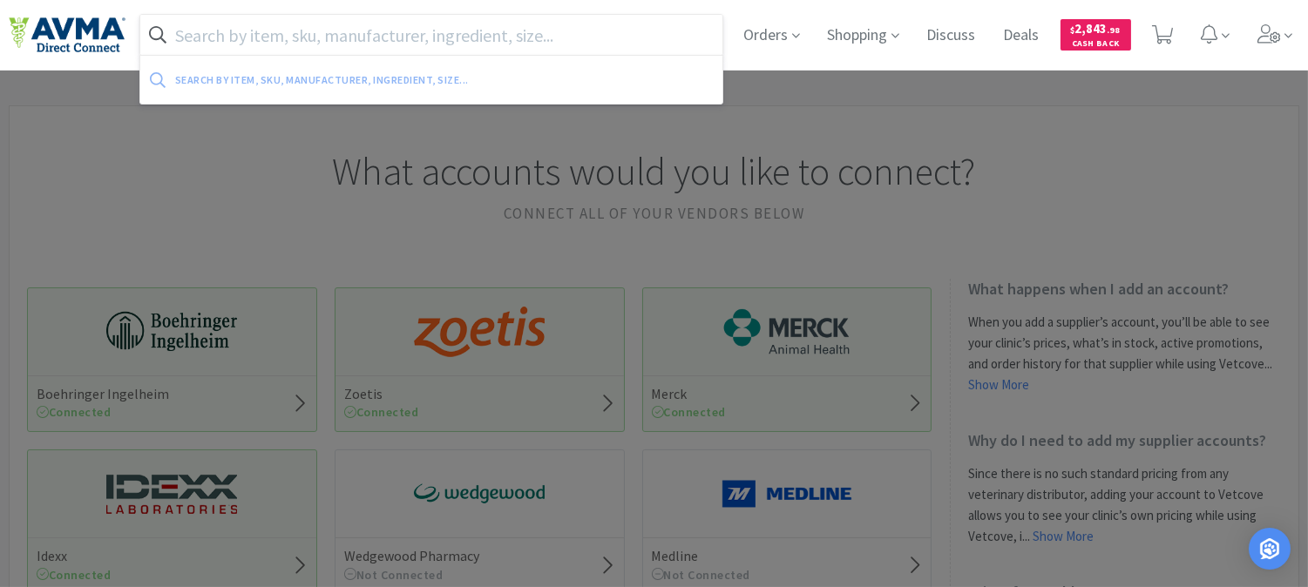
paste input "000142"
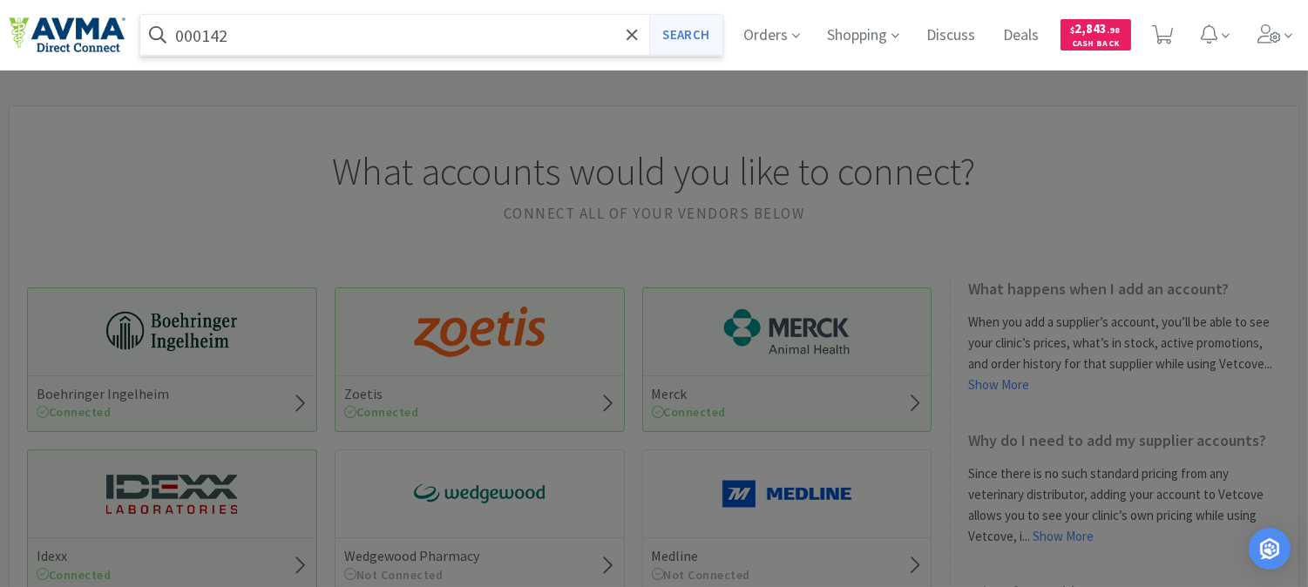
type input "000142"
click at [668, 28] on button "Search" at bounding box center [685, 35] width 72 height 40
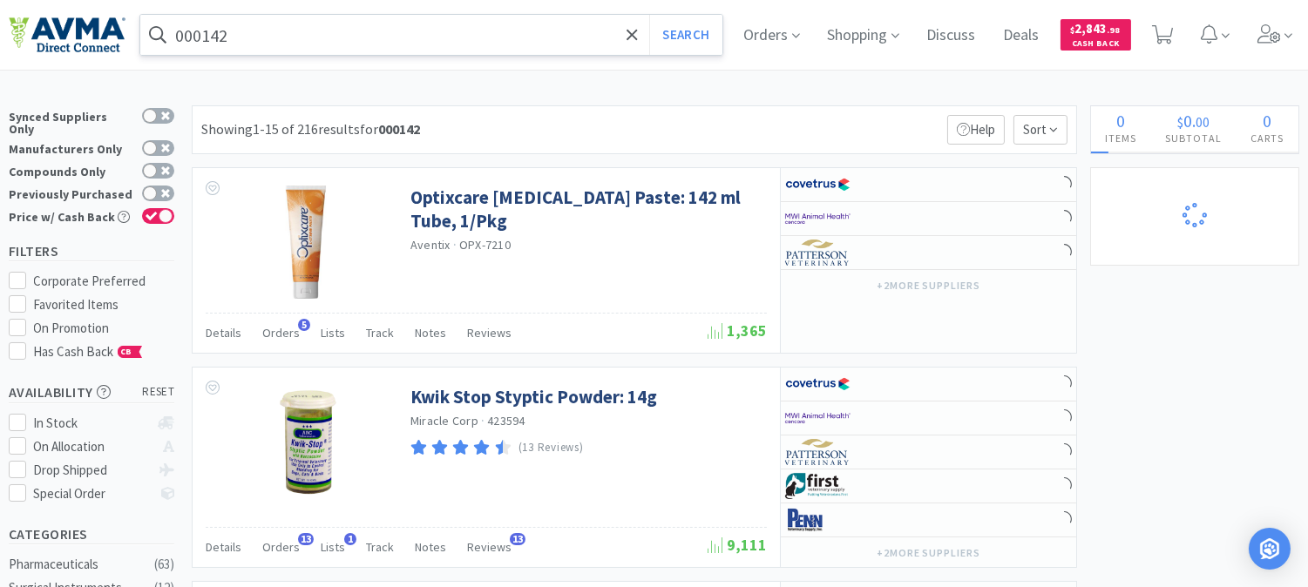
select select "1"
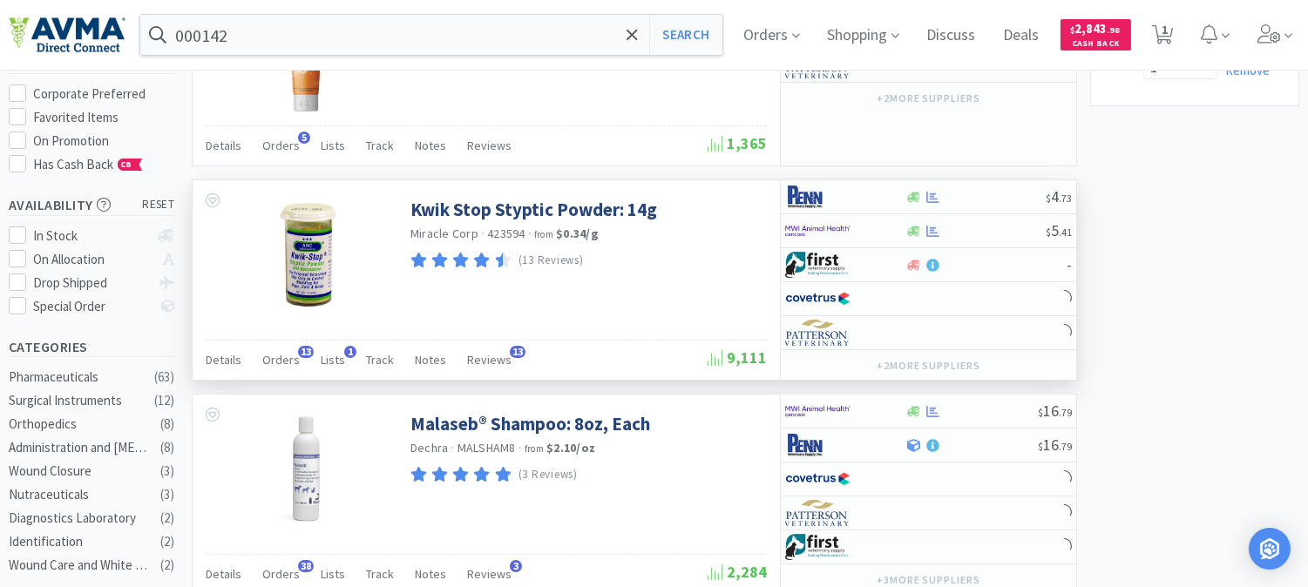
scroll to position [193, 0]
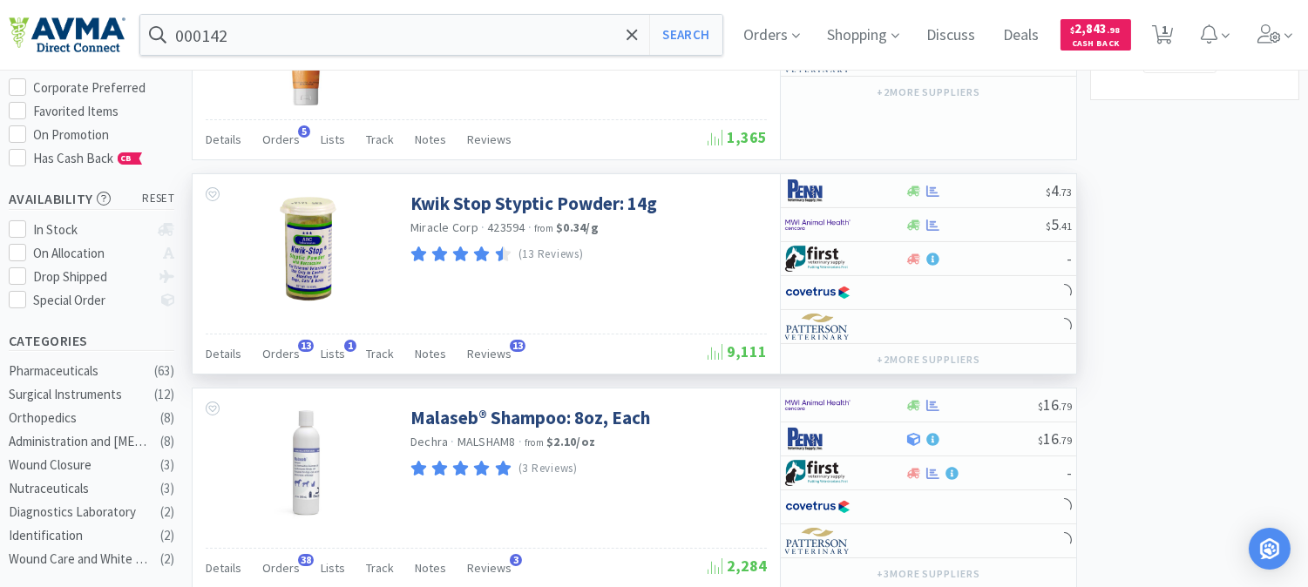
select select "1"
